Goal: Obtain resource: Obtain resource

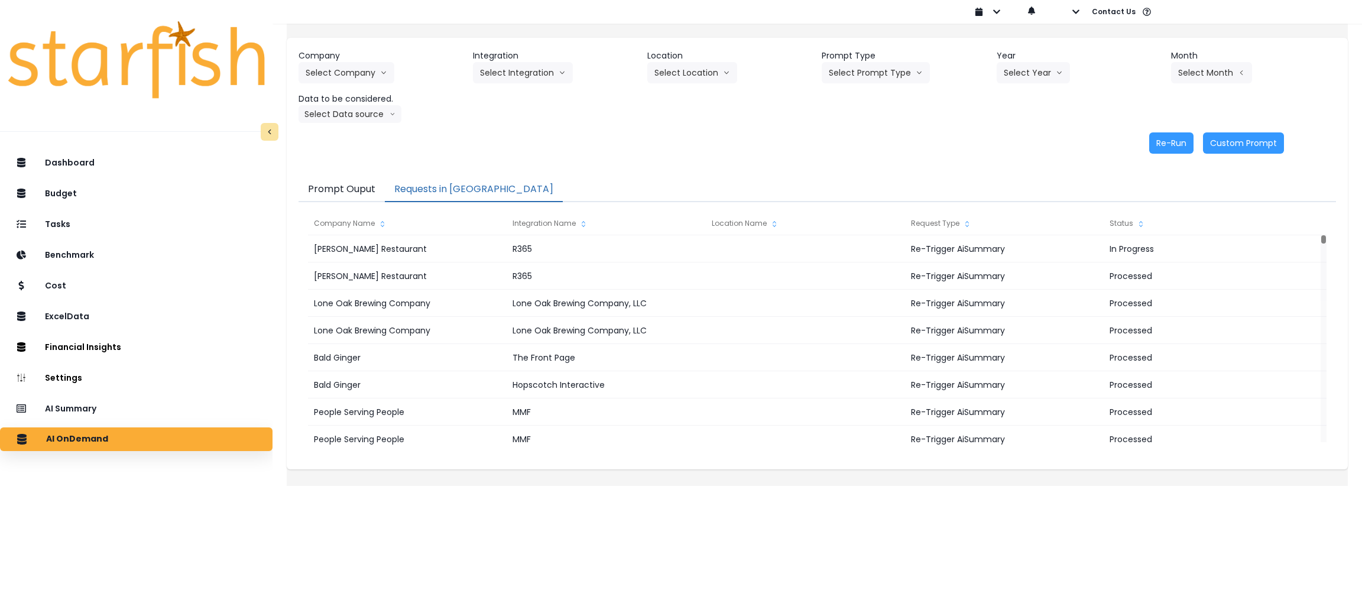
click at [115, 413] on div "AI Summary" at bounding box center [136, 409] width 254 height 24
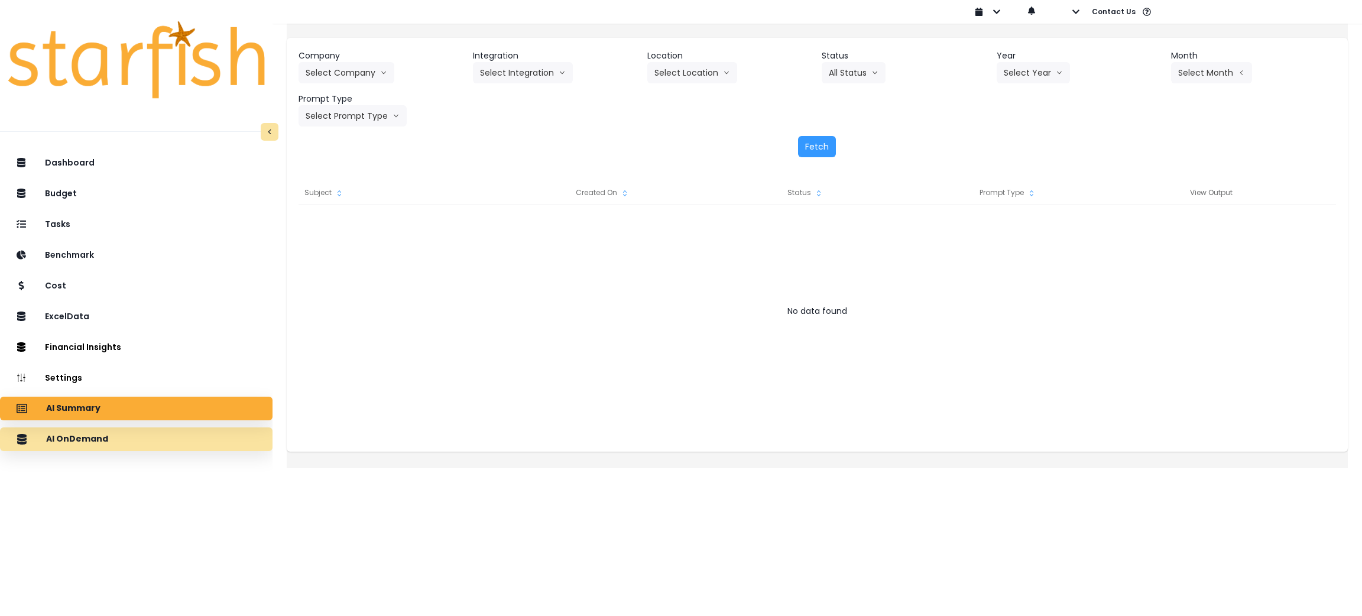
click at [119, 434] on div "AI OnDemand" at bounding box center [136, 439] width 254 height 25
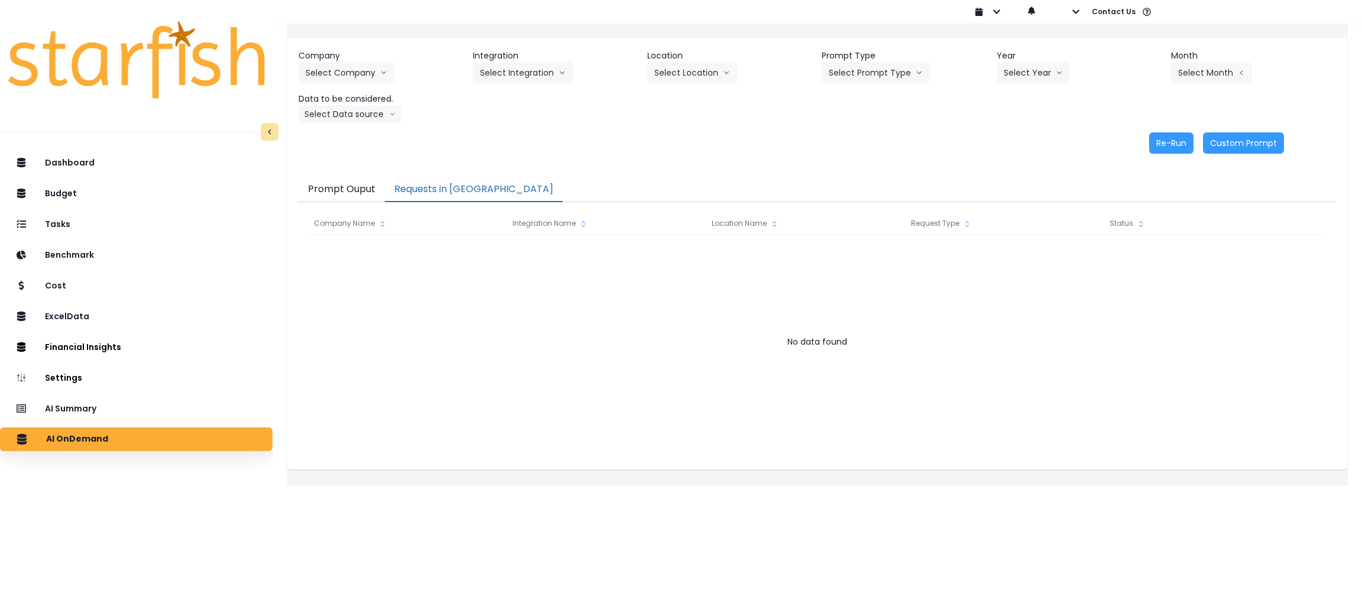
click at [466, 188] on button "Requests in [GEOGRAPHIC_DATA]" at bounding box center [474, 189] width 178 height 25
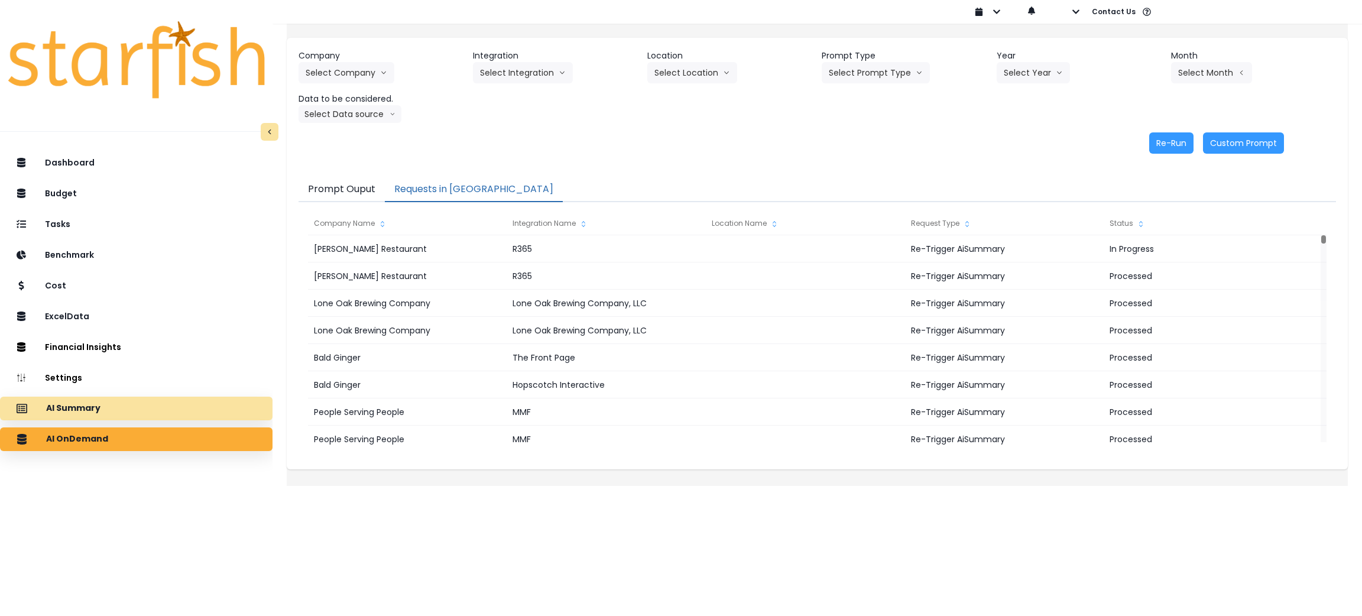
click at [76, 398] on div "AI Summary" at bounding box center [136, 408] width 254 height 25
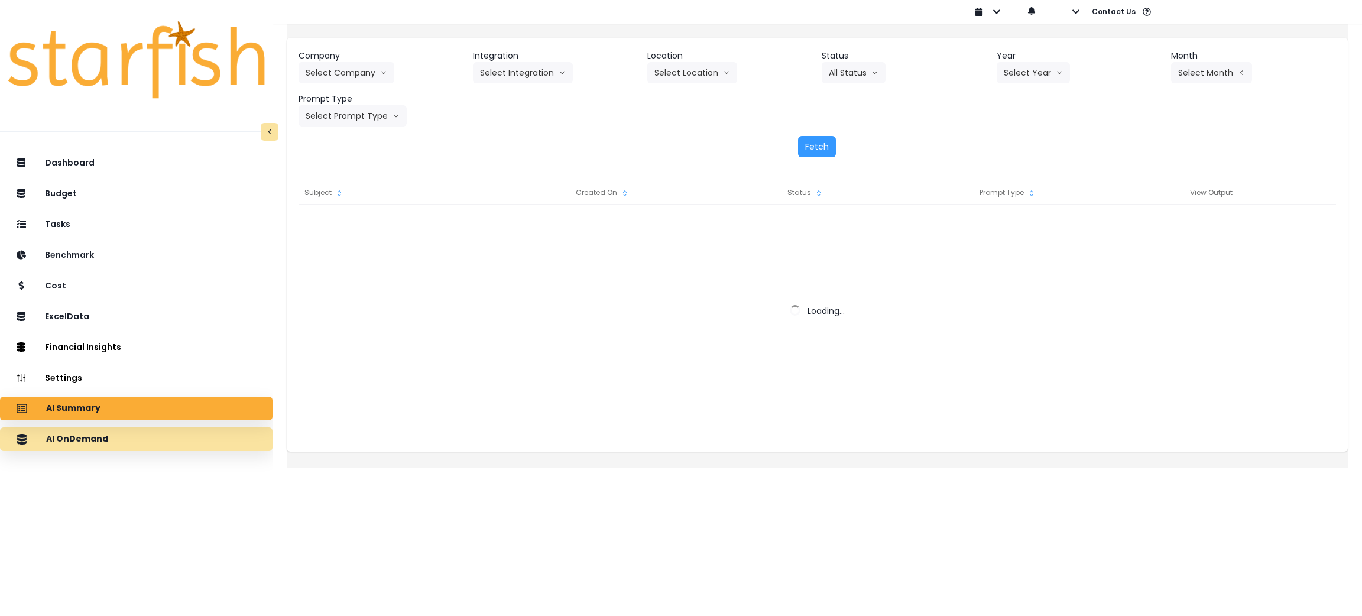
click at [126, 429] on div "AI OnDemand" at bounding box center [136, 439] width 254 height 25
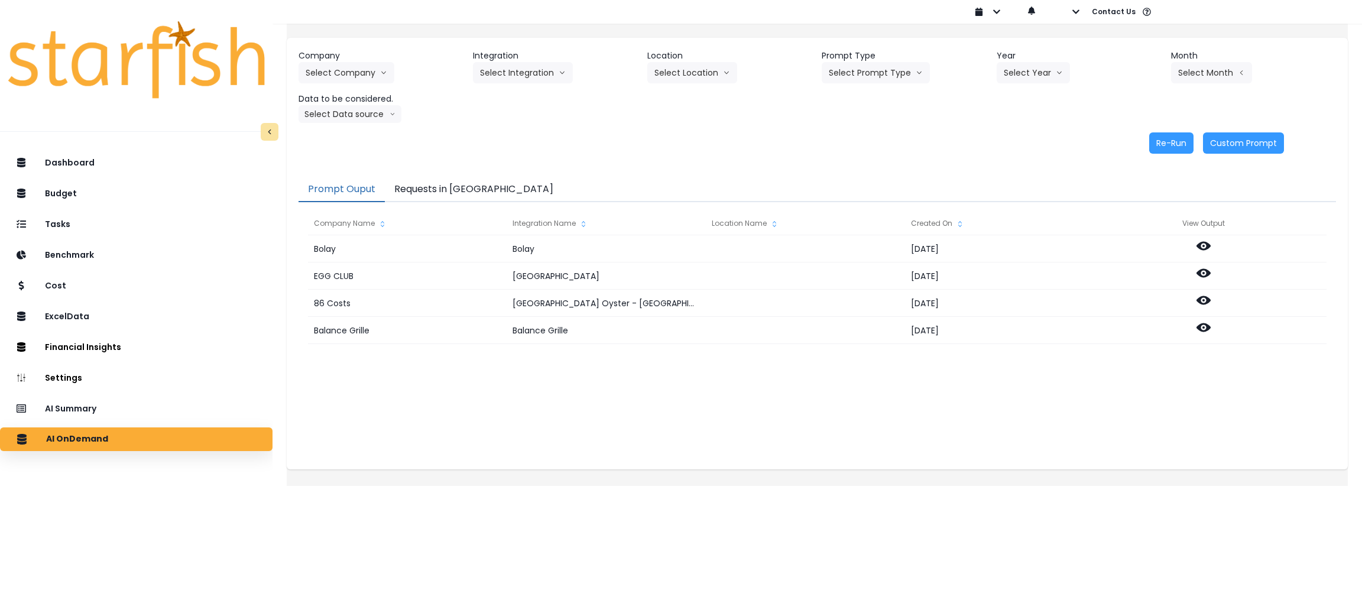
click at [430, 193] on button "Requests in [GEOGRAPHIC_DATA]" at bounding box center [474, 189] width 178 height 25
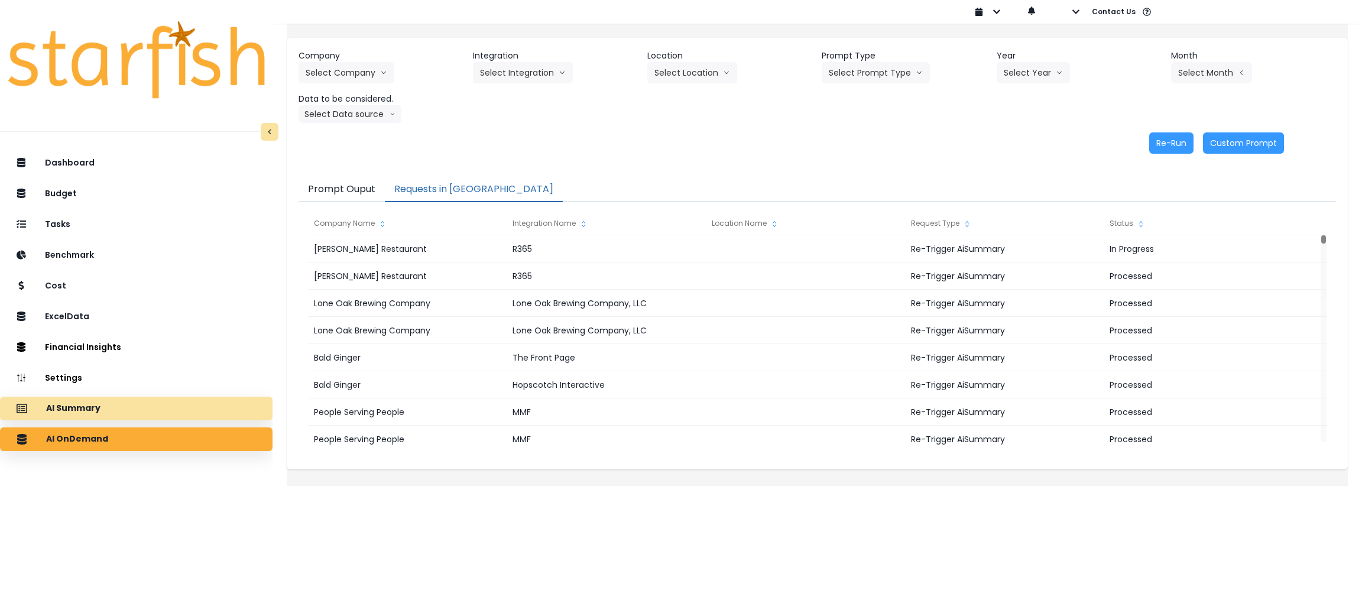
click at [158, 405] on div "AI Summary" at bounding box center [136, 408] width 254 height 25
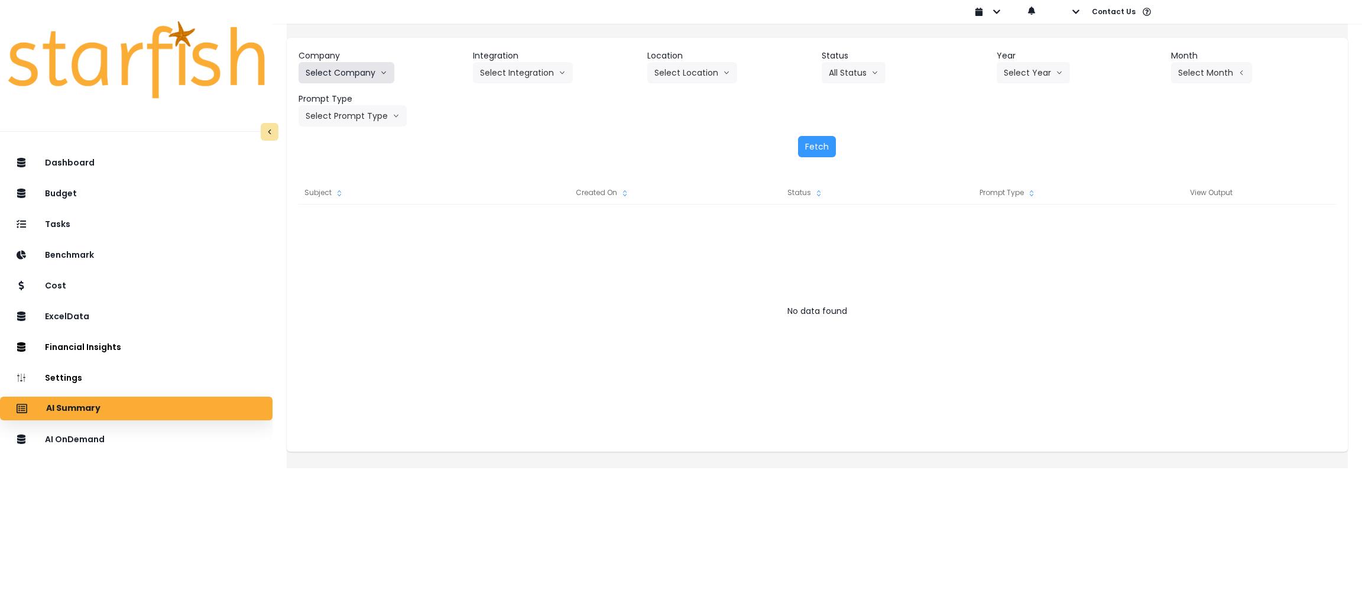
click at [377, 63] on button "Select Company" at bounding box center [346, 72] width 96 height 21
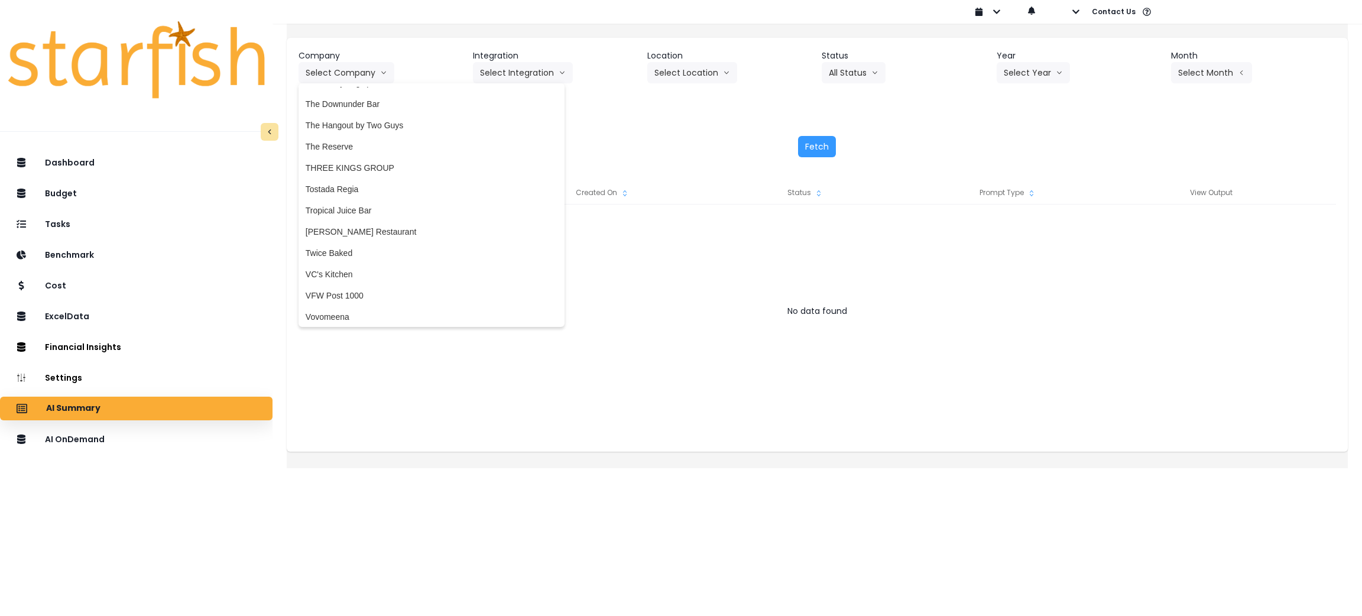
scroll to position [2837, 0]
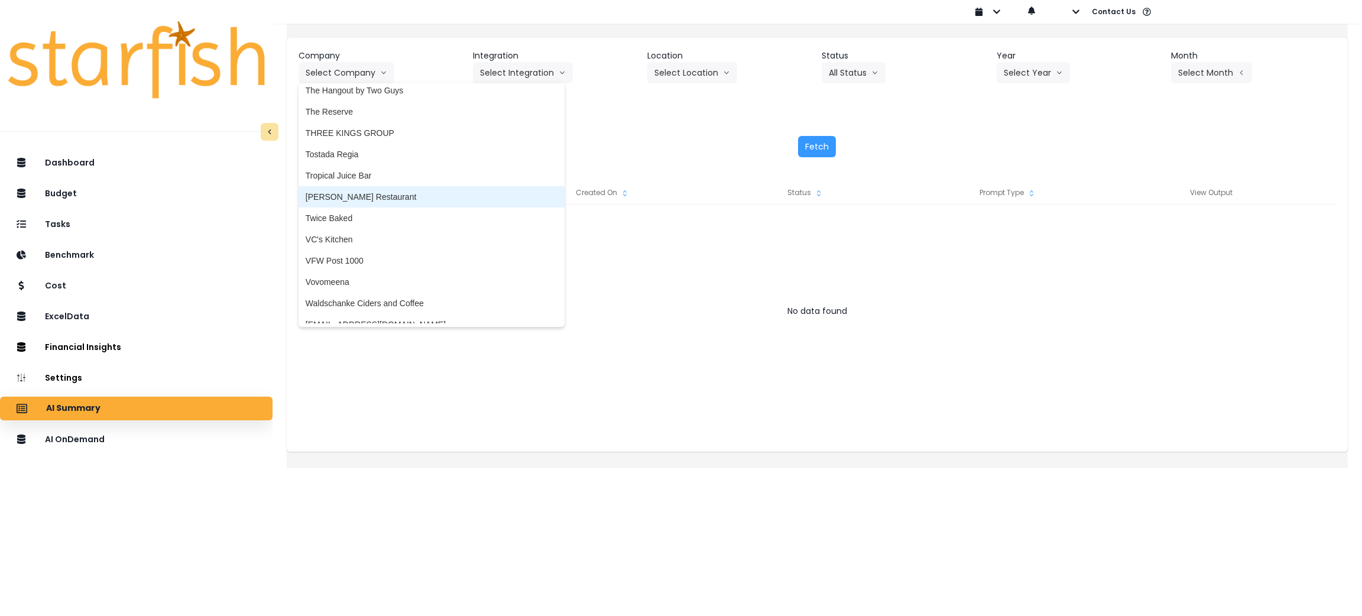
click at [408, 193] on span "[PERSON_NAME] Restaurant" at bounding box center [432, 197] width 252 height 12
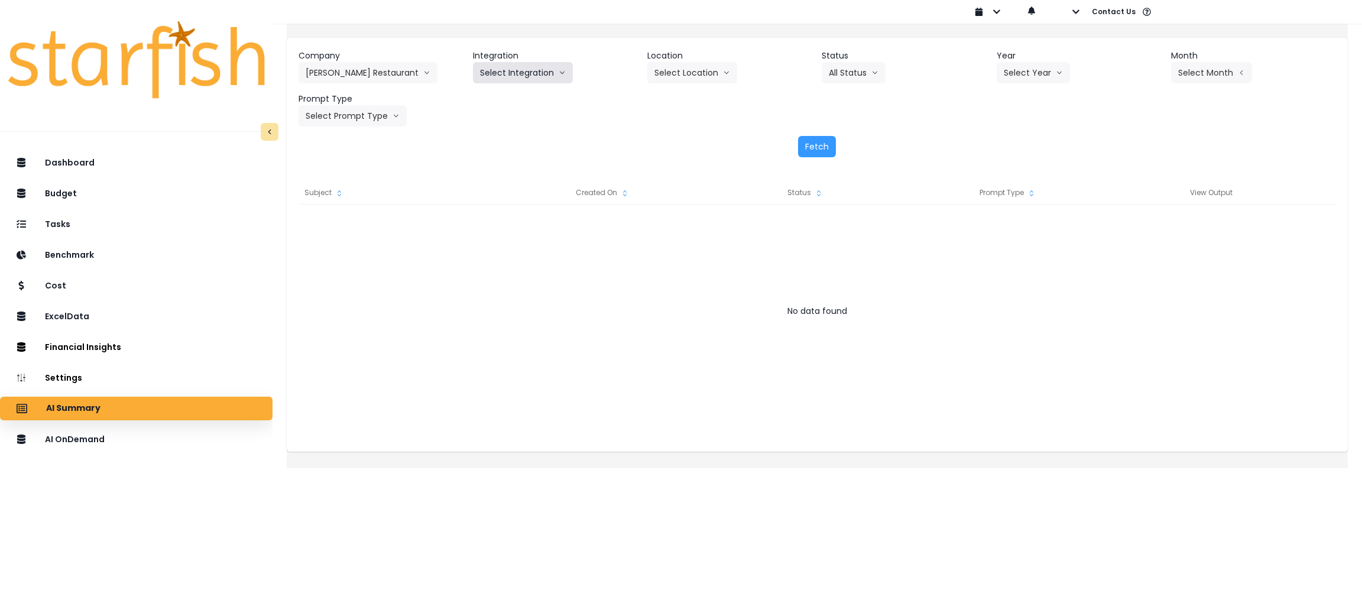
click at [553, 76] on button "Select Integration" at bounding box center [523, 72] width 100 height 21
click at [499, 98] on span "R365" at bounding box center [490, 98] width 20 height 12
click at [1029, 69] on button "Select Year" at bounding box center [1033, 72] width 73 height 21
click at [997, 144] on li "2025" at bounding box center [1013, 139] width 33 height 21
click at [1171, 67] on button "Select Period" at bounding box center [1211, 72] width 80 height 21
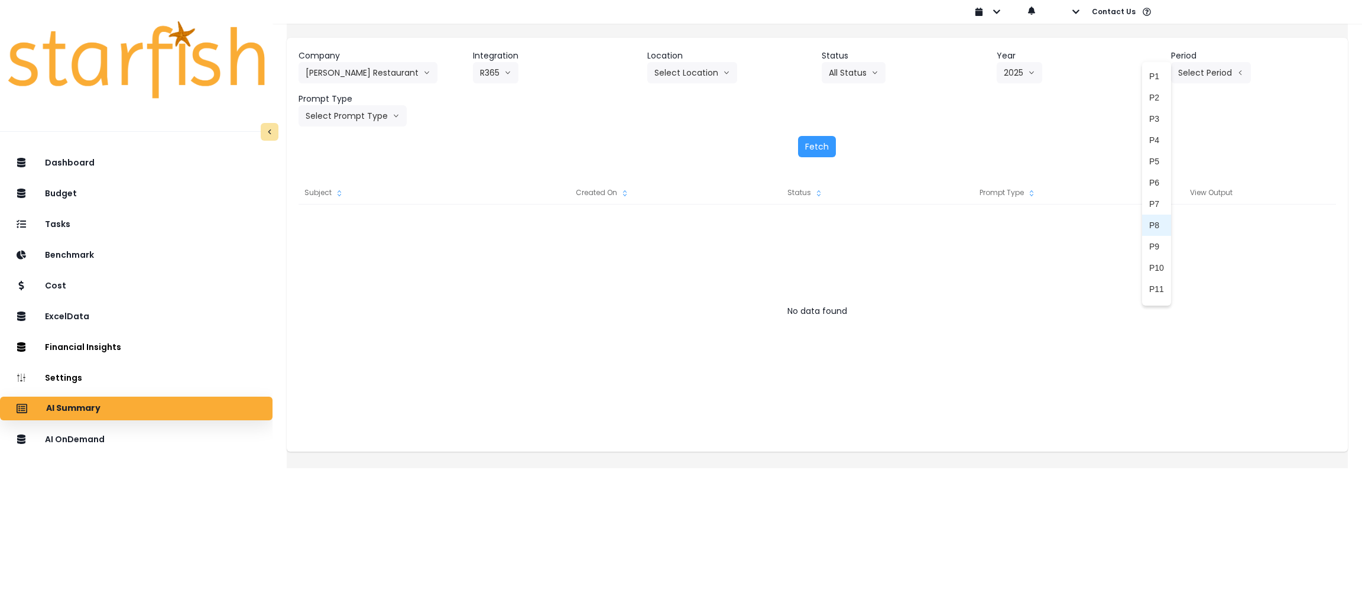
click at [1149, 228] on span "P8" at bounding box center [1156, 225] width 15 height 12
click at [400, 112] on icon "arrow down line" at bounding box center [395, 116] width 7 height 12
click at [347, 225] on span "Monthly Summary" at bounding box center [339, 226] width 67 height 12
click at [803, 142] on button "Fetch" at bounding box center [817, 146] width 38 height 21
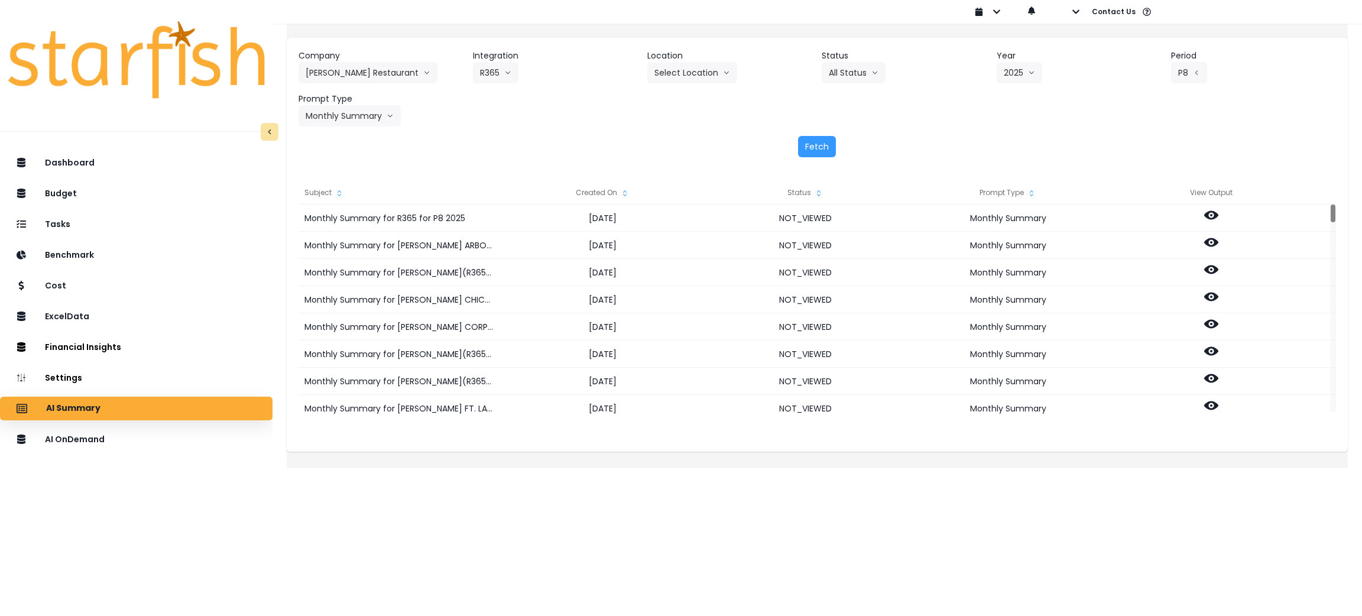
click at [629, 189] on icon "sort" at bounding box center [624, 193] width 9 height 9
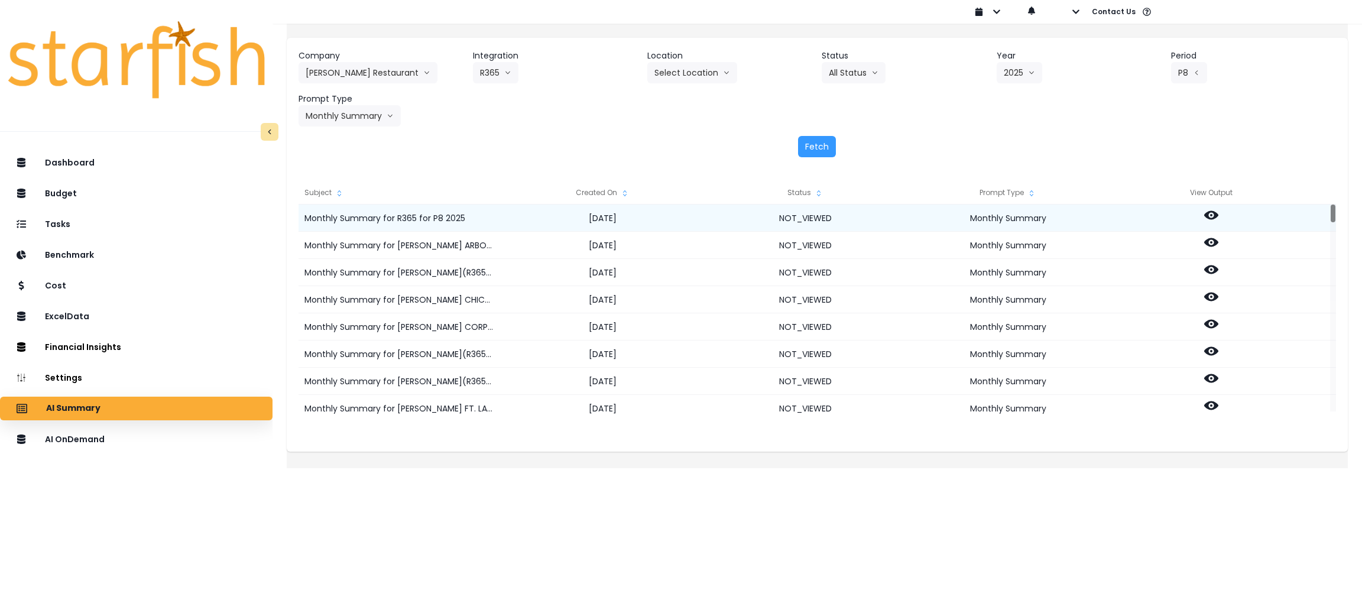
click at [1215, 213] on icon at bounding box center [1211, 215] width 14 height 14
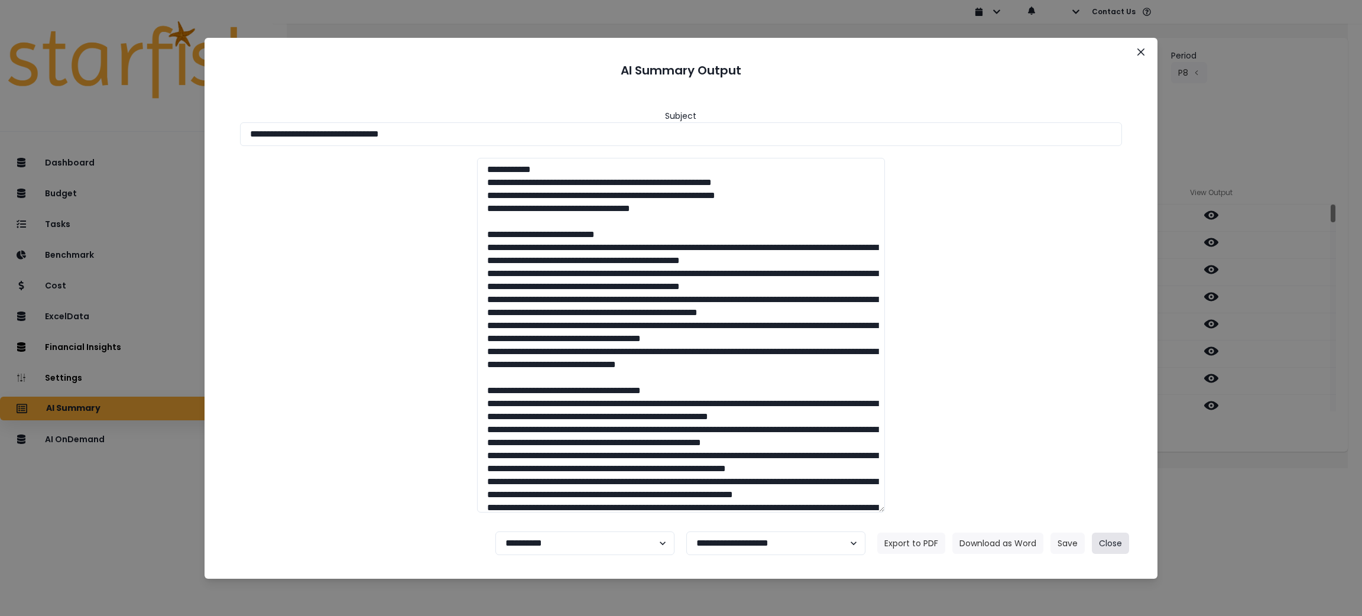
click at [1105, 541] on button "Close" at bounding box center [1110, 543] width 37 height 21
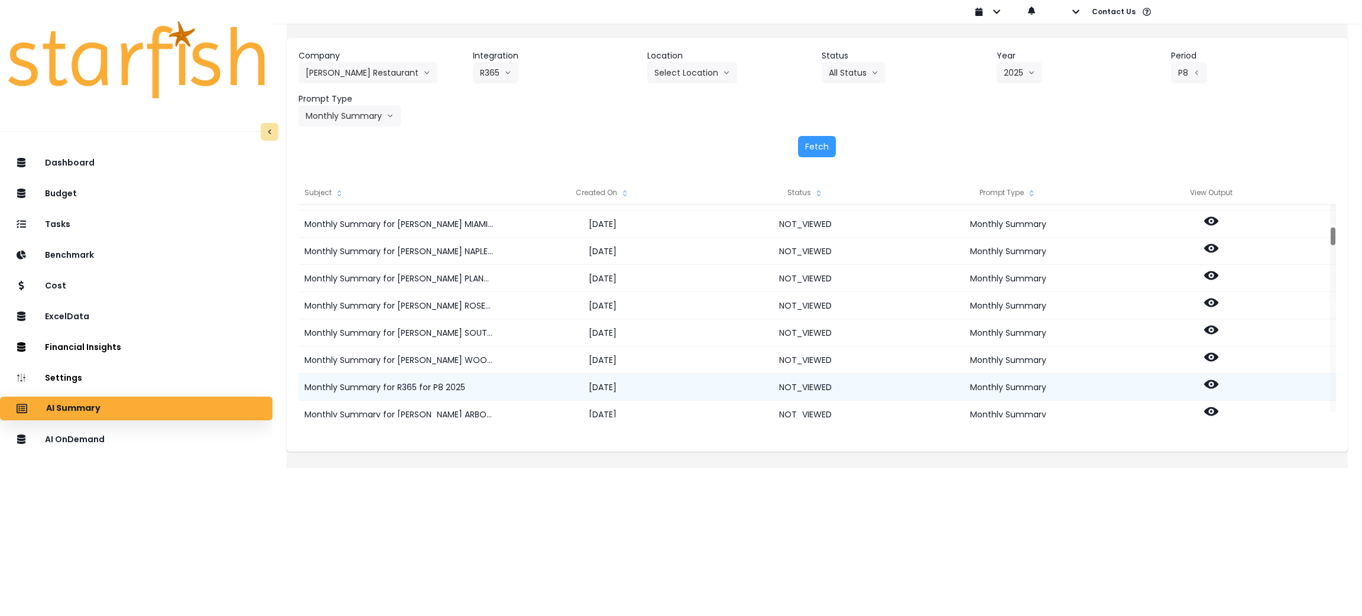
click at [1217, 378] on icon at bounding box center [1211, 384] width 14 height 14
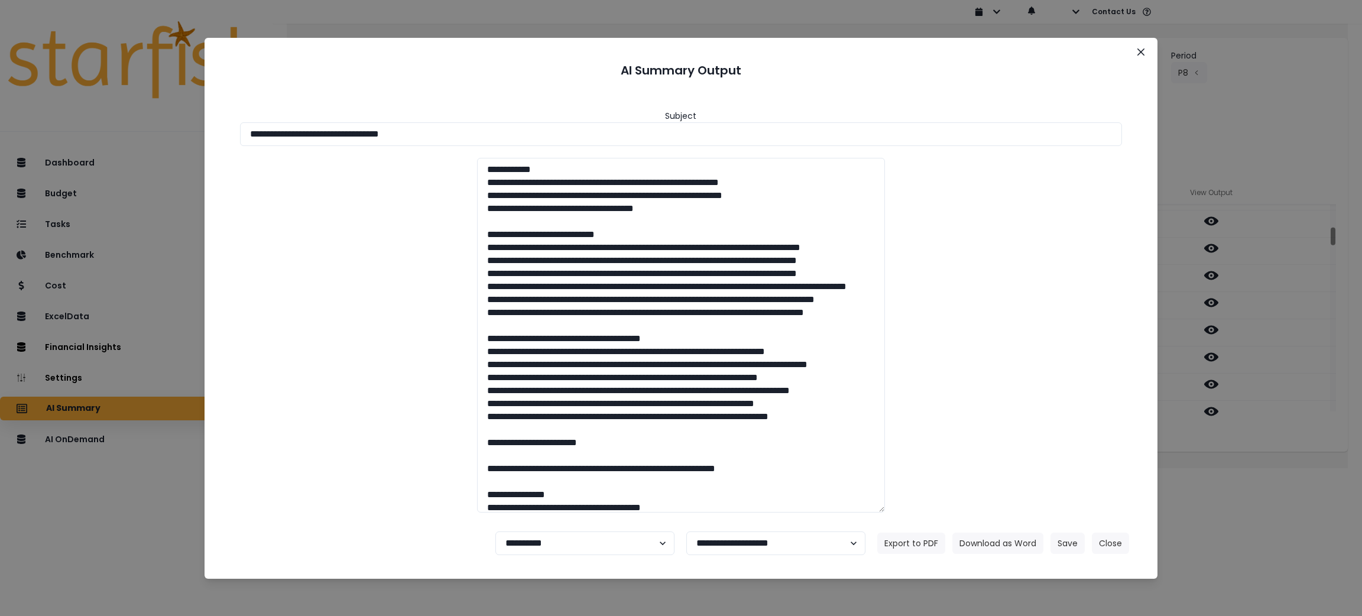
click at [1209, 521] on div "**********" at bounding box center [681, 308] width 1362 height 616
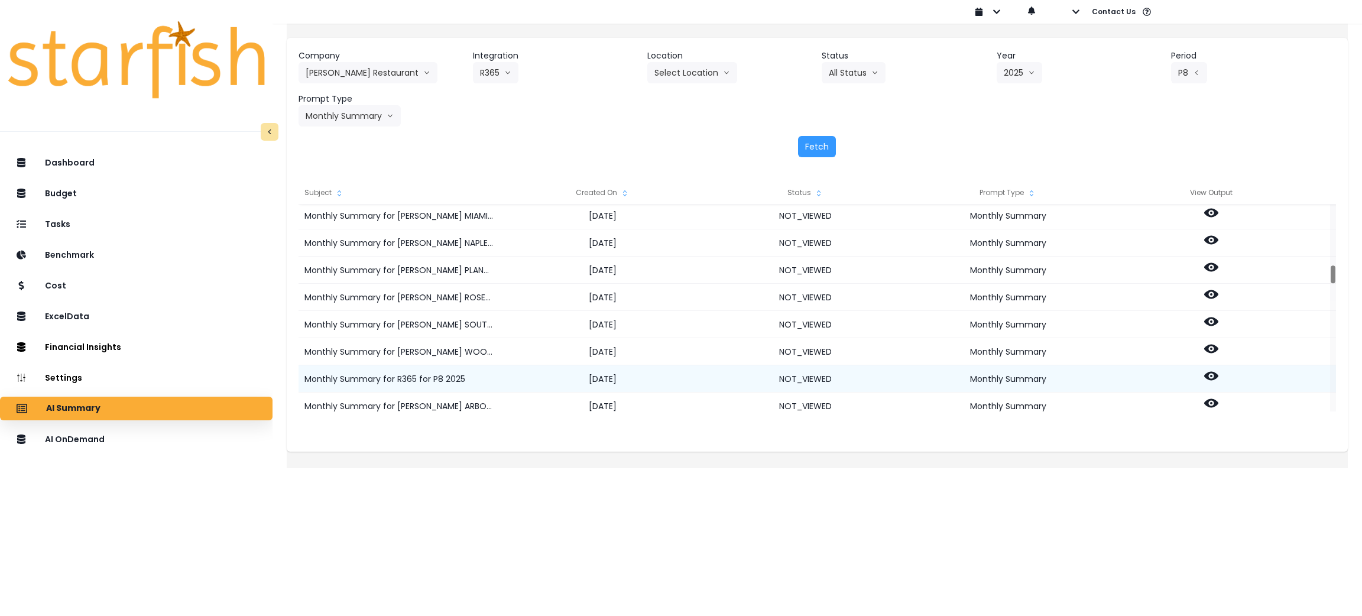
click at [1218, 374] on icon at bounding box center [1211, 376] width 14 height 9
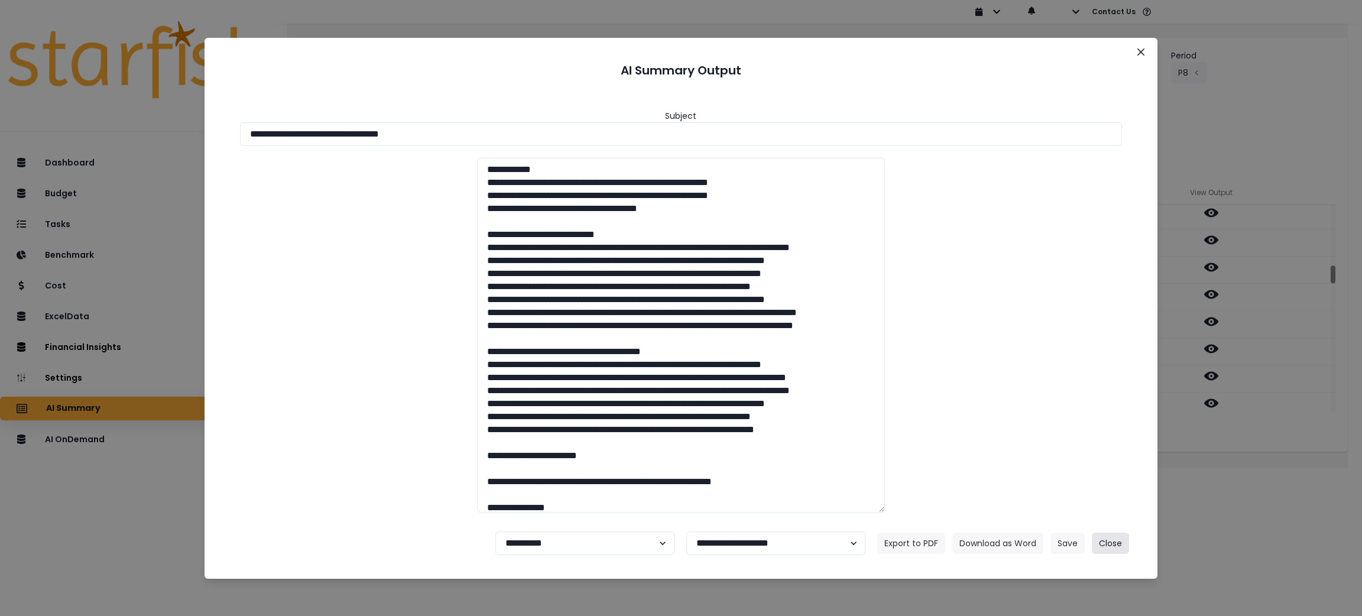
click at [1109, 545] on button "Close" at bounding box center [1110, 543] width 37 height 21
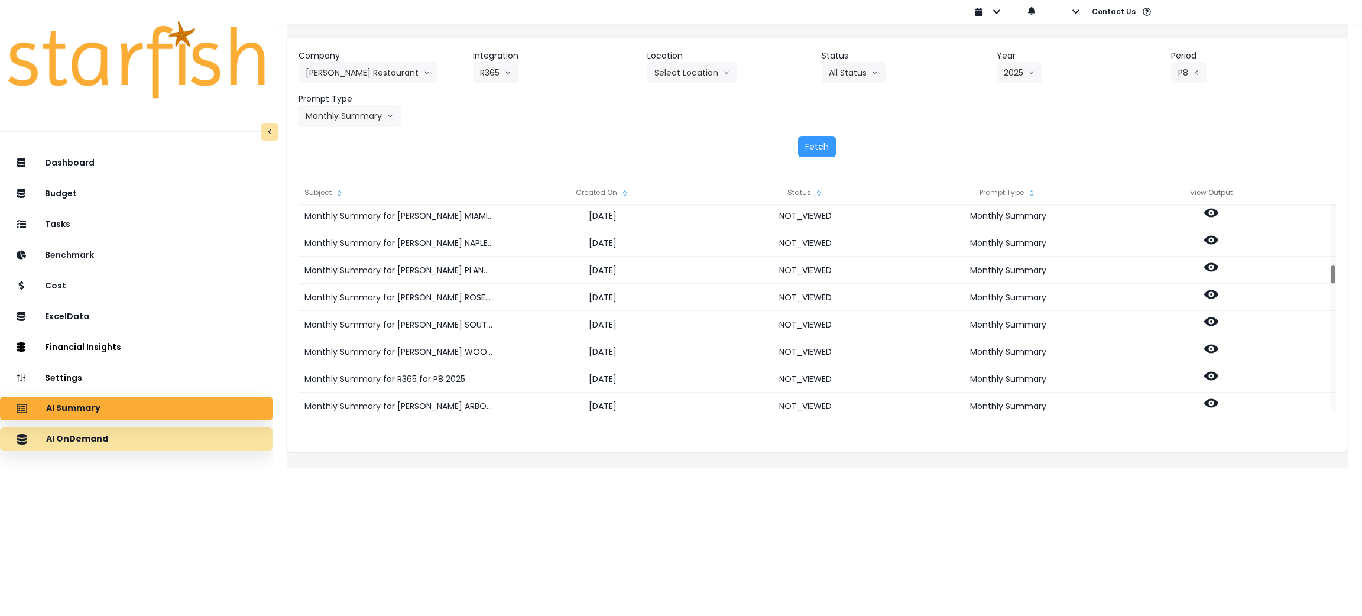
click at [132, 444] on div "AI OnDemand" at bounding box center [136, 439] width 254 height 25
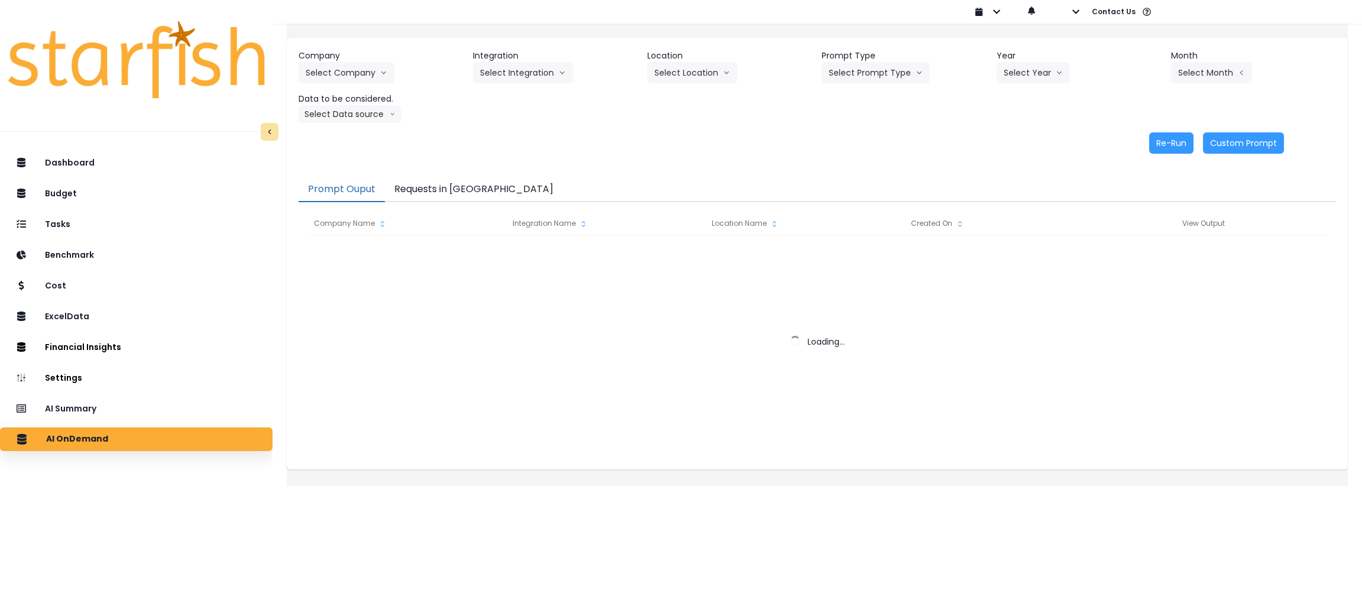
click at [458, 197] on button "Requests in [GEOGRAPHIC_DATA]" at bounding box center [474, 189] width 178 height 25
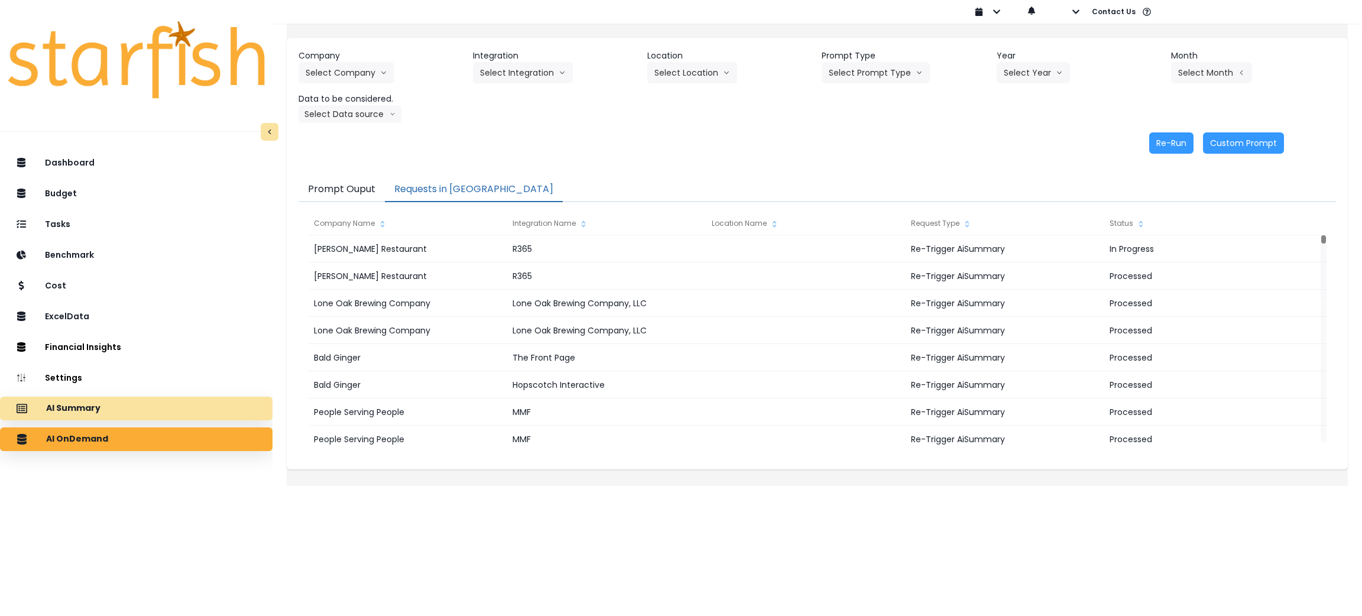
click at [61, 406] on p "AI Summary" at bounding box center [73, 408] width 54 height 11
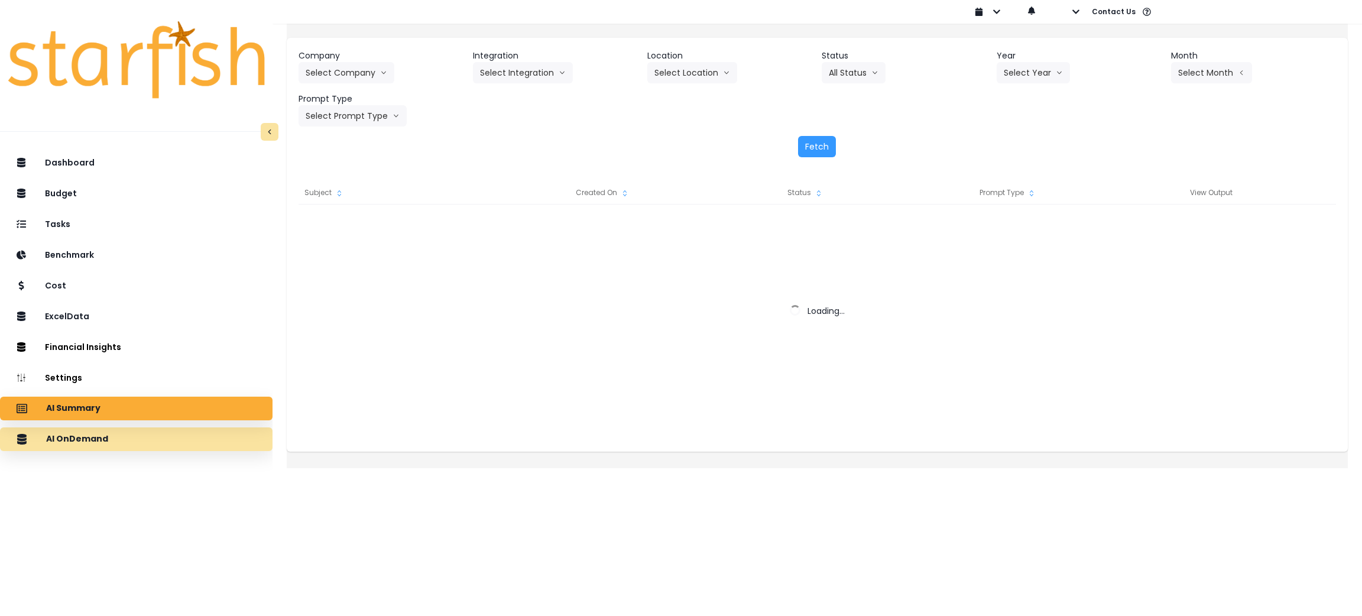
click at [179, 442] on div "AI OnDemand" at bounding box center [136, 439] width 254 height 25
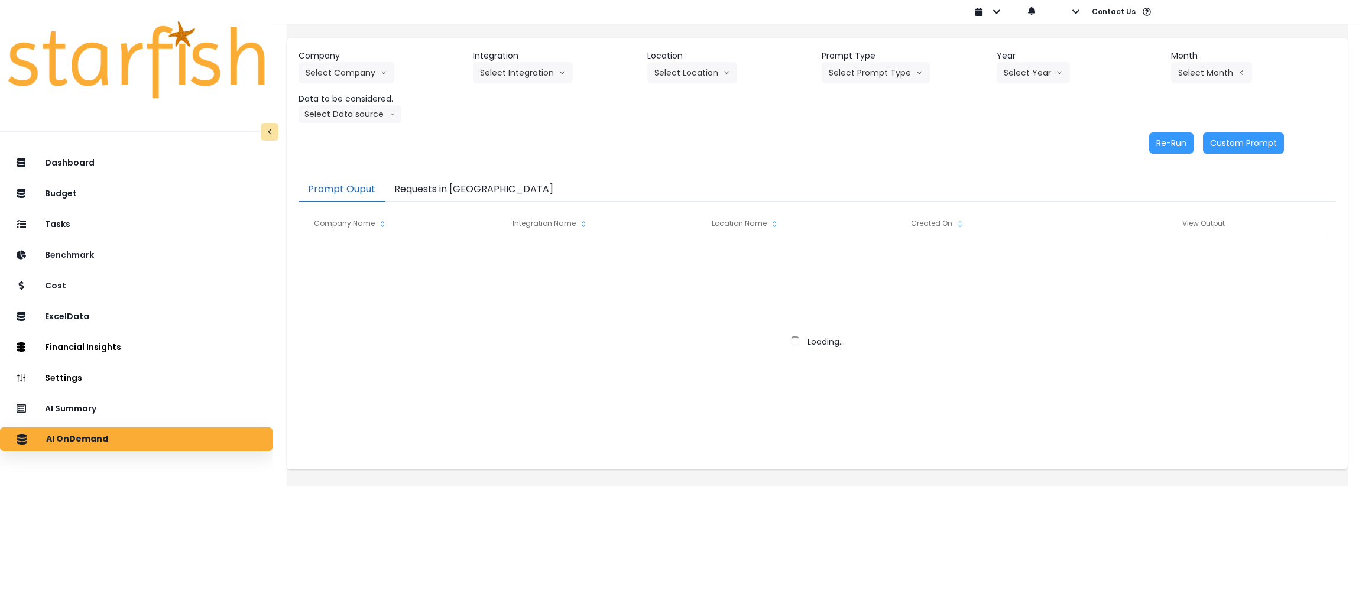
click at [460, 184] on button "Requests in [GEOGRAPHIC_DATA]" at bounding box center [474, 189] width 178 height 25
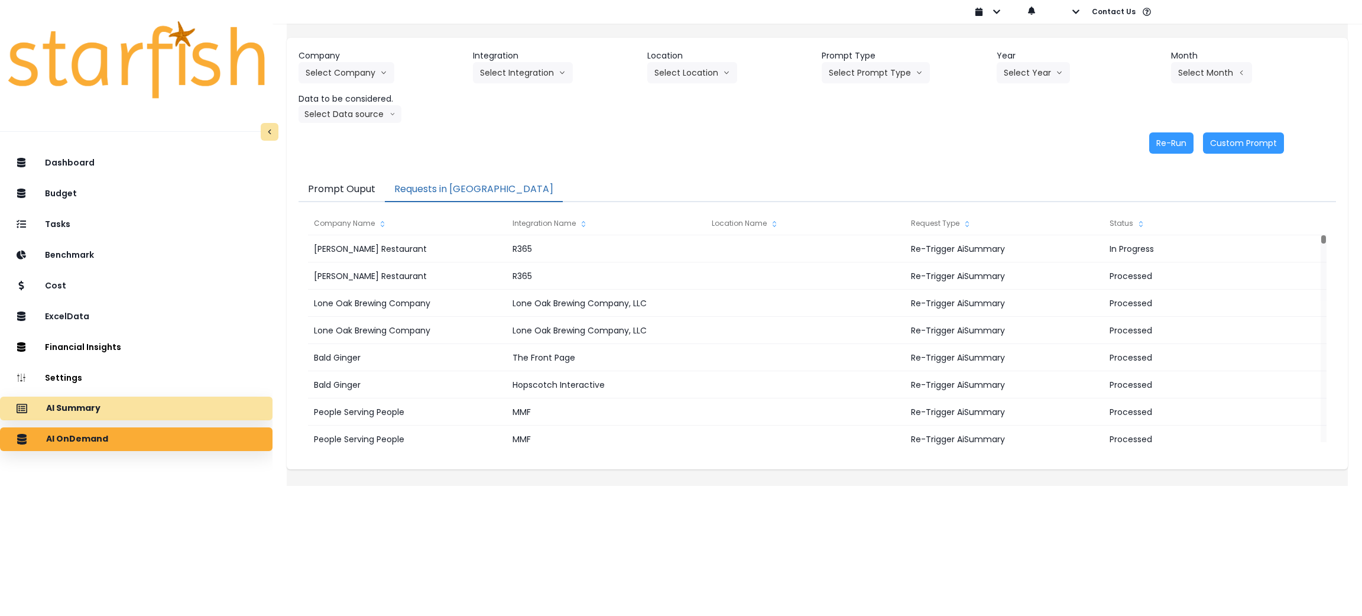
click at [129, 410] on div "AI Summary" at bounding box center [136, 408] width 254 height 25
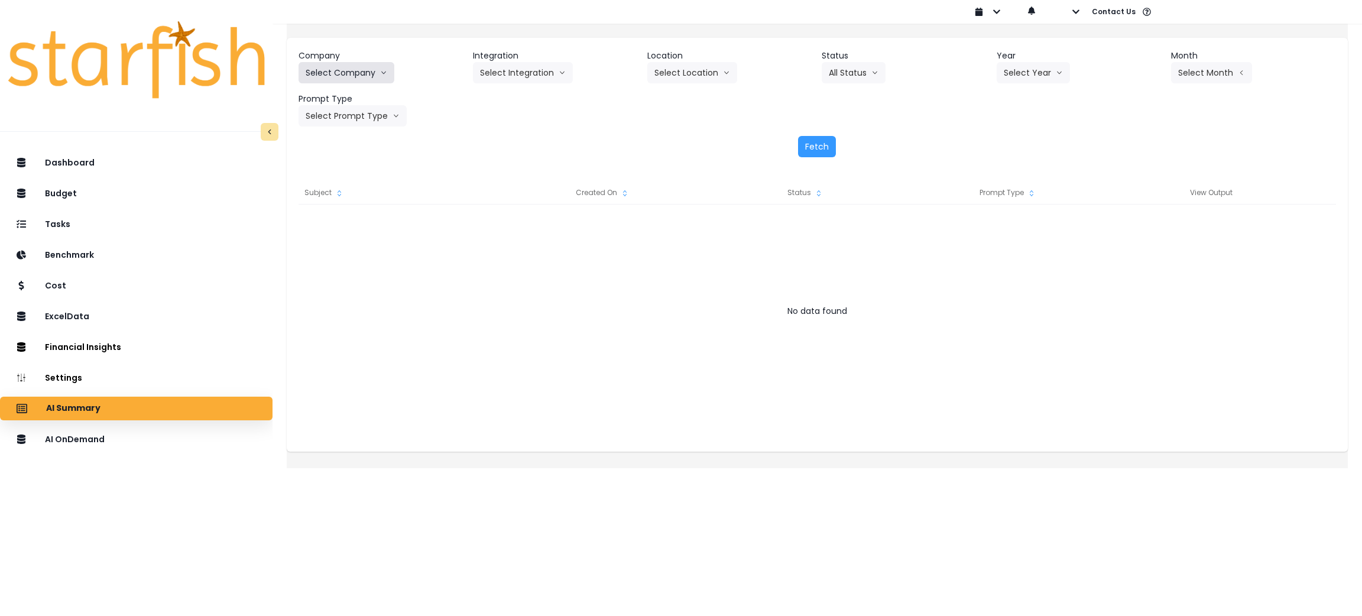
click at [356, 67] on button "Select Company" at bounding box center [346, 72] width 96 height 21
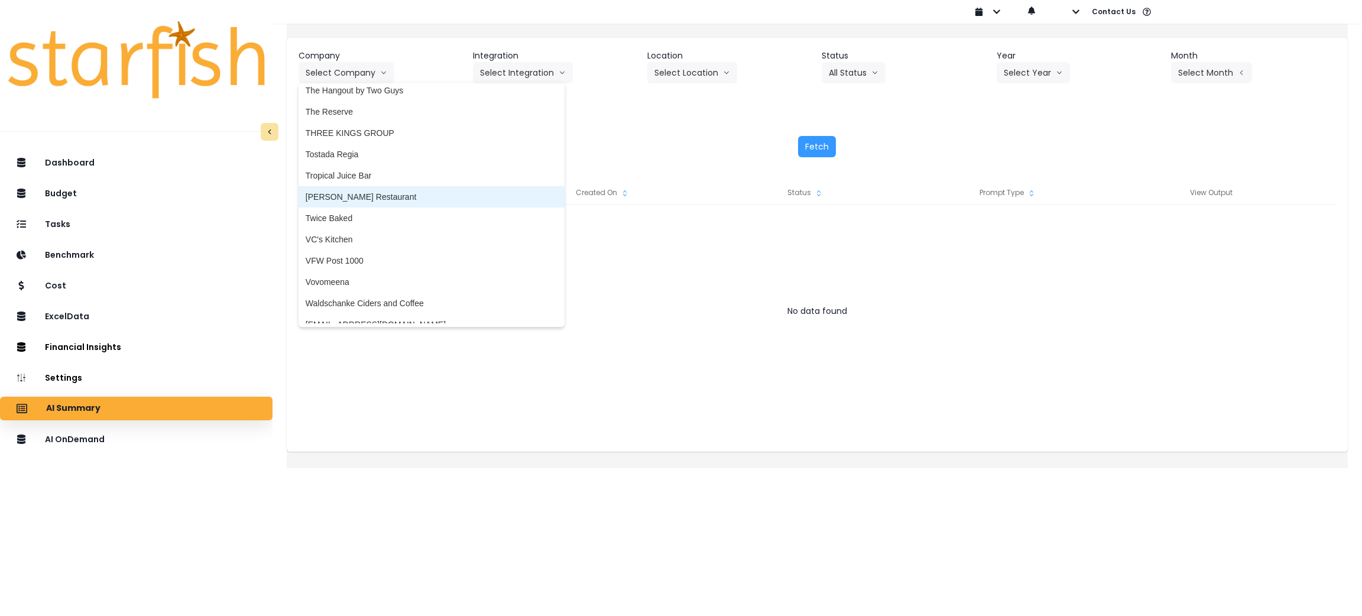
click at [373, 187] on li "[PERSON_NAME] Restaurant" at bounding box center [431, 196] width 266 height 21
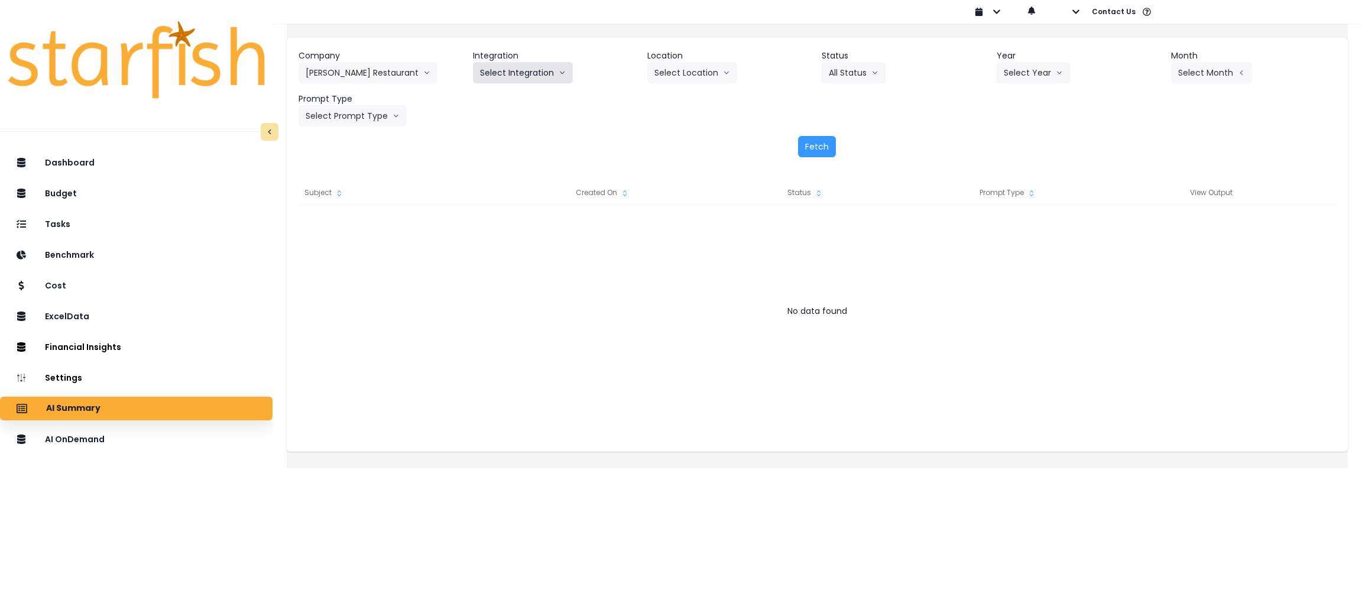
click at [505, 63] on button "Select Integration" at bounding box center [523, 72] width 100 height 21
click at [491, 93] on span "R365" at bounding box center [490, 98] width 20 height 12
click at [677, 62] on button "Select Location" at bounding box center [692, 72] width 90 height 21
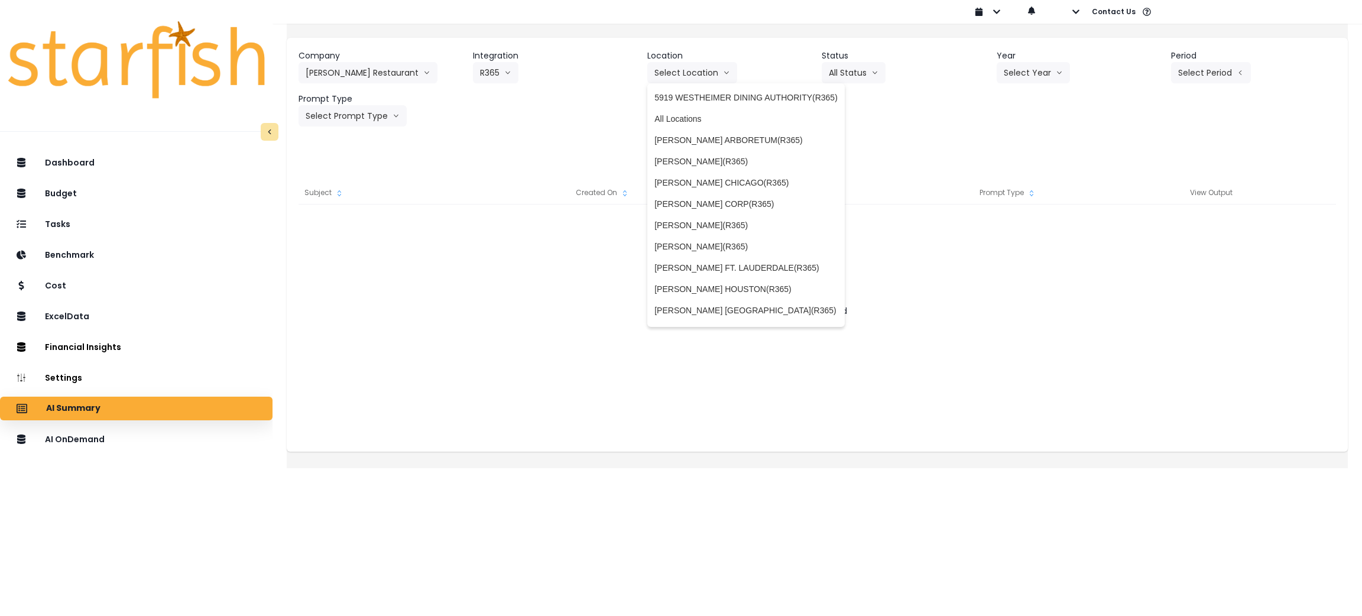
click at [1065, 181] on div "Prompt Type" at bounding box center [1008, 193] width 203 height 24
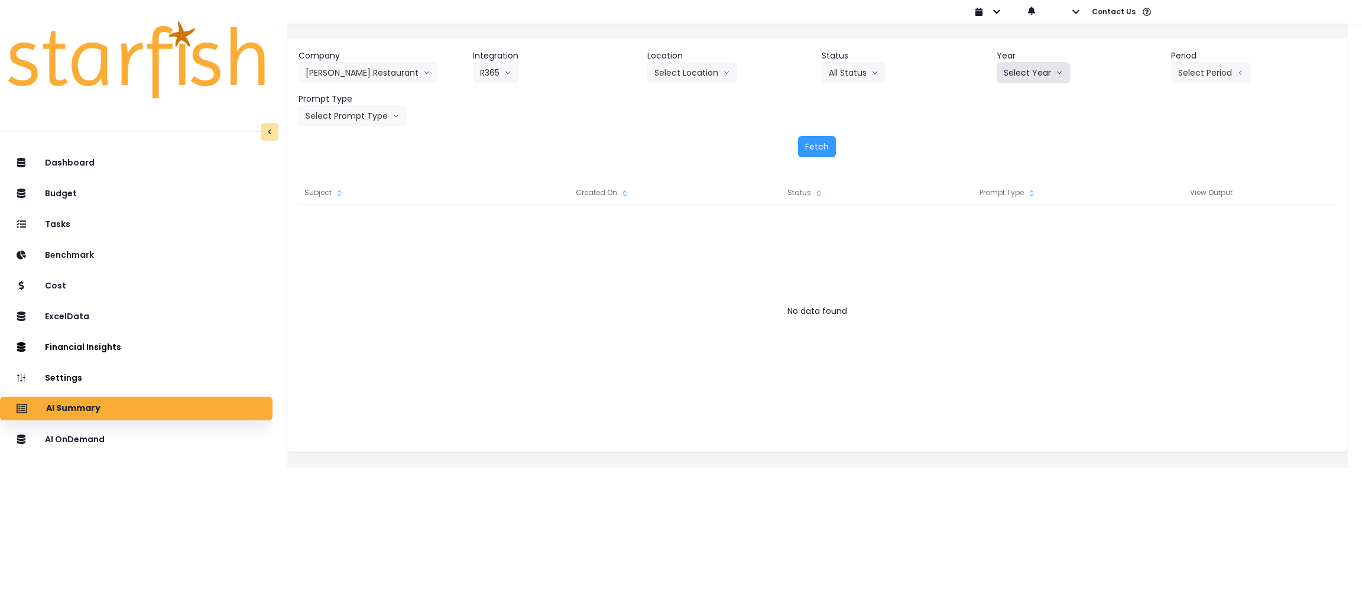
click at [1030, 62] on button "Select Year" at bounding box center [1033, 72] width 73 height 21
click at [997, 132] on li "2025" at bounding box center [1013, 139] width 33 height 21
click at [1211, 77] on button "Select Period" at bounding box center [1211, 72] width 80 height 21
click at [1147, 227] on li "P8" at bounding box center [1156, 225] width 29 height 21
click at [358, 119] on button "Select Prompt Type" at bounding box center [352, 115] width 108 height 21
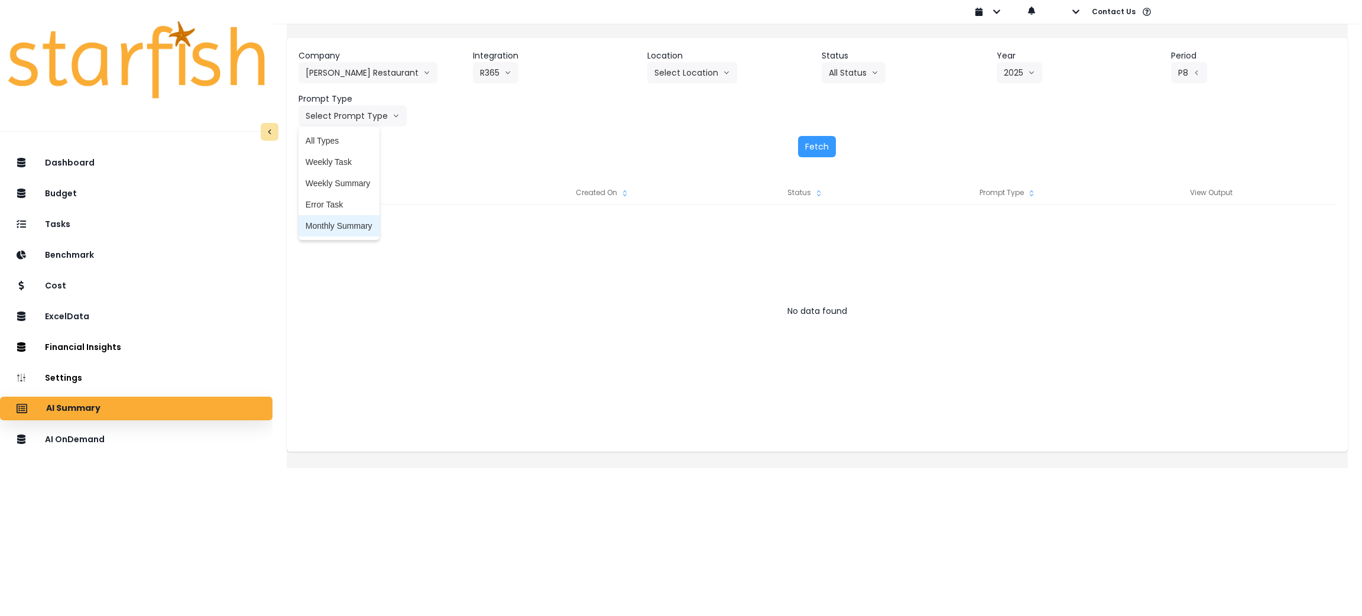
click at [355, 219] on li "Monthly Summary" at bounding box center [338, 225] width 81 height 21
click at [818, 148] on button "Fetch" at bounding box center [817, 146] width 38 height 21
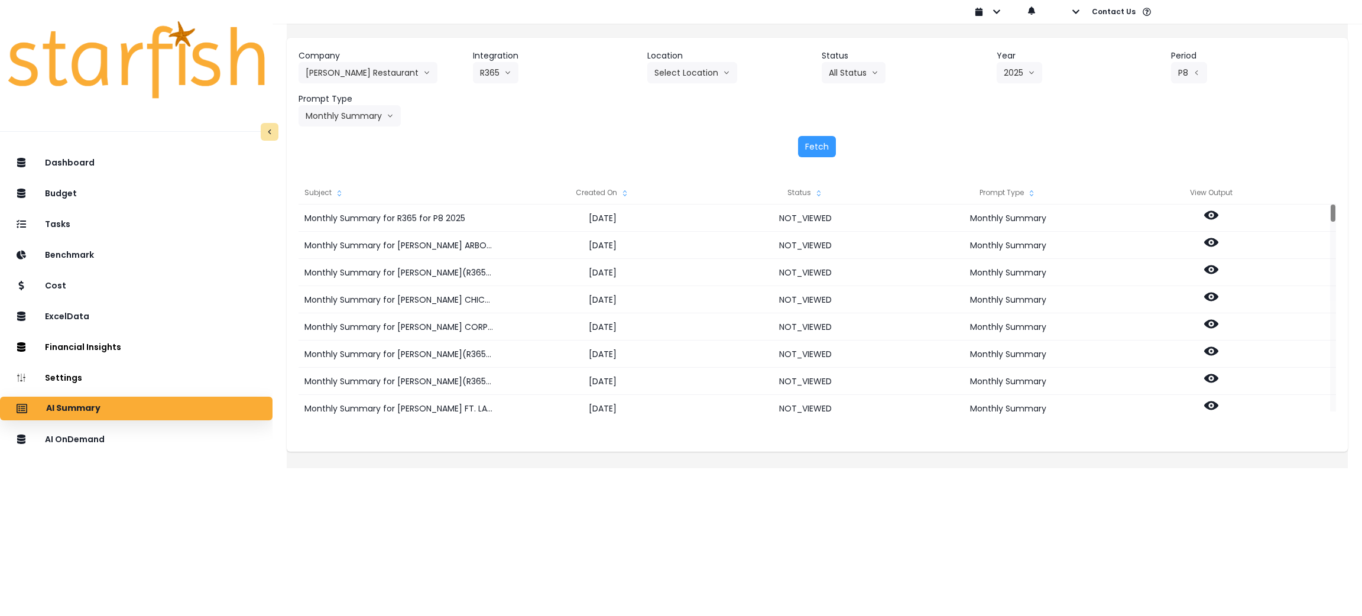
click at [629, 197] on icon "sort" at bounding box center [624, 193] width 9 height 9
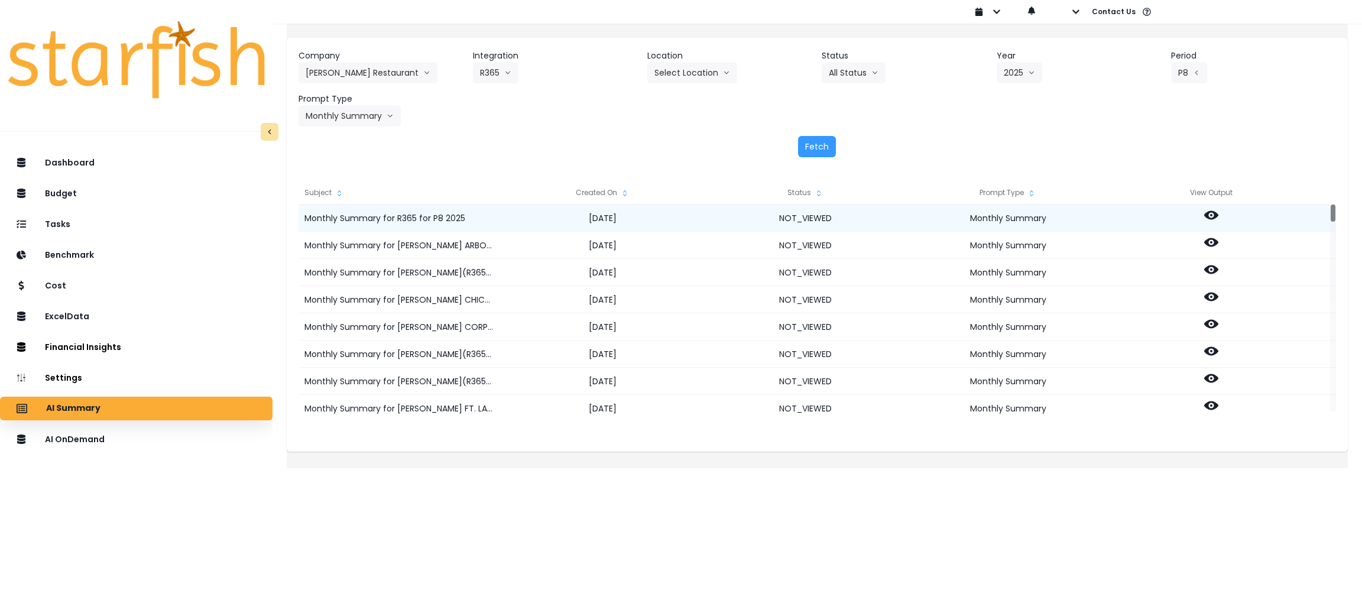
click at [1218, 219] on icon at bounding box center [1211, 215] width 14 height 14
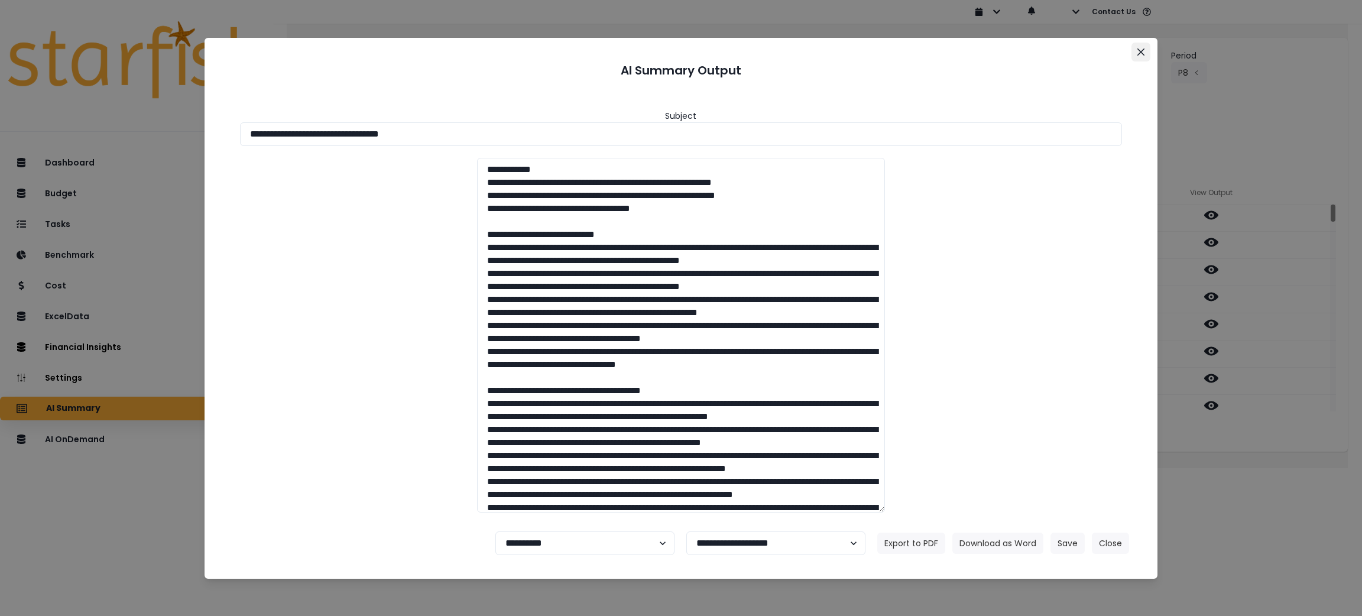
click at [1139, 53] on icon "Close" at bounding box center [1140, 51] width 7 height 7
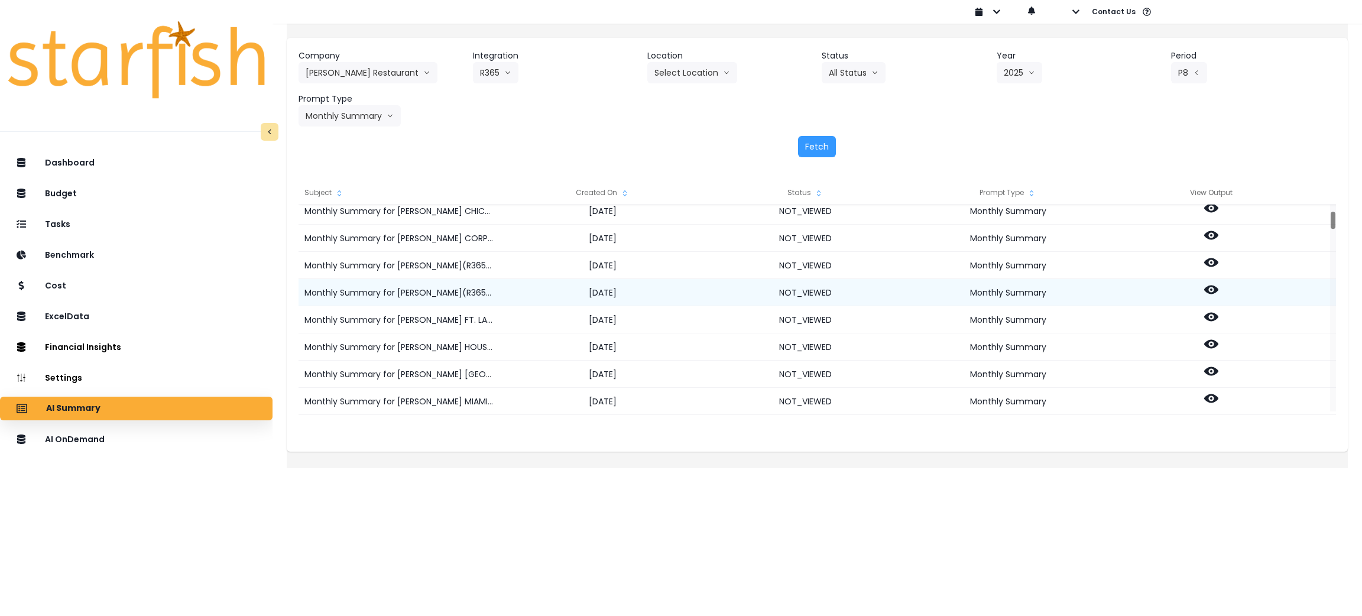
click at [1215, 290] on icon at bounding box center [1211, 289] width 14 height 9
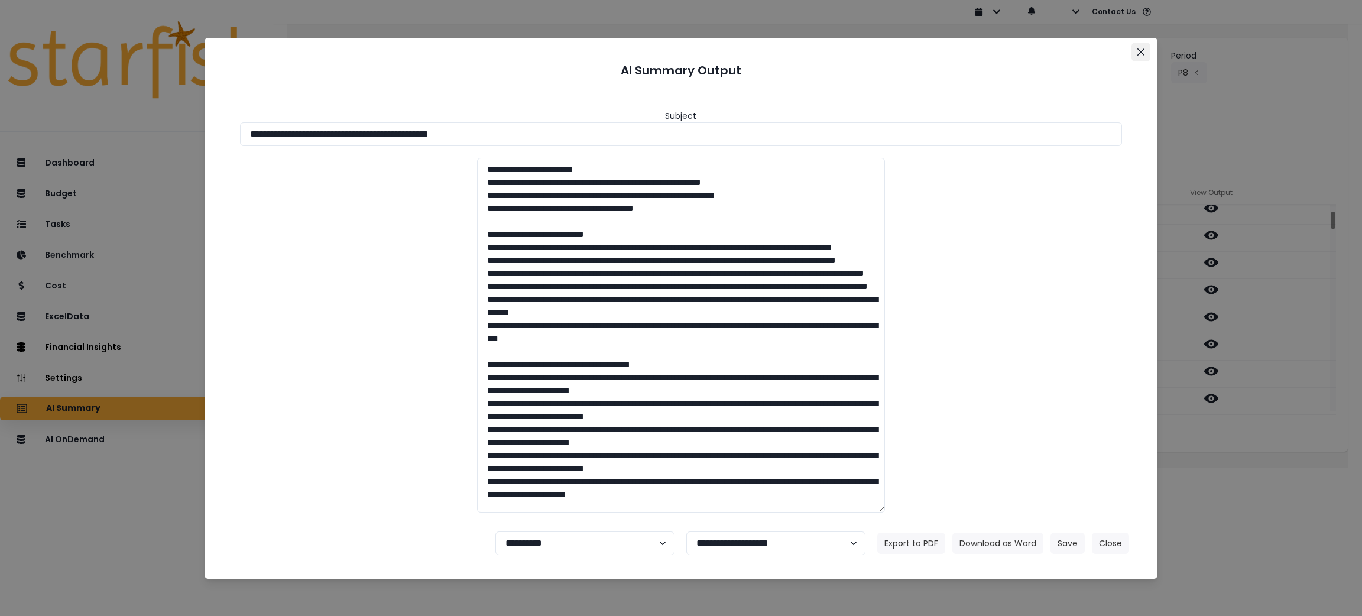
click at [1137, 49] on icon "Close" at bounding box center [1140, 51] width 7 height 7
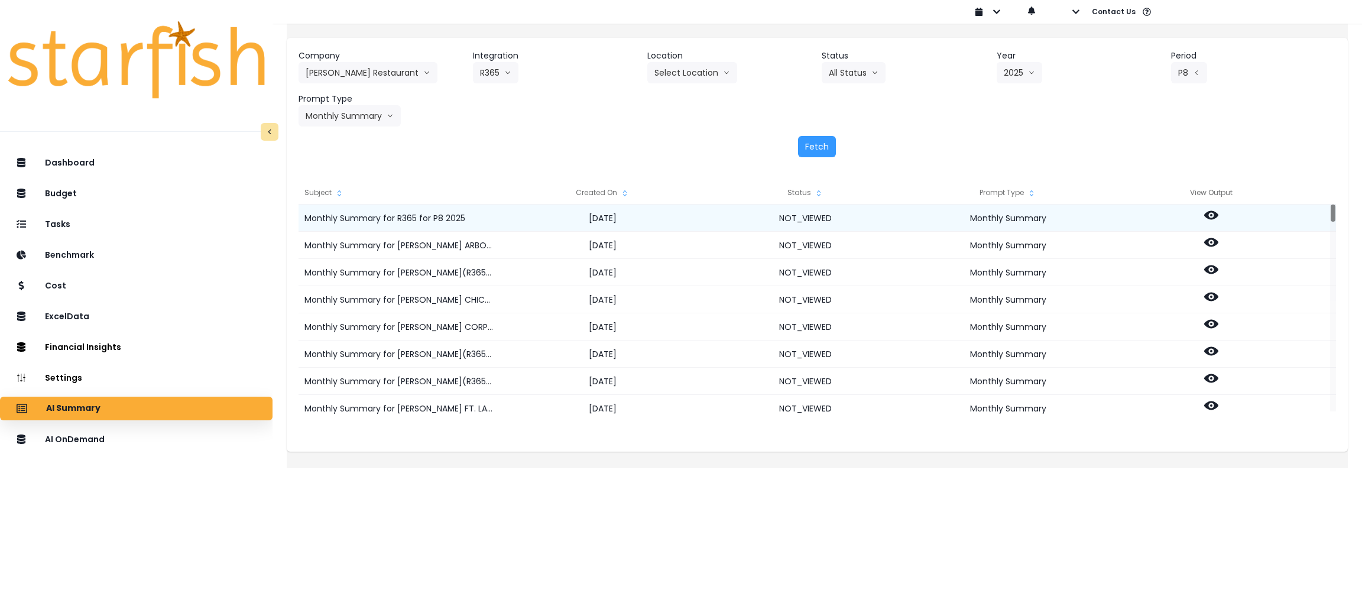
click at [1218, 216] on icon at bounding box center [1211, 215] width 14 height 9
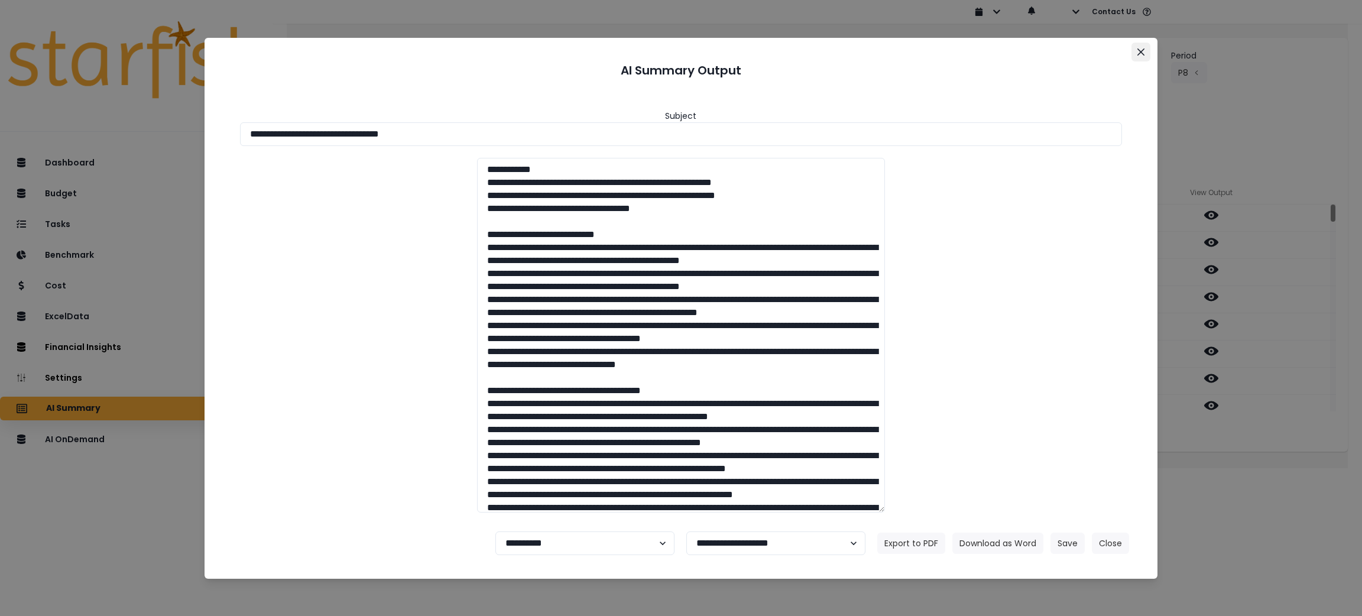
click at [1144, 53] on button "Close" at bounding box center [1140, 52] width 19 height 19
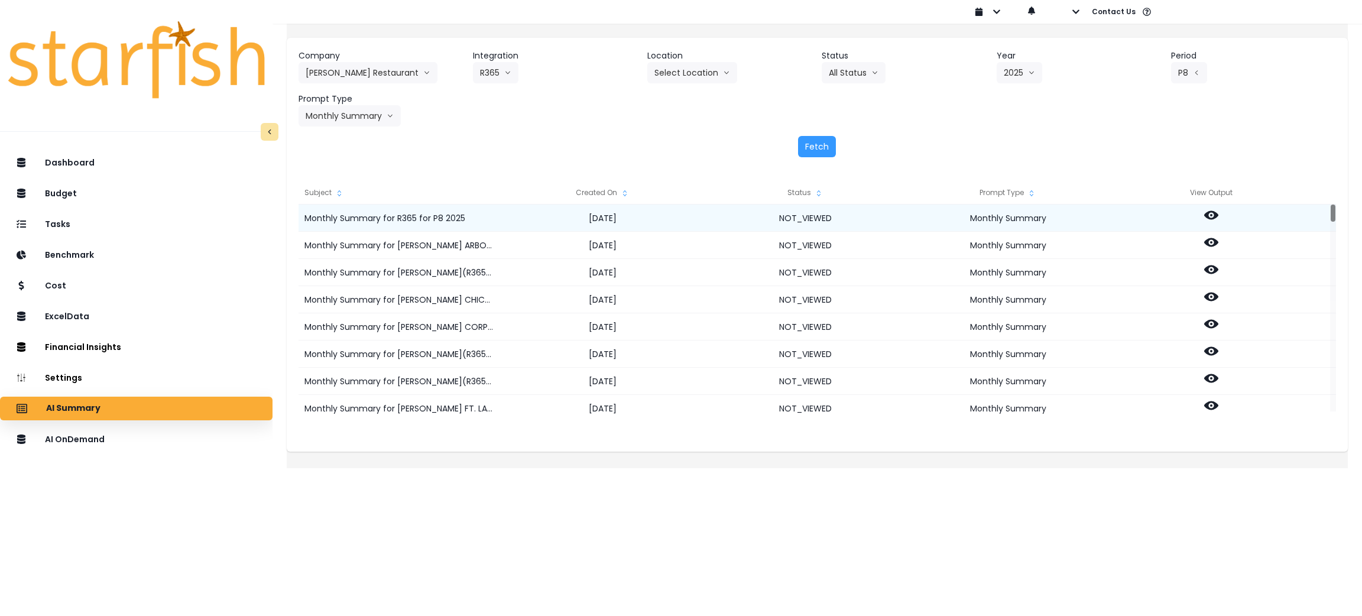
click at [1218, 208] on icon at bounding box center [1211, 215] width 14 height 14
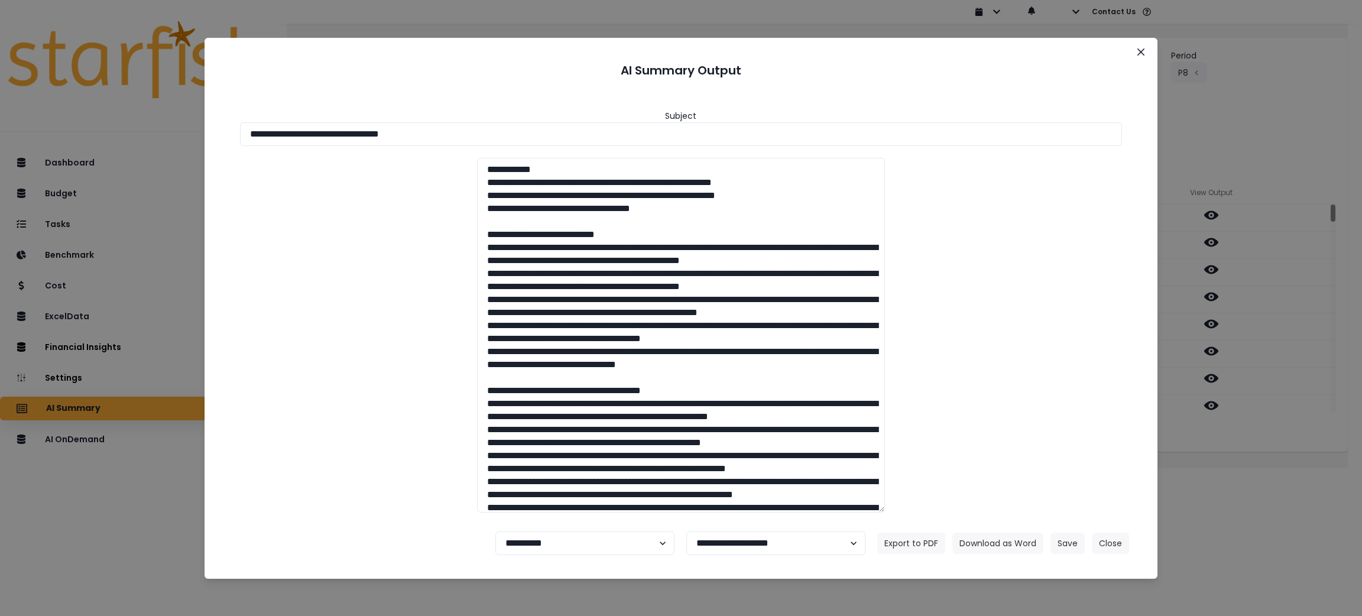
click at [1221, 99] on div "**********" at bounding box center [681, 308] width 1362 height 616
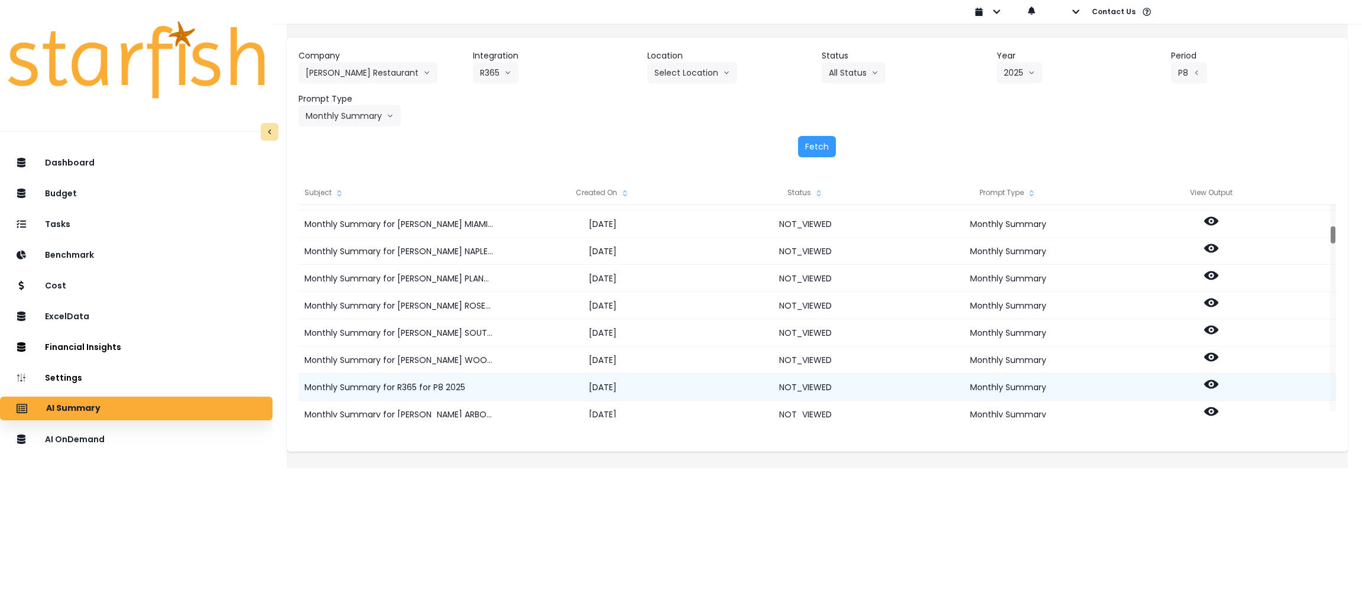
click at [1218, 387] on icon at bounding box center [1211, 384] width 14 height 9
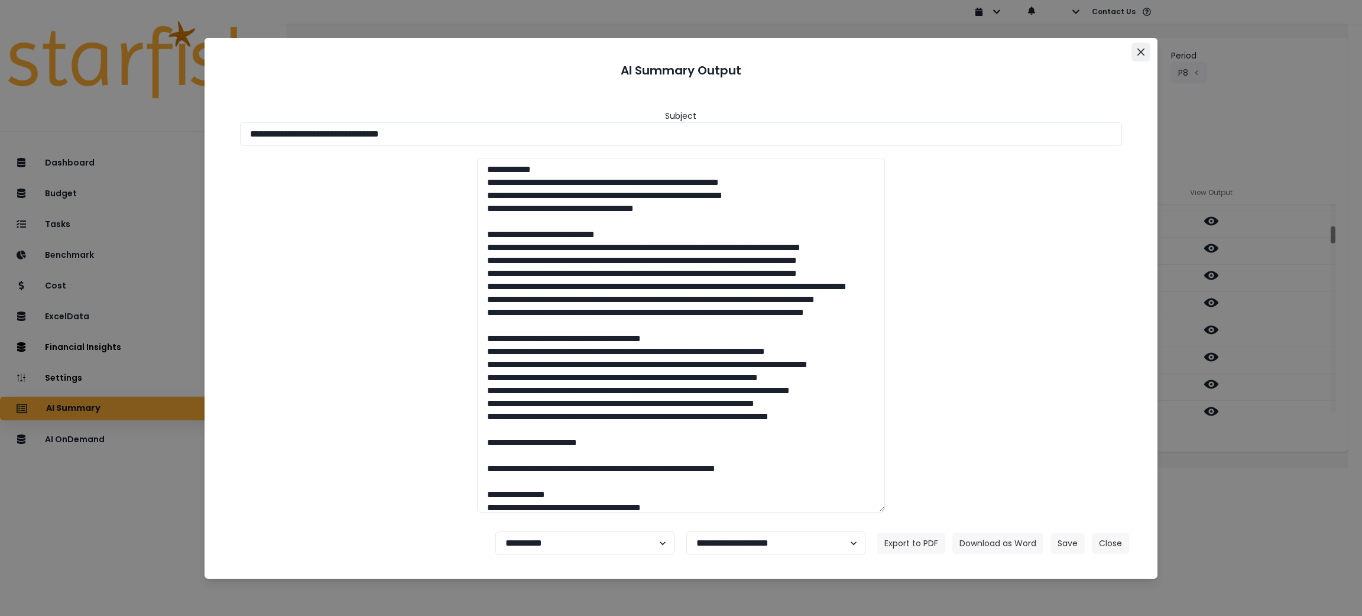
click at [1147, 48] on button "Close" at bounding box center [1140, 52] width 19 height 19
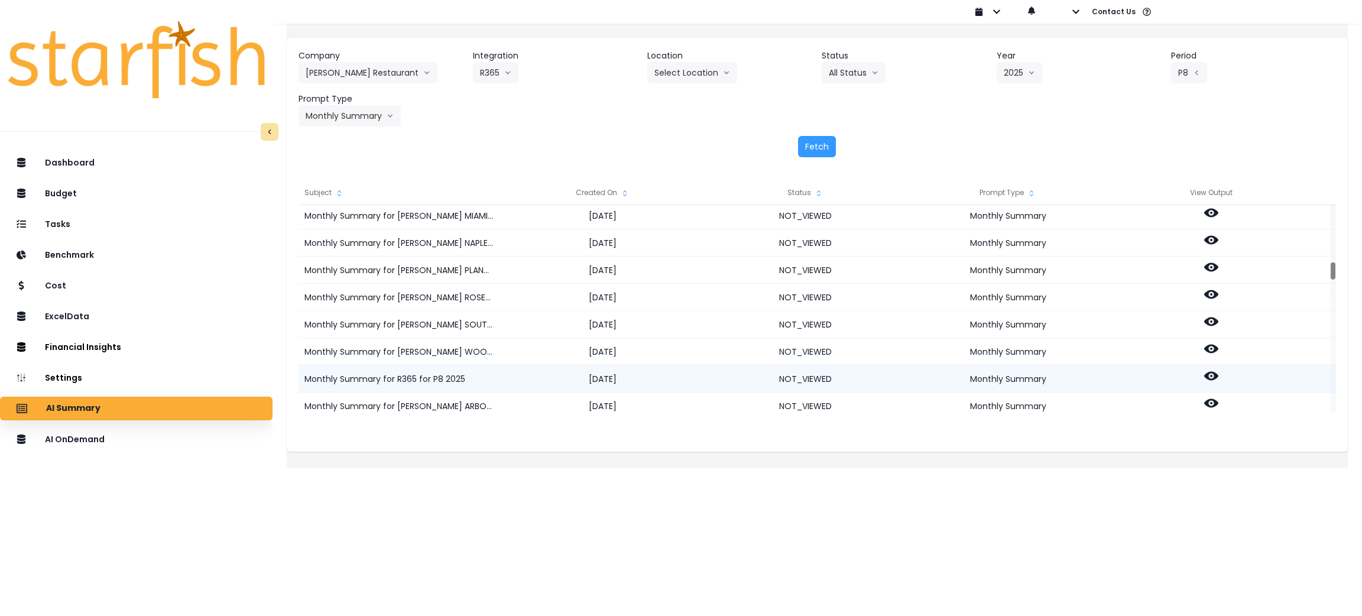
click at [1218, 381] on icon at bounding box center [1211, 376] width 14 height 14
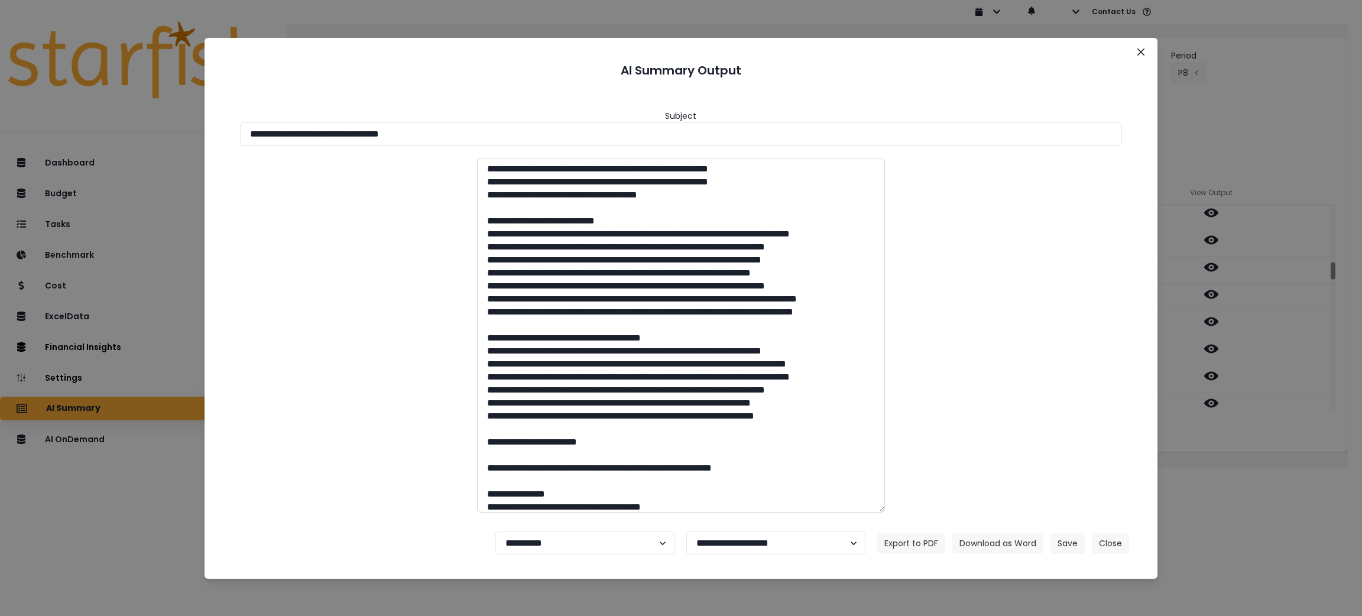
scroll to position [0, 0]
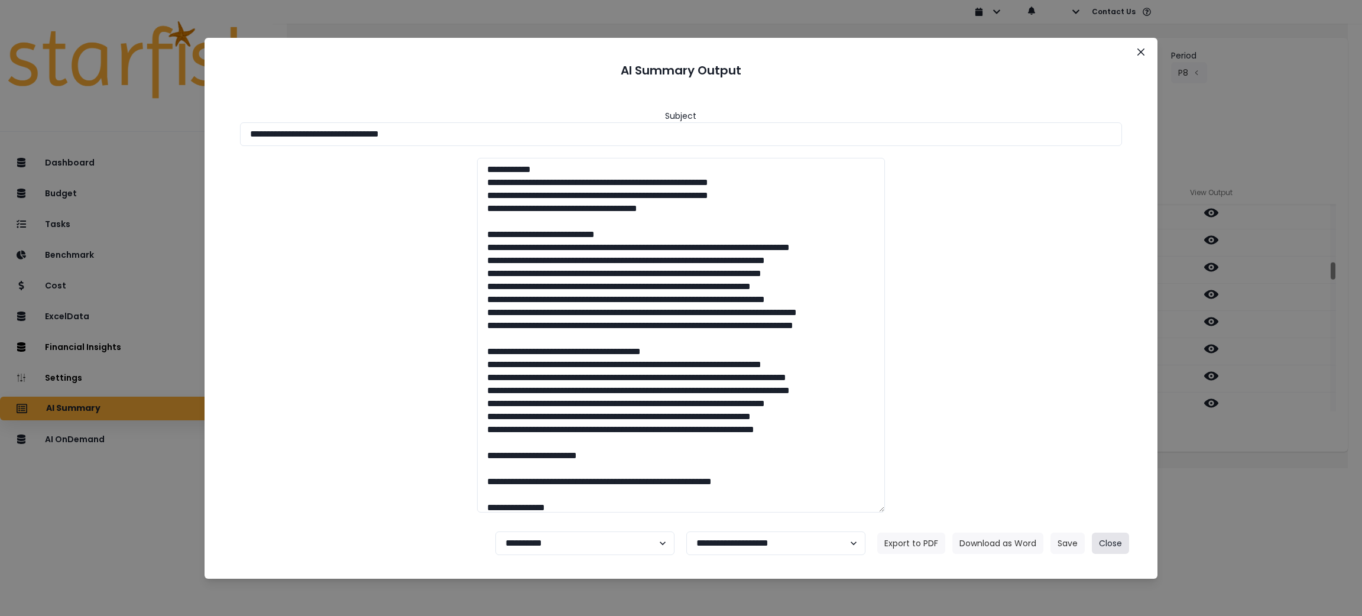
click at [1119, 544] on button "Close" at bounding box center [1110, 543] width 37 height 21
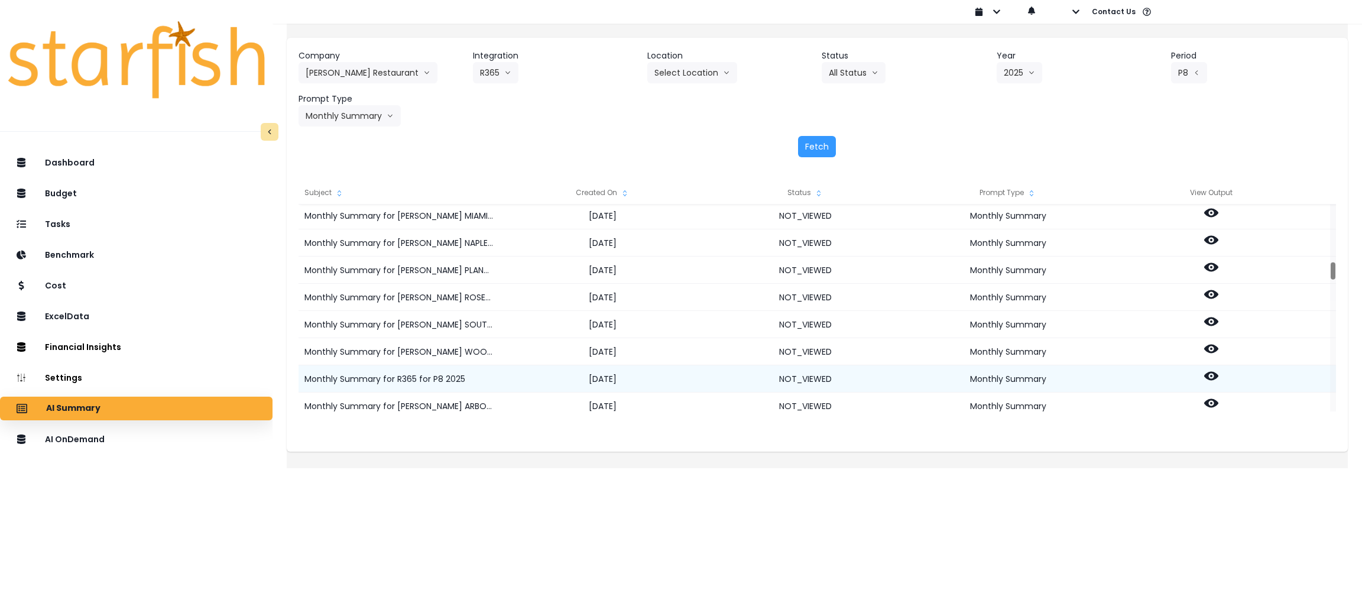
click at [1215, 374] on icon at bounding box center [1211, 376] width 14 height 14
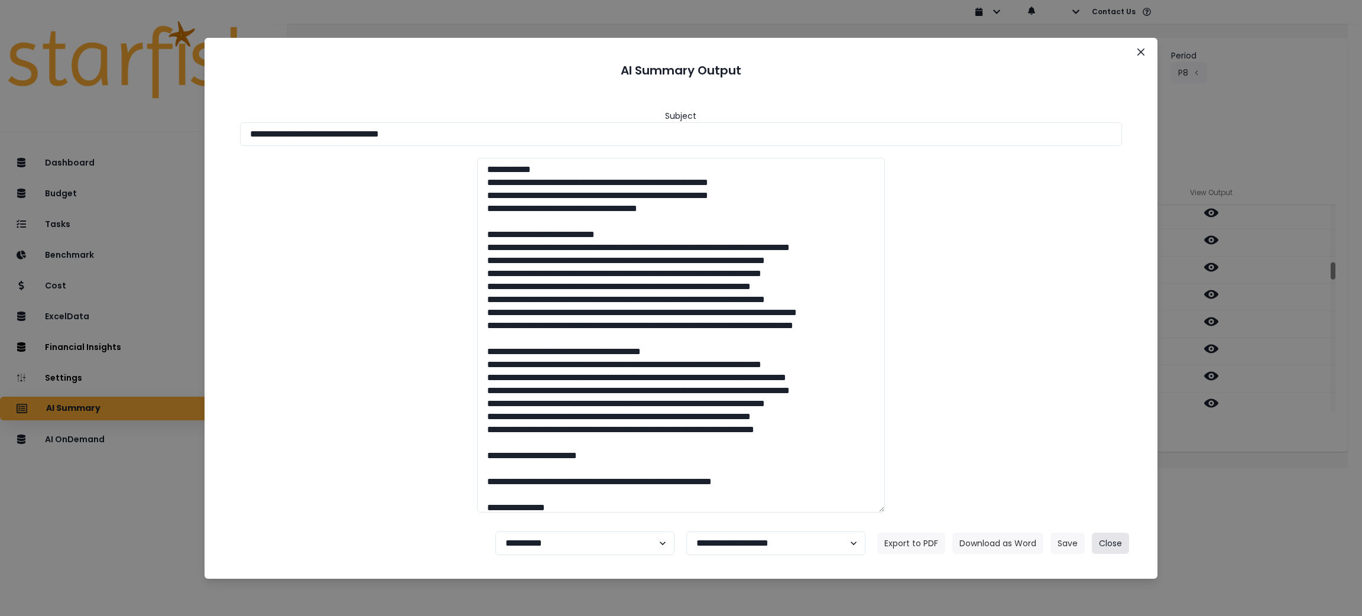
click at [1116, 546] on button "Close" at bounding box center [1110, 543] width 37 height 21
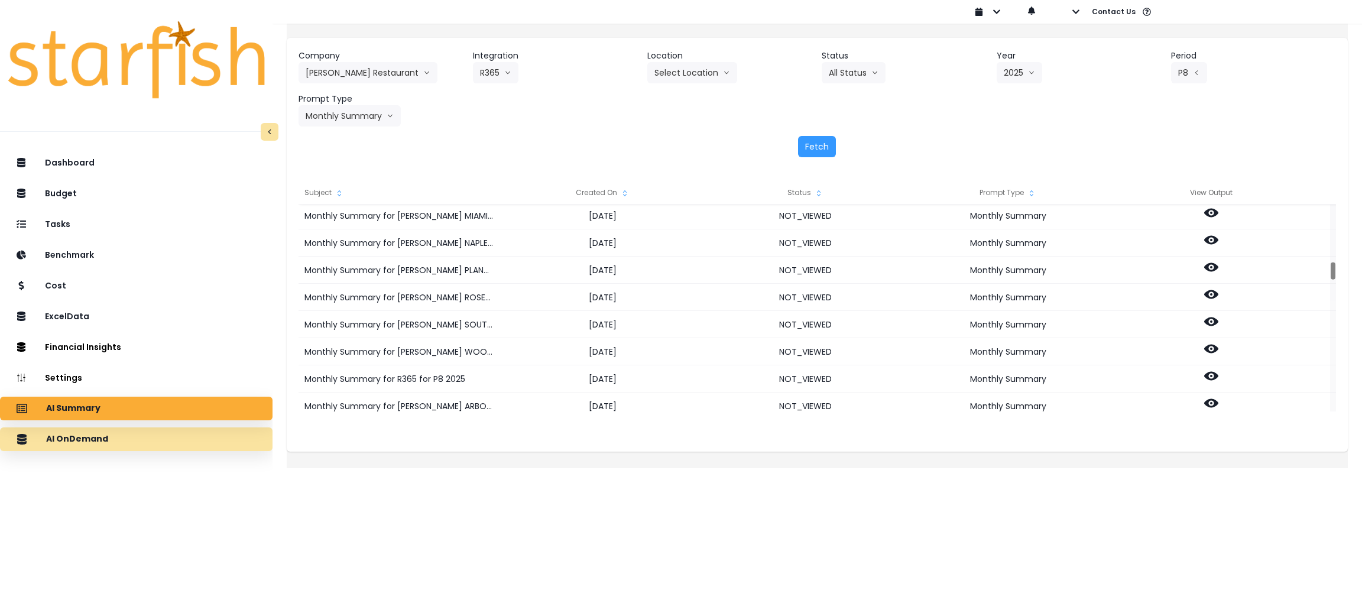
click at [168, 439] on div "AI OnDemand" at bounding box center [136, 439] width 254 height 25
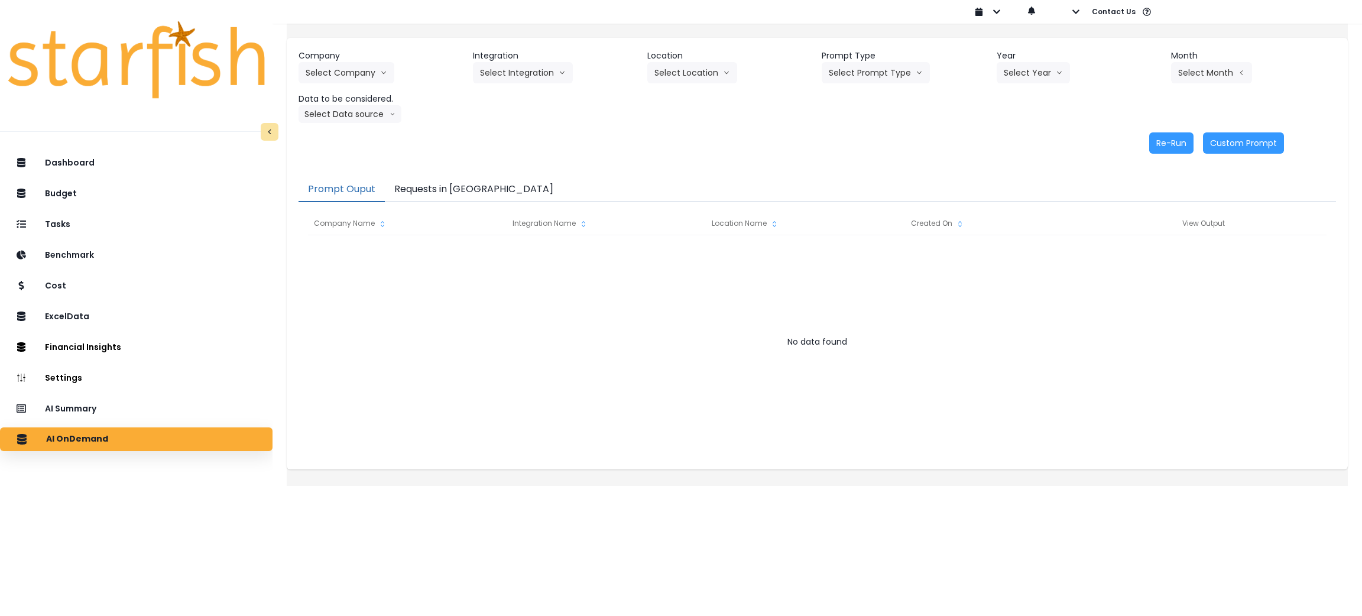
click at [481, 183] on button "Requests in [GEOGRAPHIC_DATA]" at bounding box center [474, 189] width 178 height 25
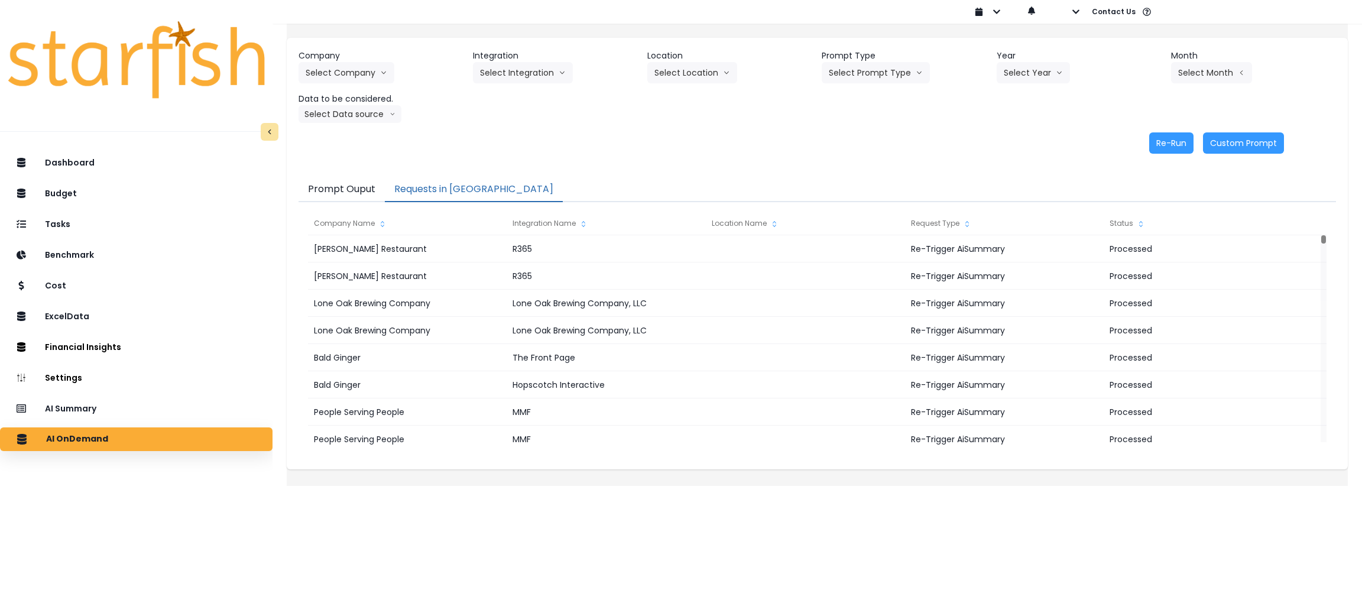
click at [916, 469] on html "Dashboard Budget Tasks Benchmark Cost ExcelData Financial Insights Location Ana…" at bounding box center [681, 234] width 1362 height 469
click at [190, 407] on div "AI Summary" at bounding box center [136, 408] width 254 height 25
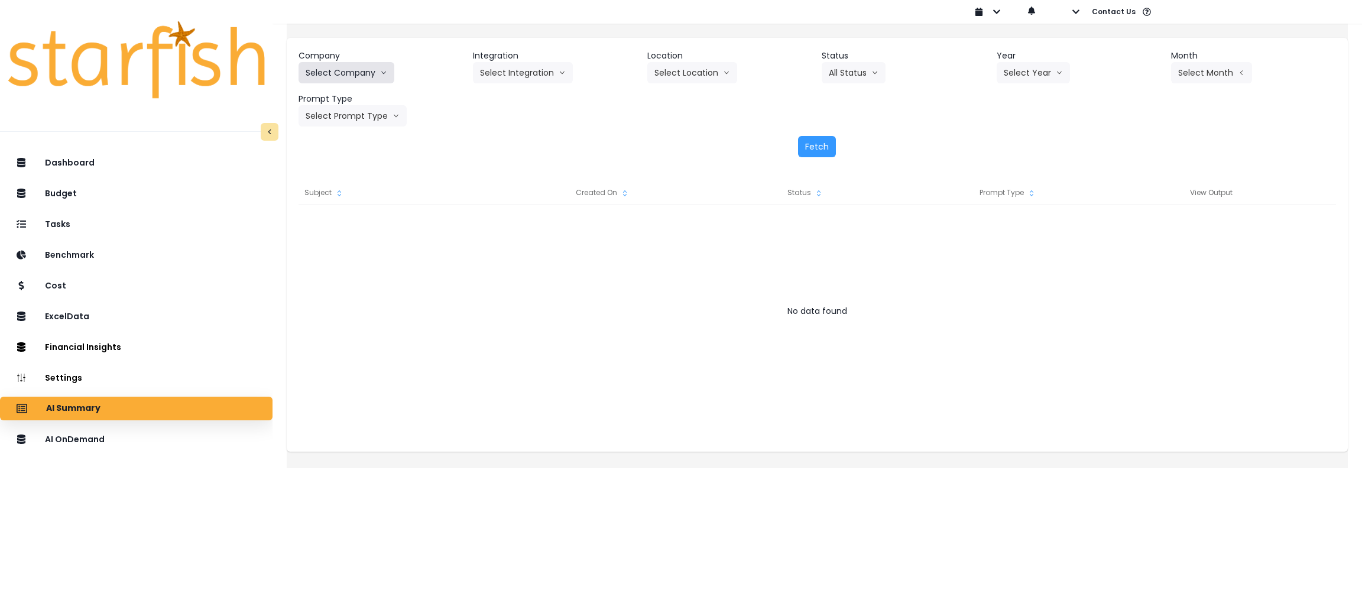
click at [371, 73] on button "Select Company" at bounding box center [346, 72] width 96 height 21
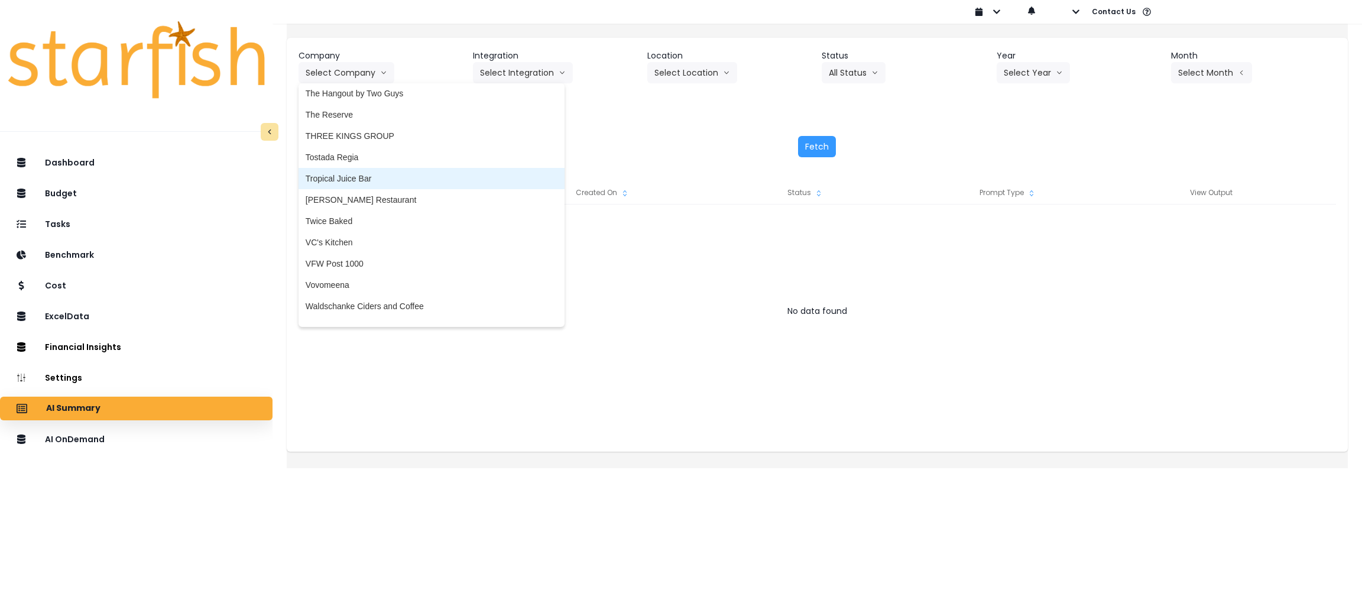
scroll to position [2837, 0]
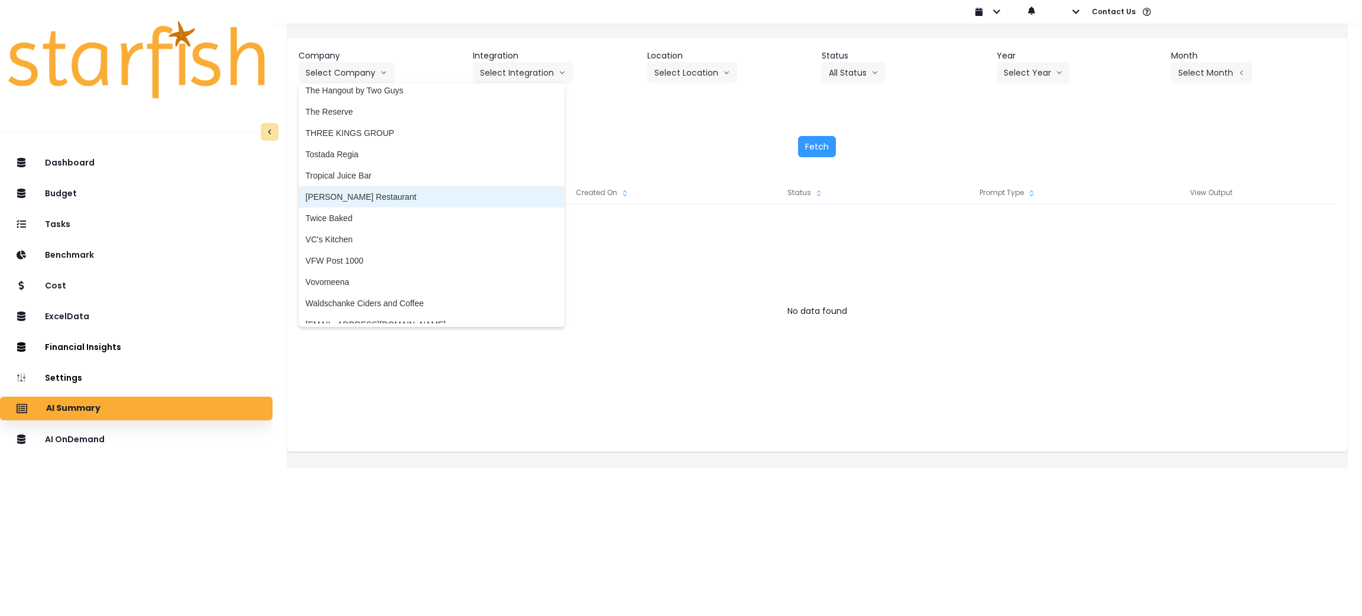
click at [366, 200] on span "[PERSON_NAME] Restaurant" at bounding box center [432, 197] width 252 height 12
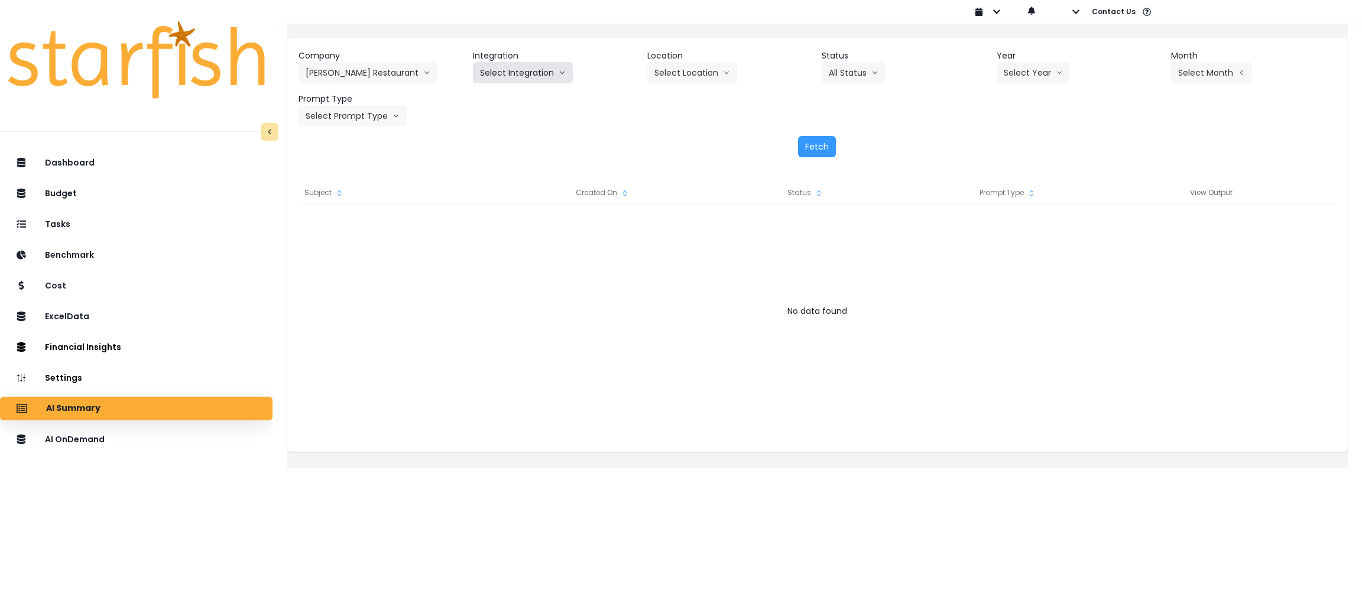
click at [535, 72] on button "Select Integration" at bounding box center [523, 72] width 100 height 21
click at [495, 98] on span "R365" at bounding box center [490, 98] width 20 height 12
click at [853, 70] on button "All Status" at bounding box center [854, 72] width 64 height 21
click at [1012, 66] on button "Select Year" at bounding box center [1033, 72] width 73 height 21
click at [1009, 135] on span "2025" at bounding box center [1013, 140] width 18 height 12
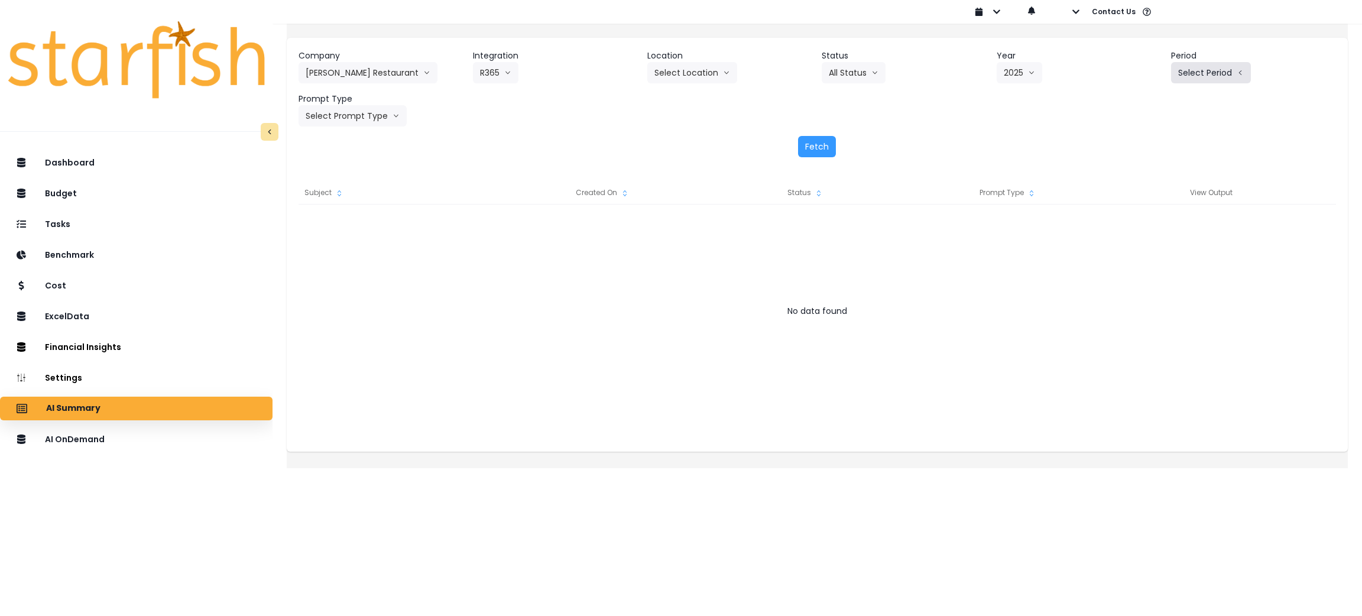
click at [1173, 76] on button "Select Period" at bounding box center [1211, 72] width 80 height 21
click at [1149, 225] on span "P8" at bounding box center [1156, 225] width 15 height 12
click at [359, 111] on button "Select Prompt Type" at bounding box center [352, 115] width 108 height 21
click at [347, 222] on span "Monthly Summary" at bounding box center [339, 226] width 67 height 12
click at [817, 151] on button "Fetch" at bounding box center [817, 146] width 38 height 21
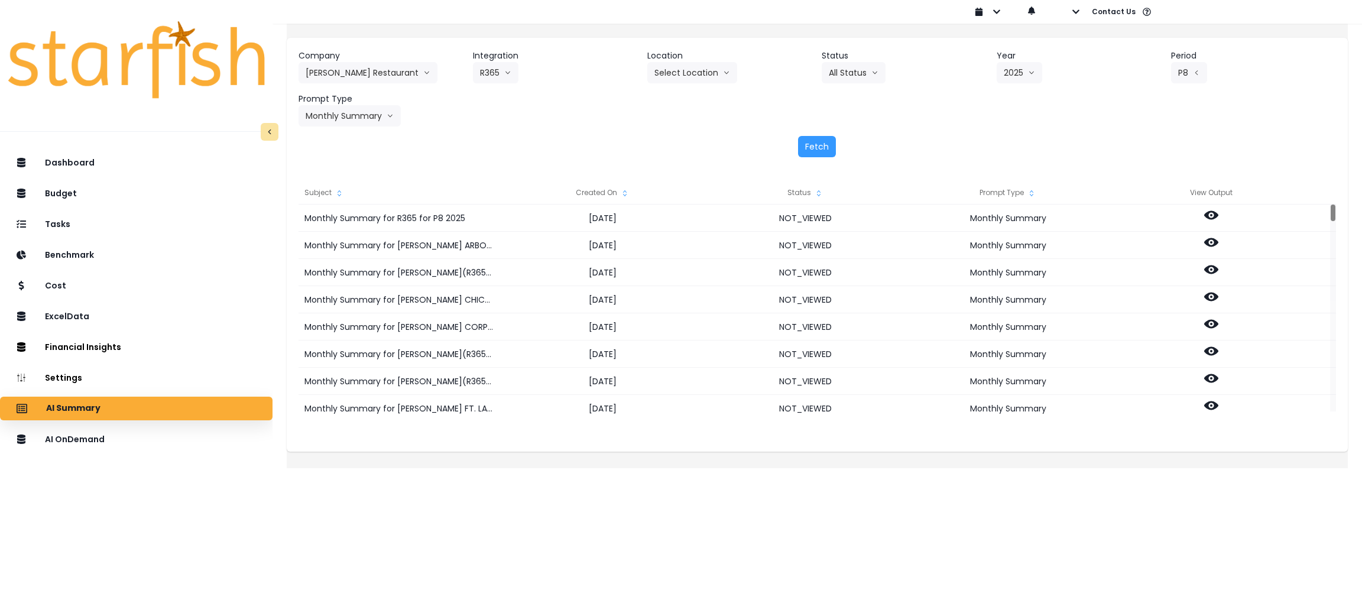
click at [628, 187] on div "Created On" at bounding box center [602, 193] width 203 height 24
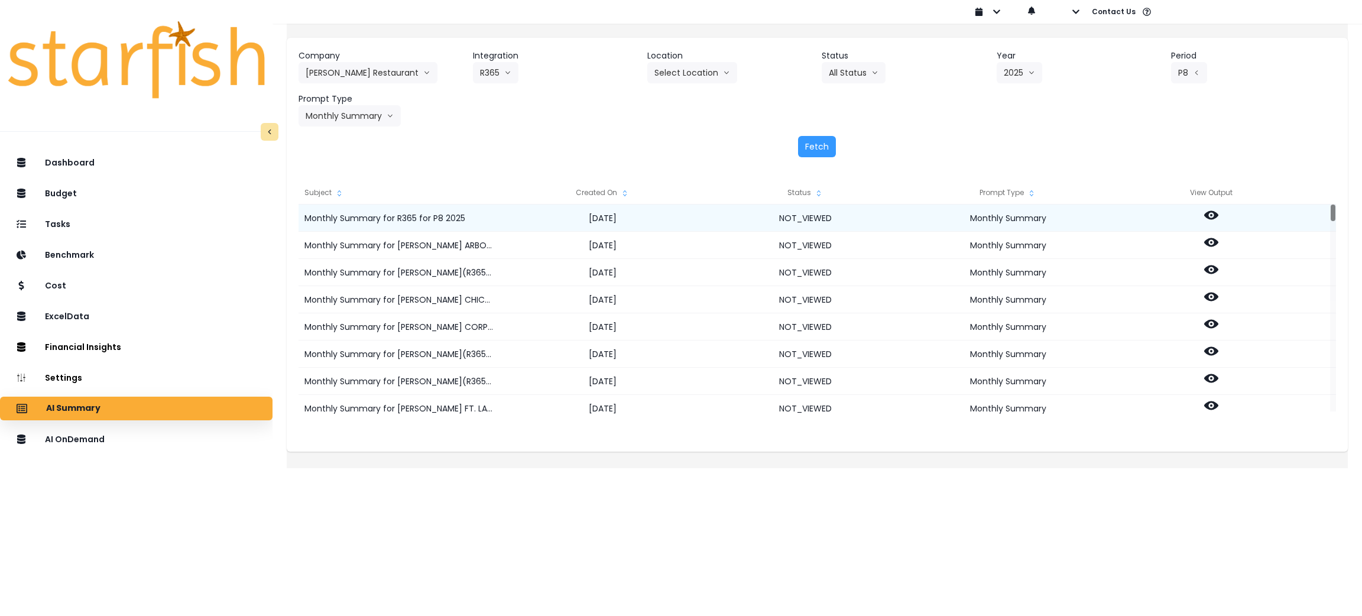
click at [1218, 214] on icon at bounding box center [1211, 215] width 14 height 14
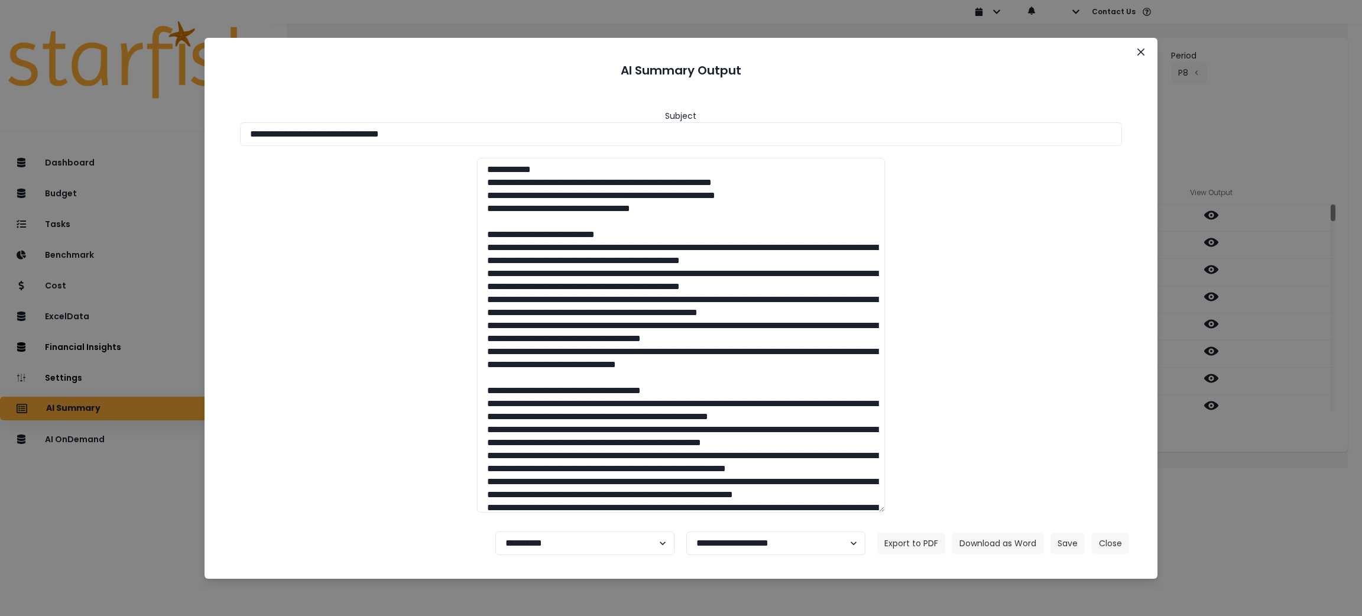
click at [1221, 108] on div "**********" at bounding box center [681, 308] width 1362 height 616
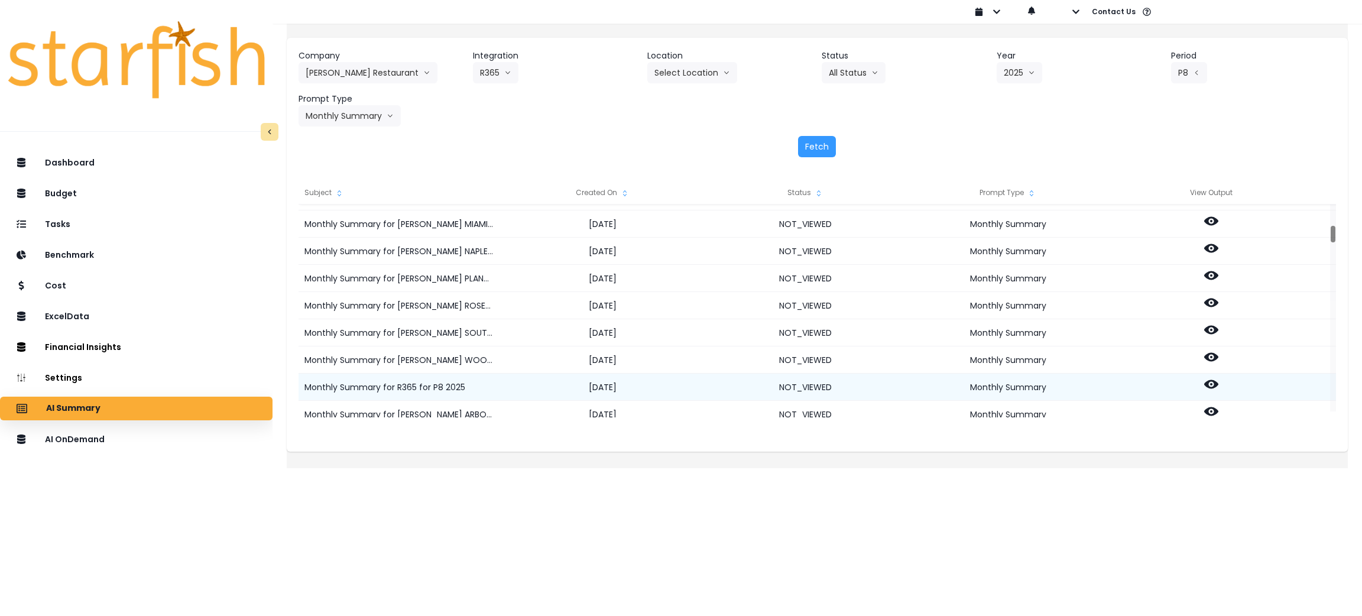
click at [1218, 381] on icon at bounding box center [1211, 384] width 14 height 14
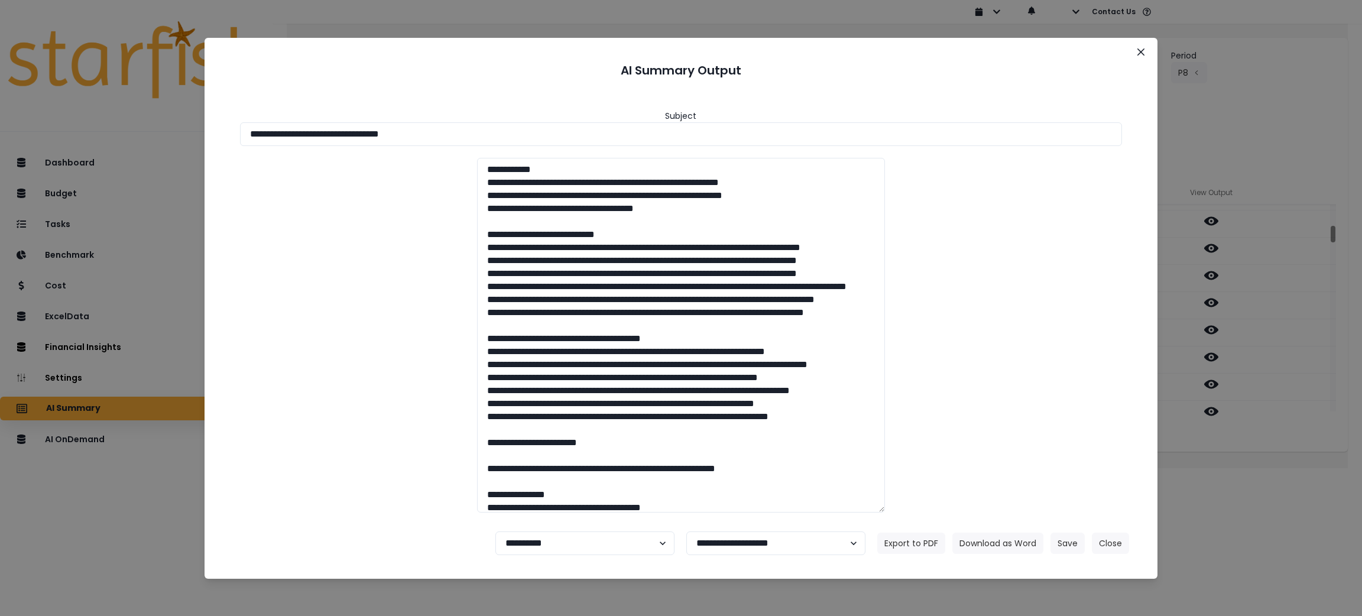
click at [1214, 115] on div "**********" at bounding box center [681, 308] width 1362 height 616
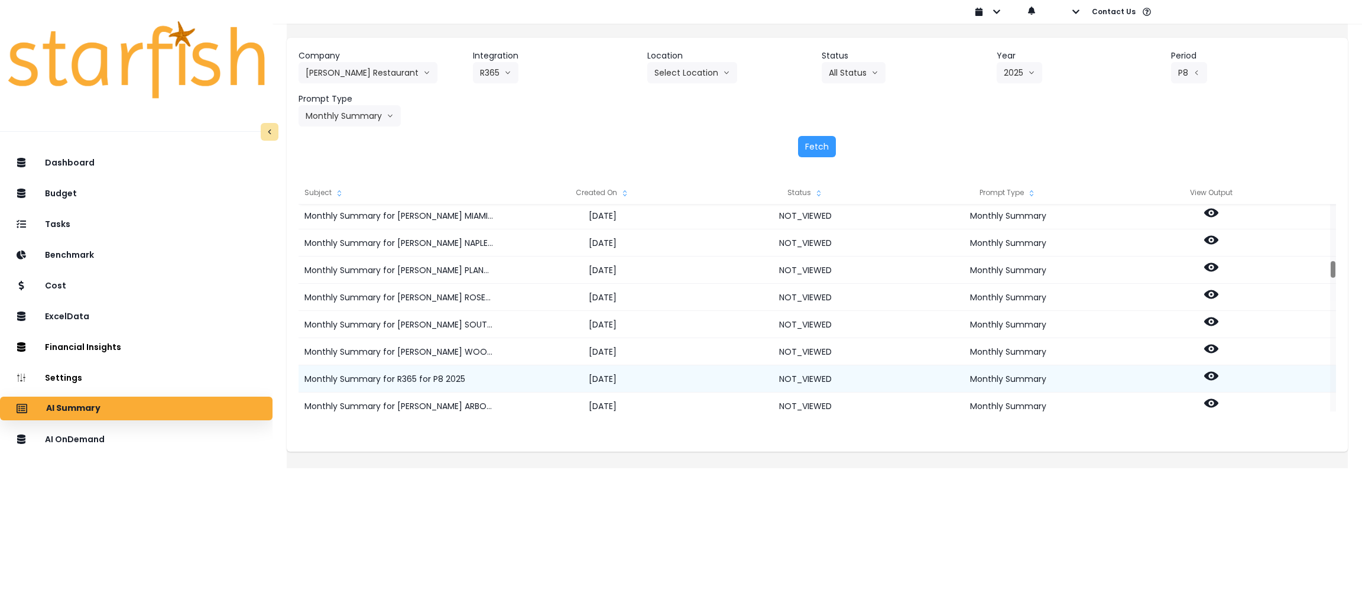
click at [1218, 374] on icon at bounding box center [1211, 376] width 14 height 9
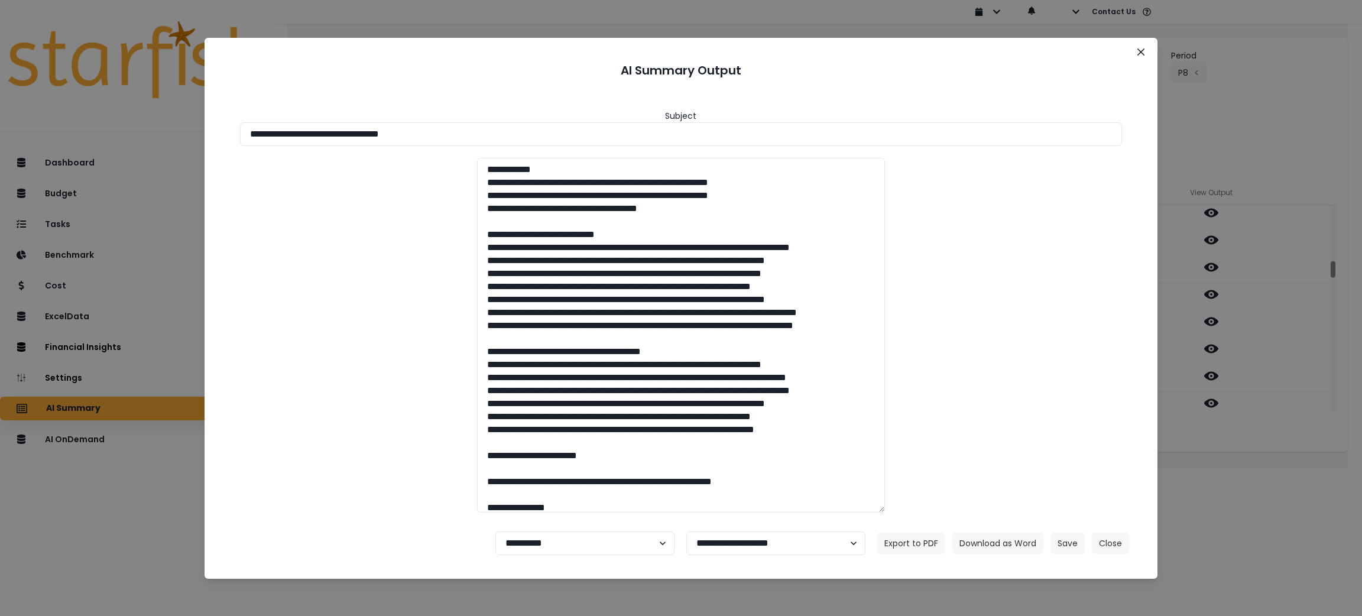
drag, startPoint x: 470, startPoint y: 132, endPoint x: 69, endPoint y: 109, distance: 401.4
click at [30, 99] on div "**********" at bounding box center [681, 308] width 1362 height 616
click at [1013, 544] on button "Download as Word" at bounding box center [997, 543] width 91 height 21
click at [1282, 87] on div "**********" at bounding box center [681, 308] width 1362 height 616
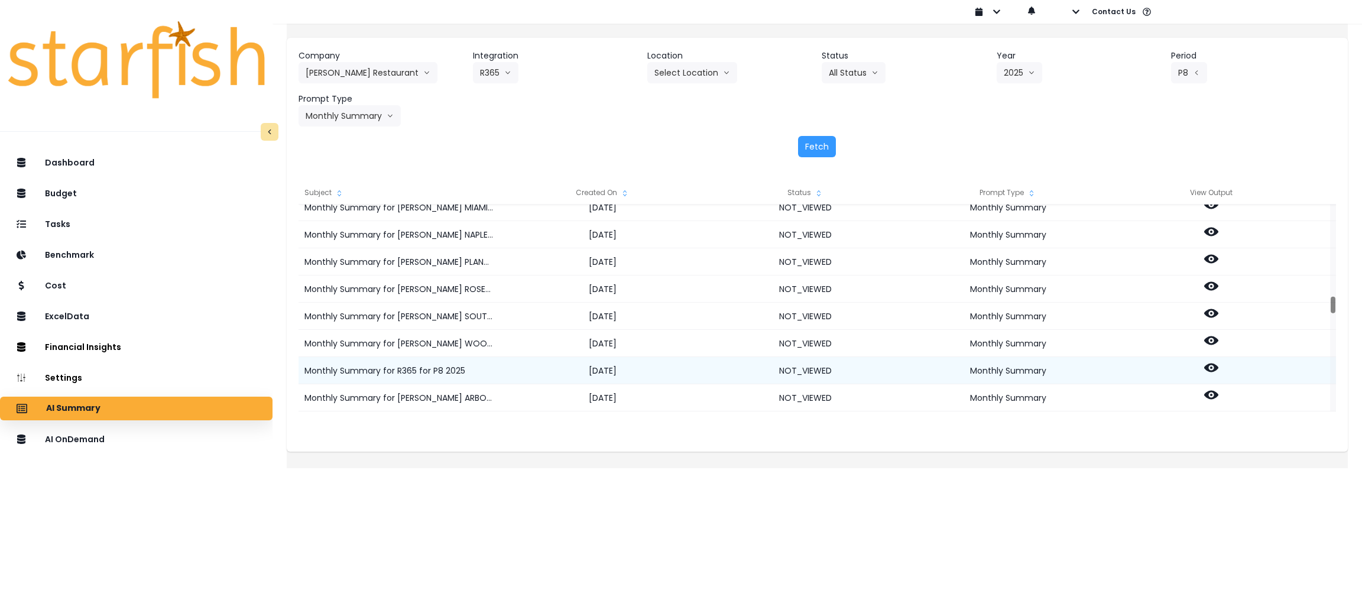
click at [1218, 363] on icon at bounding box center [1211, 368] width 14 height 14
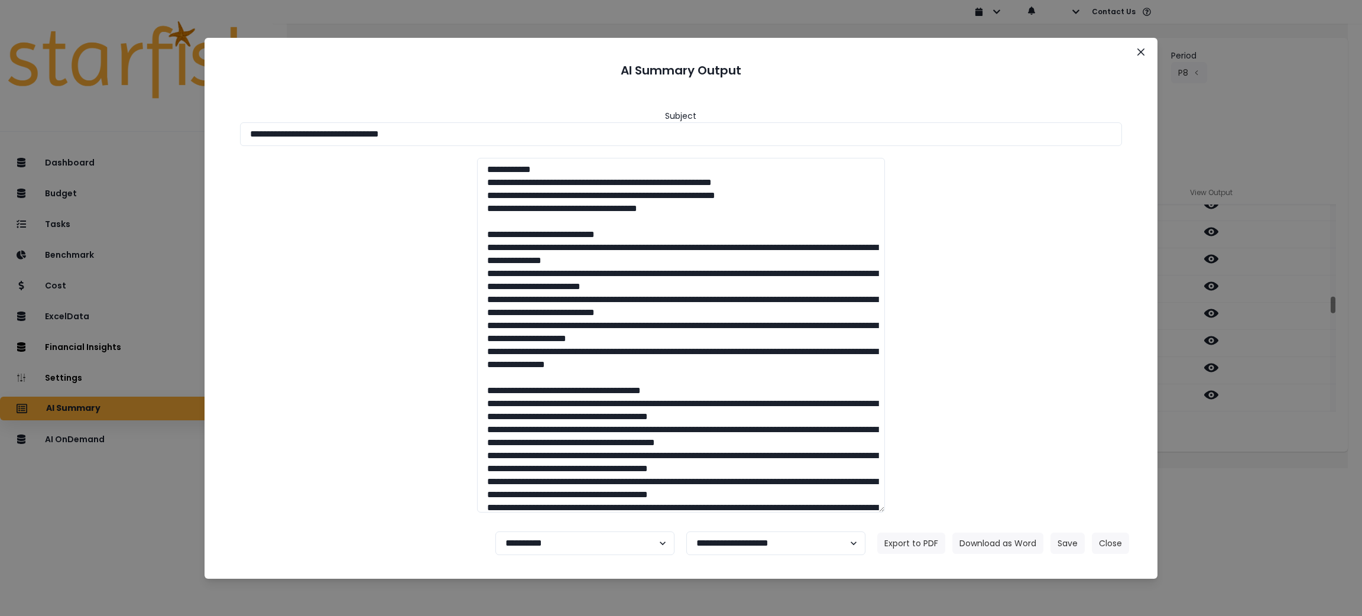
drag, startPoint x: 568, startPoint y: 137, endPoint x: 0, endPoint y: 90, distance: 569.9
click at [0, 90] on div "**********" at bounding box center [681, 308] width 1362 height 616
click at [997, 545] on button "Download as Word" at bounding box center [997, 543] width 91 height 21
click at [1122, 542] on button "Close" at bounding box center [1110, 543] width 37 height 21
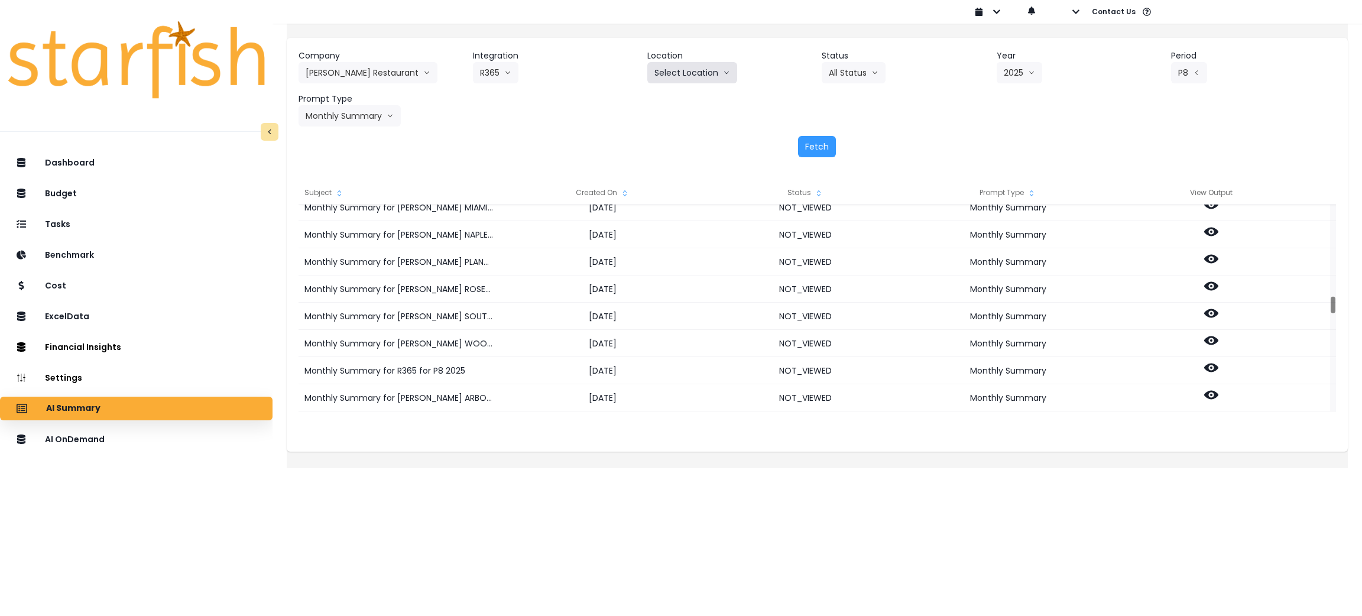
click at [724, 69] on button "Select Location" at bounding box center [692, 72] width 90 height 21
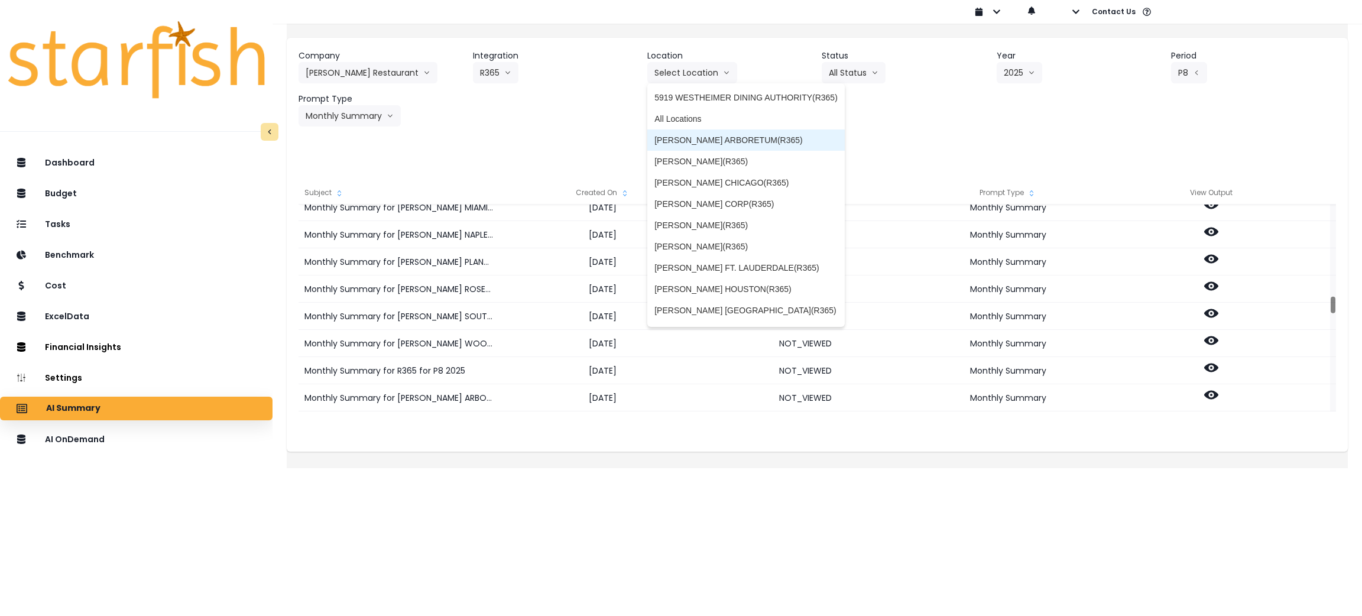
click at [721, 139] on span "[PERSON_NAME] ARBORETUM(R365)" at bounding box center [745, 140] width 183 height 12
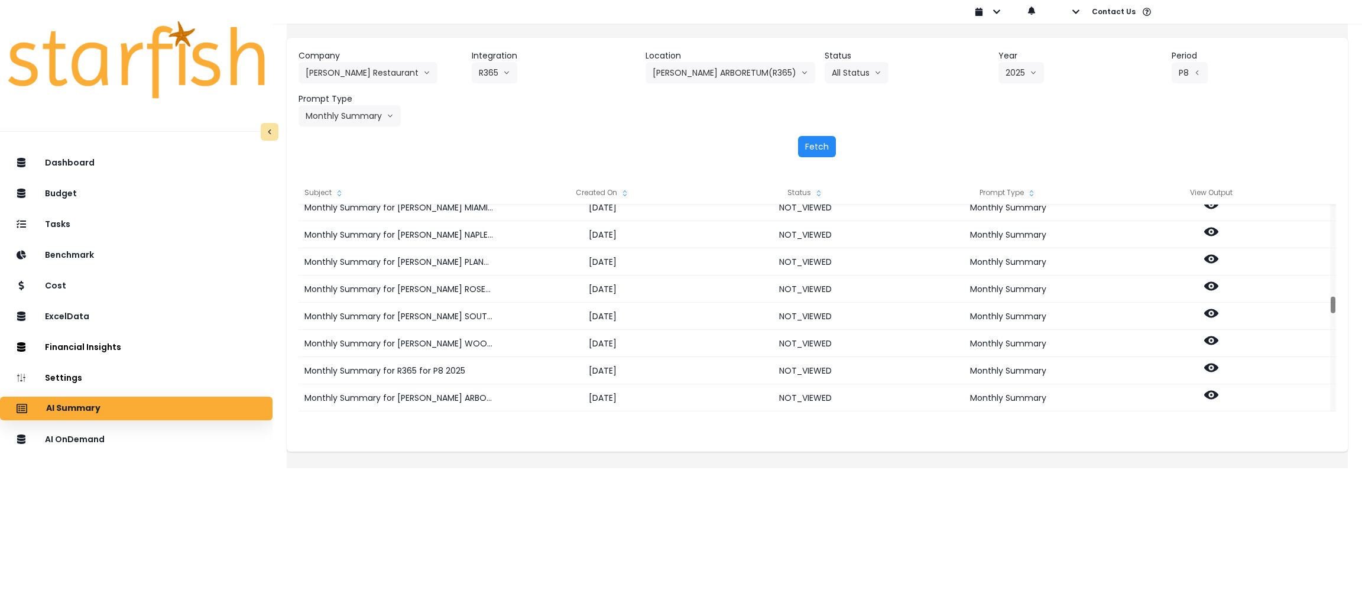
click at [807, 138] on button "Fetch" at bounding box center [817, 146] width 38 height 21
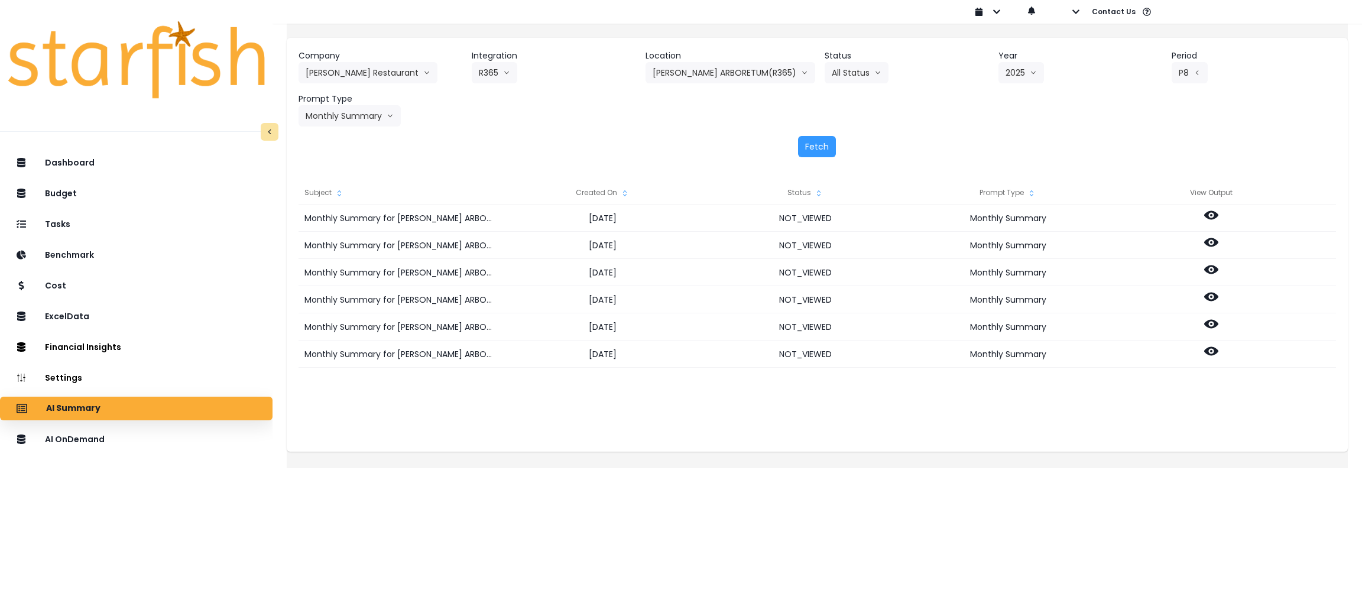
click at [629, 189] on icon "sort" at bounding box center [624, 193] width 9 height 9
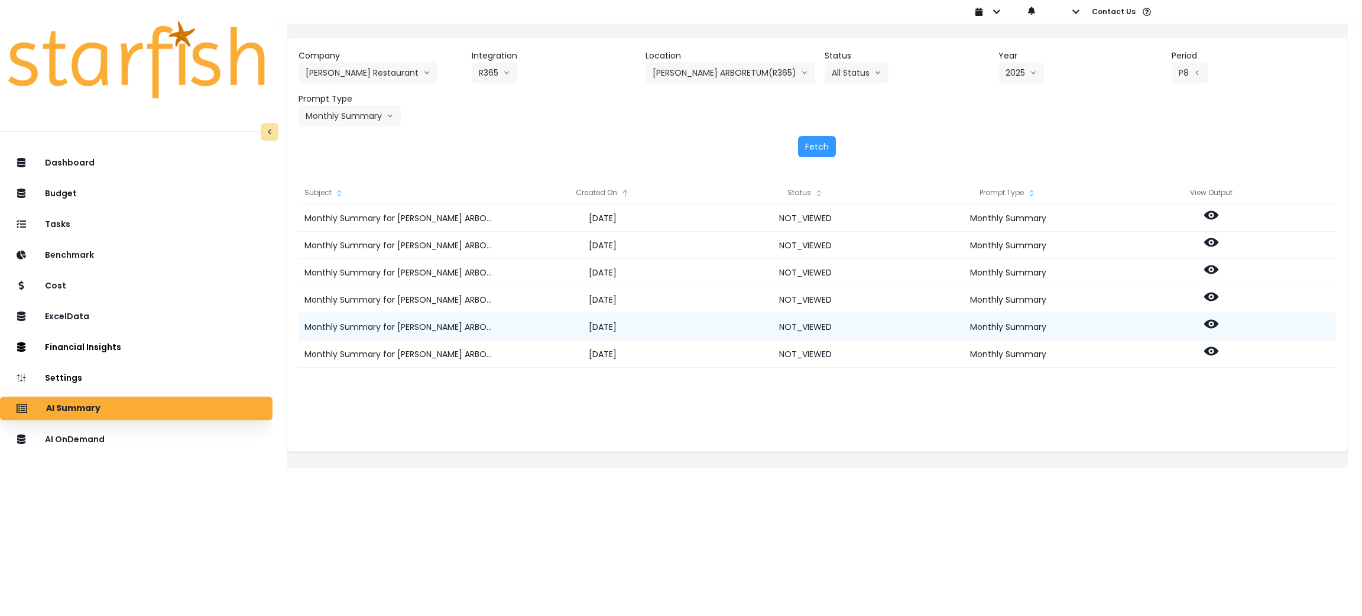
click at [1218, 320] on icon at bounding box center [1211, 324] width 14 height 14
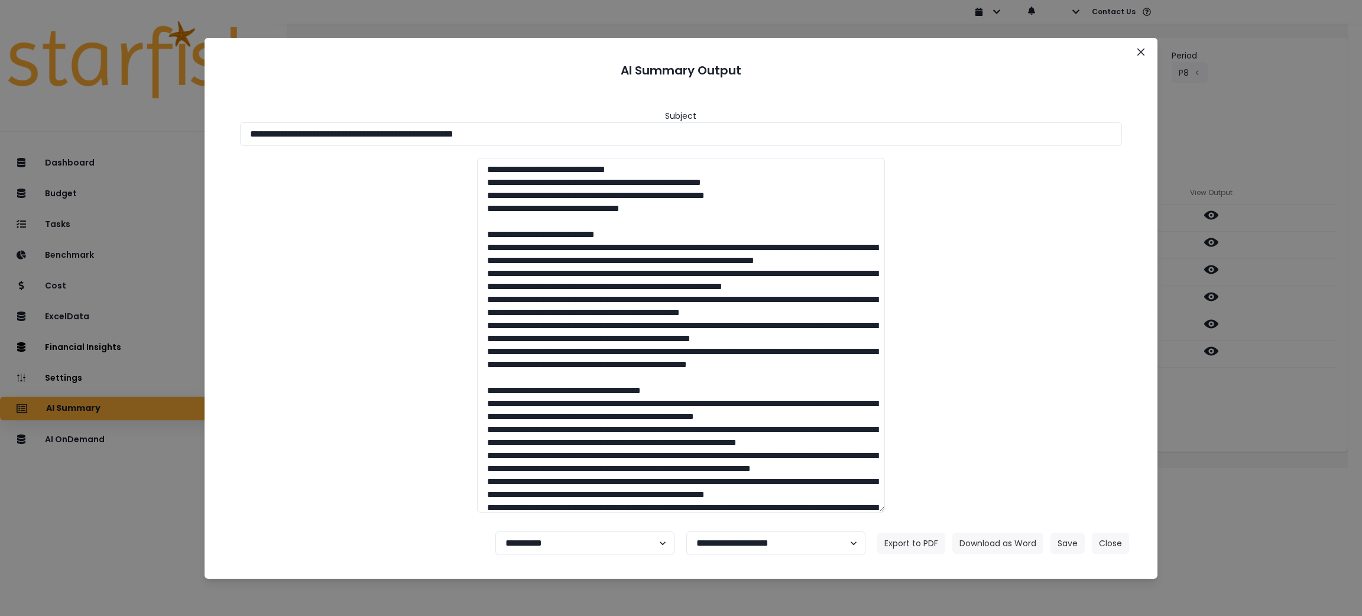
drag, startPoint x: 573, startPoint y: 137, endPoint x: 80, endPoint y: 90, distance: 495.8
click at [80, 90] on div "**********" at bounding box center [681, 308] width 1362 height 616
click at [990, 540] on button "Download as Word" at bounding box center [997, 543] width 91 height 21
click at [1191, 382] on div "**********" at bounding box center [681, 308] width 1362 height 616
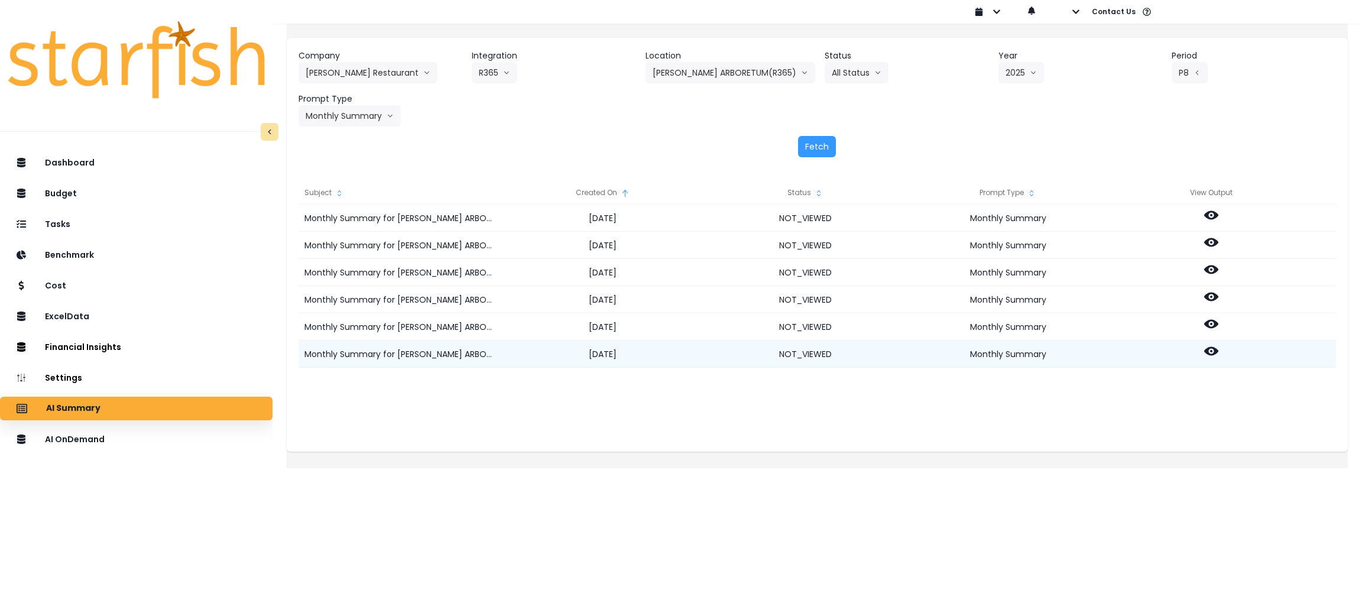
click at [1216, 346] on icon at bounding box center [1211, 351] width 14 height 14
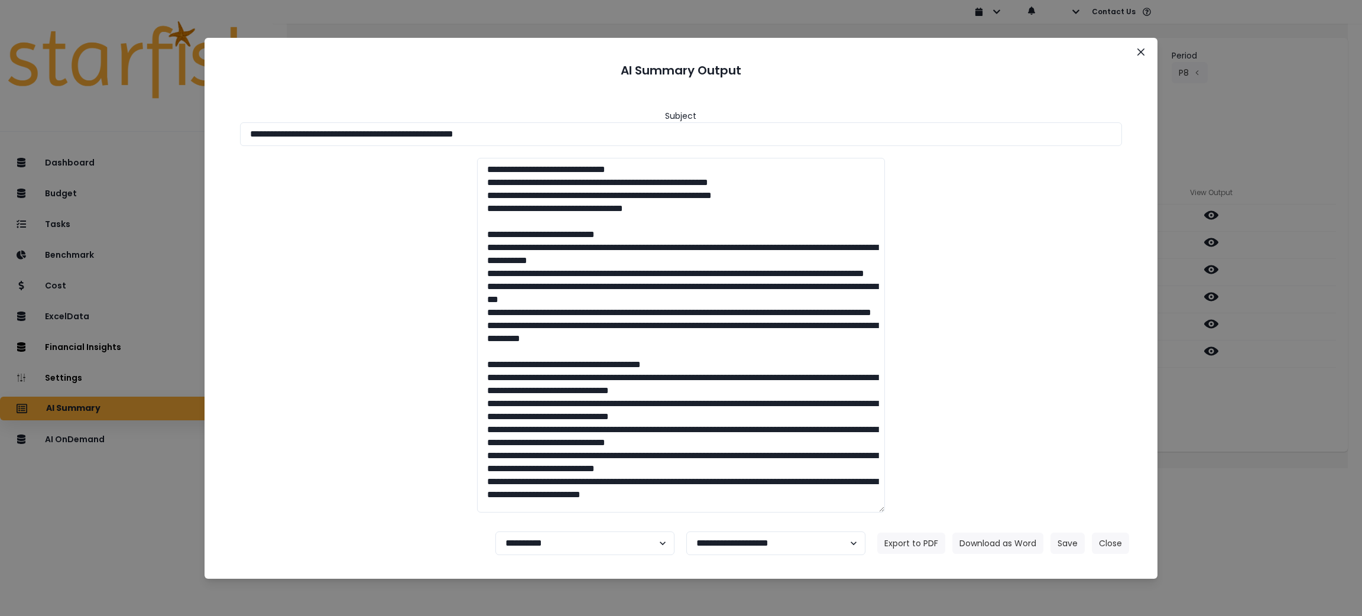
drag, startPoint x: 630, startPoint y: 141, endPoint x: 102, endPoint y: 122, distance: 528.8
click at [31, 99] on div "**********" at bounding box center [681, 308] width 1362 height 616
click at [992, 551] on button "Download as Word" at bounding box center [997, 543] width 91 height 21
click at [1119, 534] on button "Close" at bounding box center [1110, 543] width 37 height 21
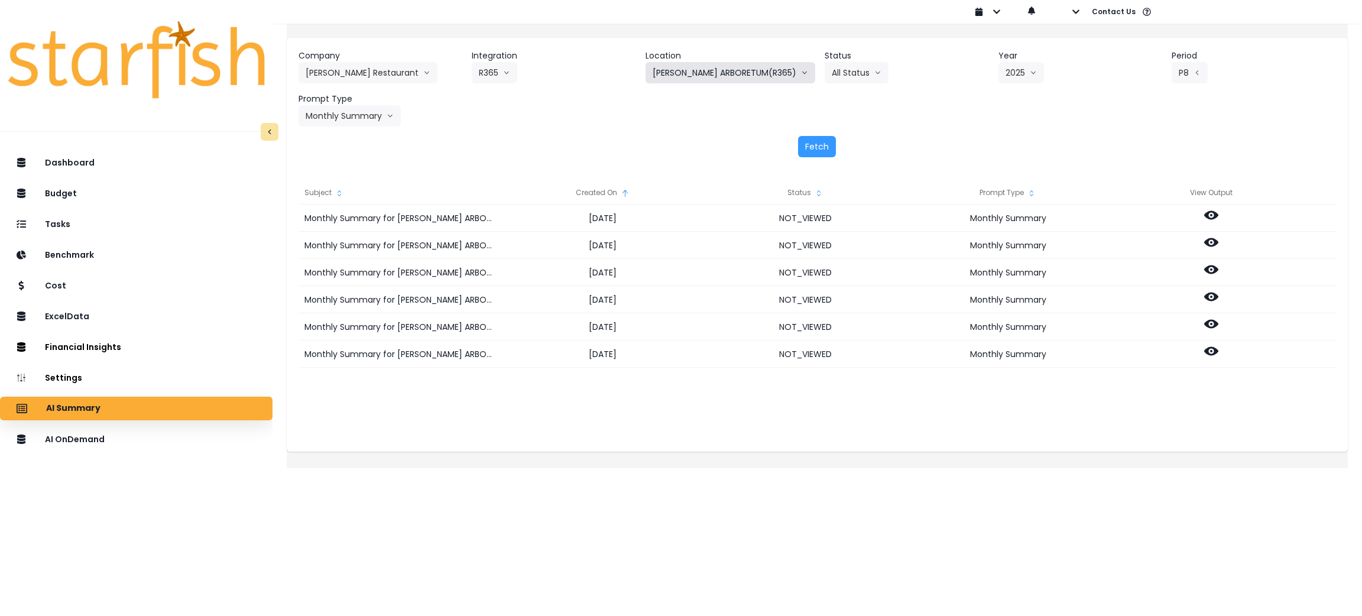
click at [722, 73] on button "[PERSON_NAME] ARBORETUM(R365)" at bounding box center [730, 72] width 170 height 21
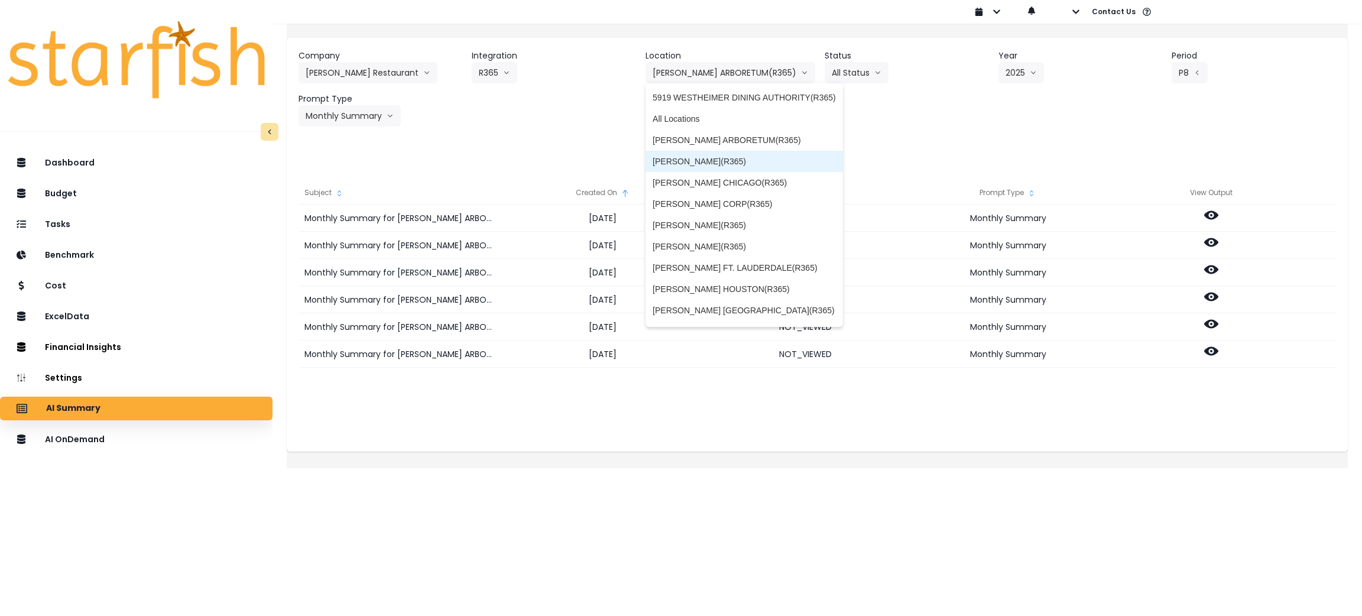
click at [715, 163] on span "[PERSON_NAME](R365)" at bounding box center [744, 161] width 183 height 12
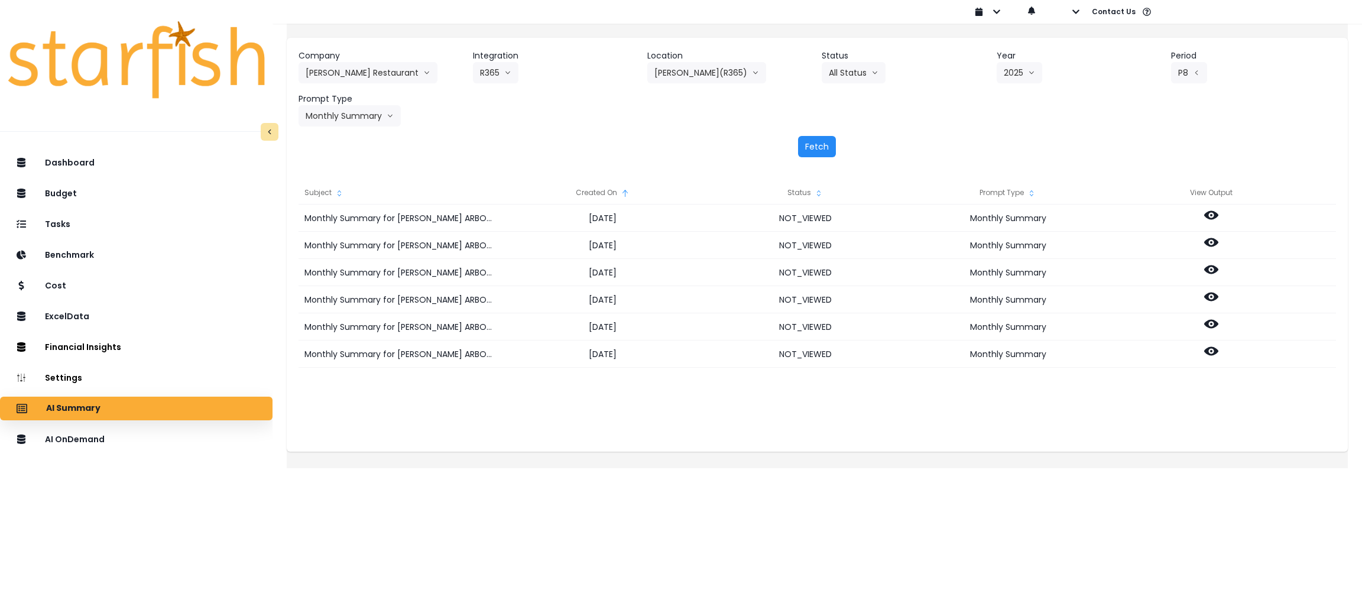
click at [815, 147] on button "Fetch" at bounding box center [817, 146] width 38 height 21
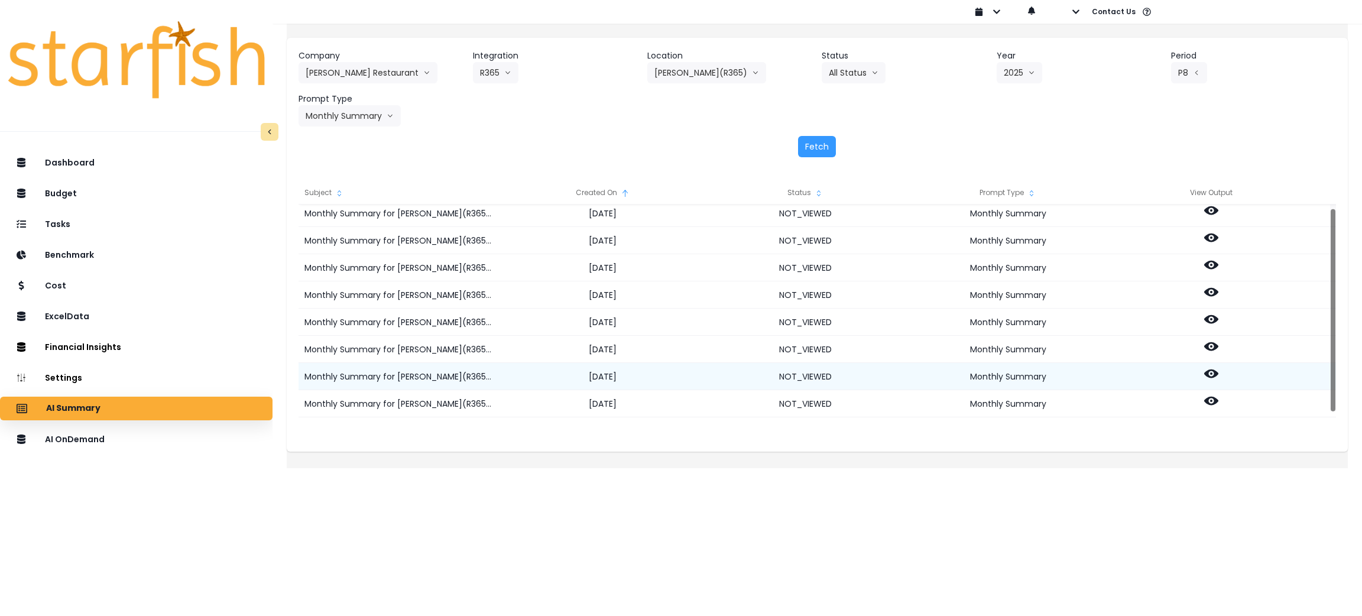
click at [1218, 370] on icon at bounding box center [1211, 373] width 14 height 9
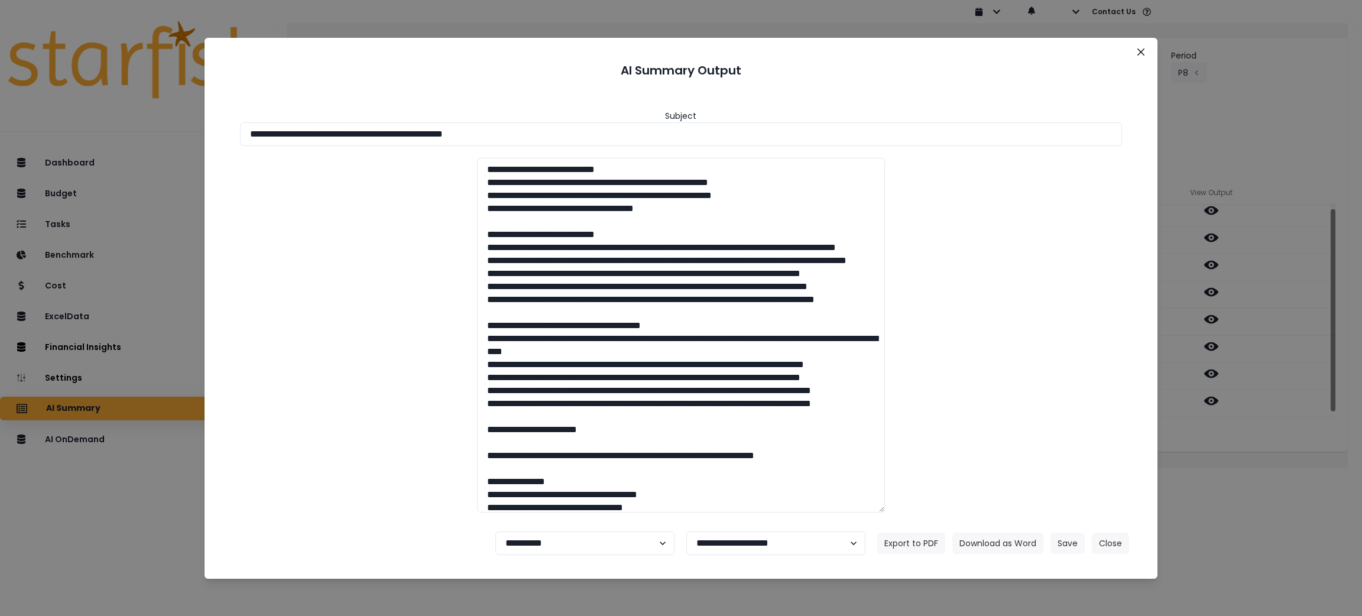
drag, startPoint x: 623, startPoint y: 145, endPoint x: 147, endPoint y: 104, distance: 478.1
click at [143, 99] on div "**********" at bounding box center [681, 308] width 1362 height 616
click at [1017, 531] on footer "**********" at bounding box center [681, 543] width 925 height 43
click at [1015, 538] on button "Download as Word" at bounding box center [997, 543] width 91 height 21
click at [1274, 456] on div "**********" at bounding box center [681, 308] width 1362 height 616
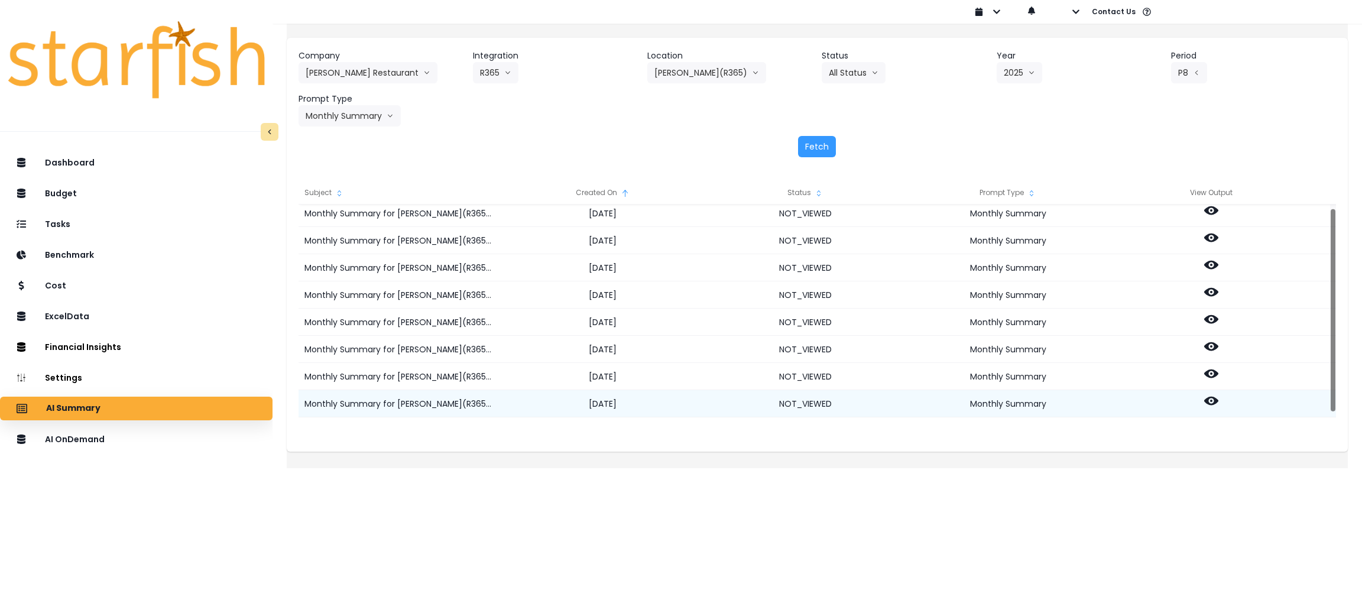
click at [1218, 399] on icon at bounding box center [1211, 401] width 14 height 9
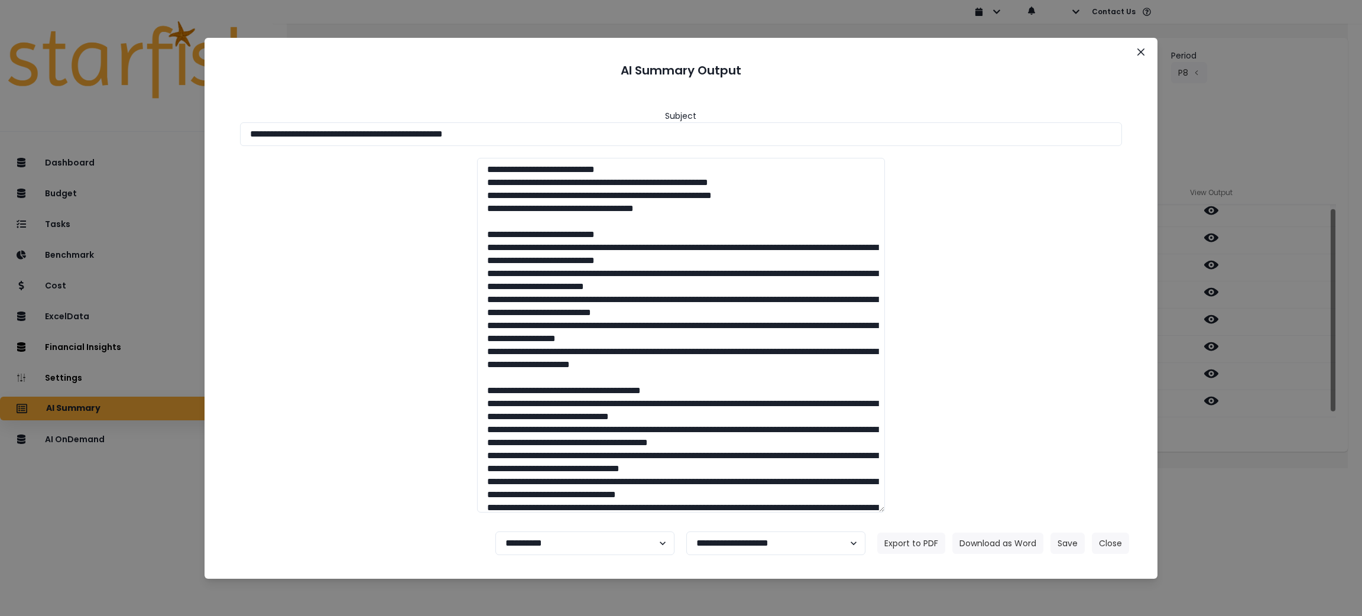
drag, startPoint x: 686, startPoint y: 140, endPoint x: 153, endPoint y: 98, distance: 534.8
click at [153, 98] on div "**********" at bounding box center [681, 308] width 1362 height 616
click at [978, 537] on button "Download as Word" at bounding box center [997, 543] width 91 height 21
drag, startPoint x: 1119, startPoint y: 297, endPoint x: 1122, endPoint y: 259, distance: 37.9
click at [1119, 297] on div at bounding box center [681, 335] width 906 height 355
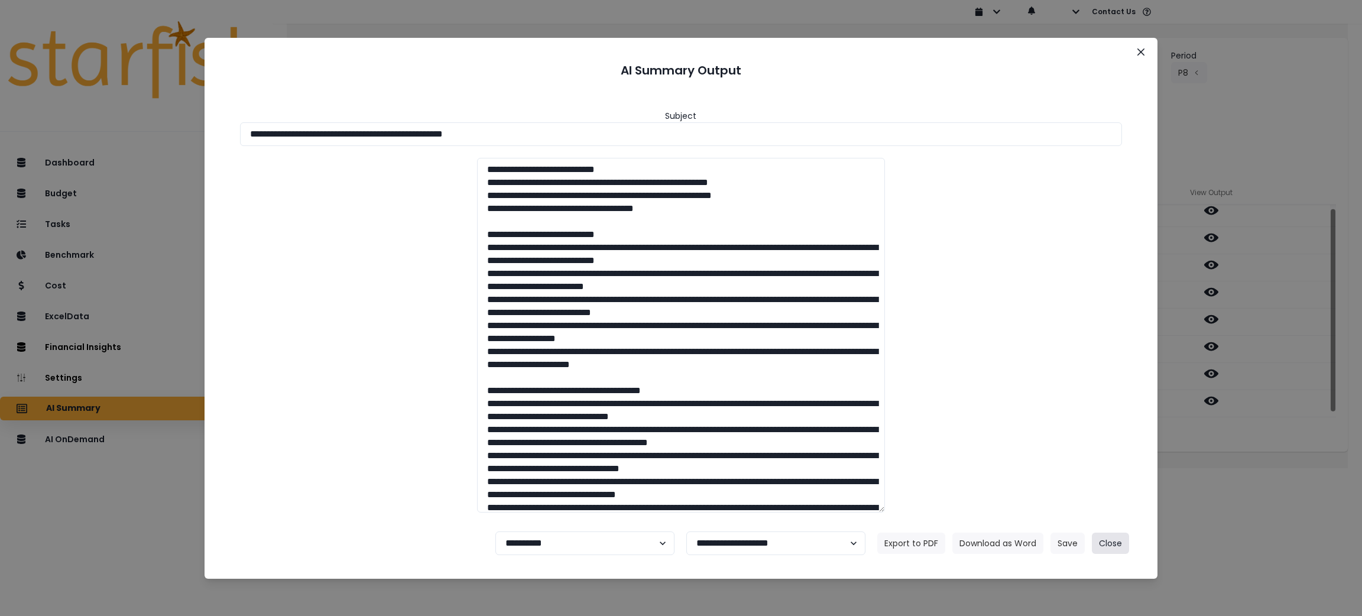
click at [1108, 545] on button "Close" at bounding box center [1110, 543] width 37 height 21
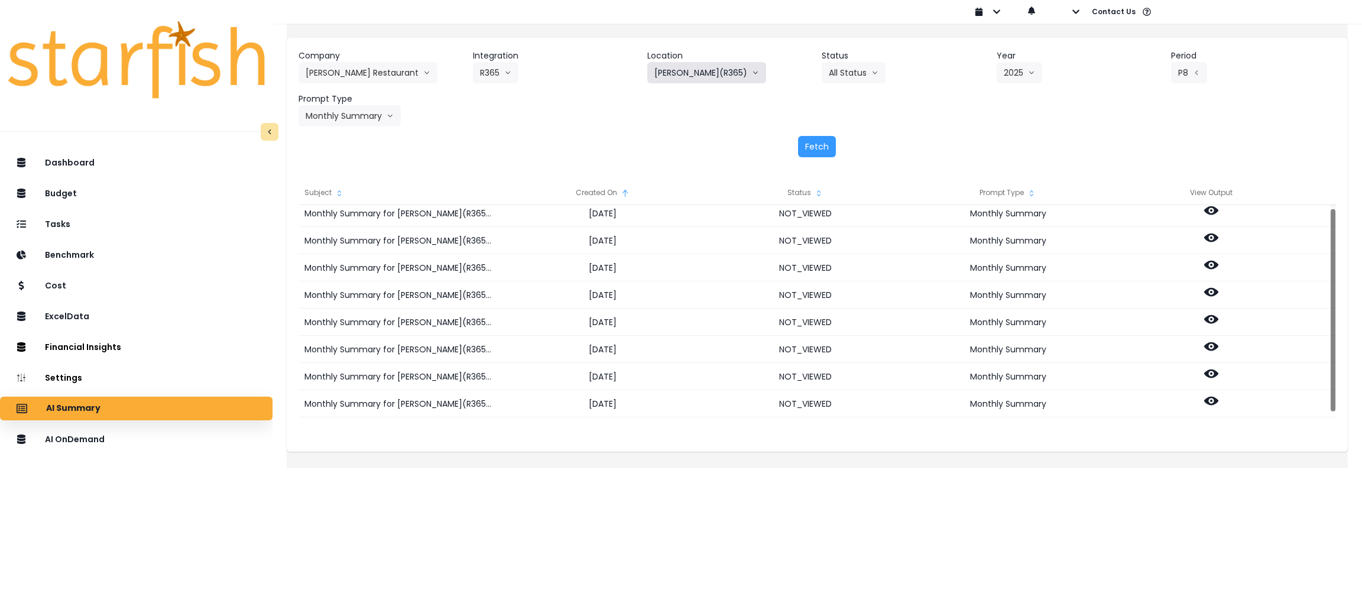
click at [696, 70] on button "[PERSON_NAME](R365)" at bounding box center [706, 72] width 119 height 21
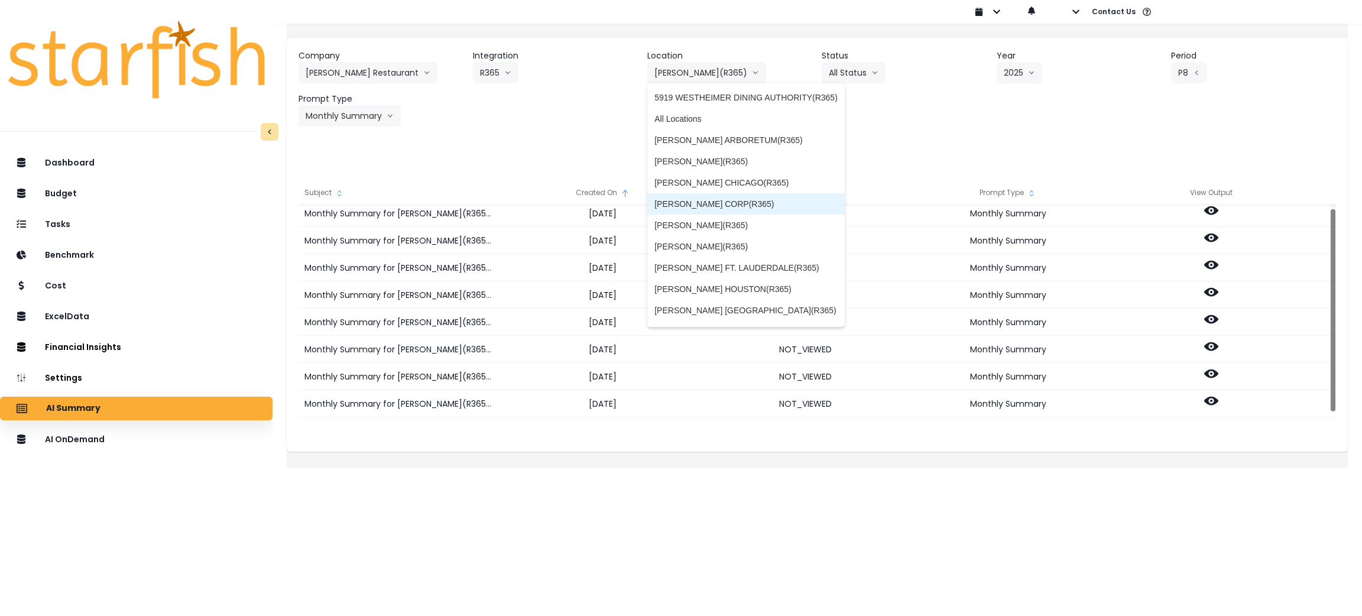
click at [726, 204] on span "[PERSON_NAME] CORP(R365)" at bounding box center [745, 204] width 183 height 12
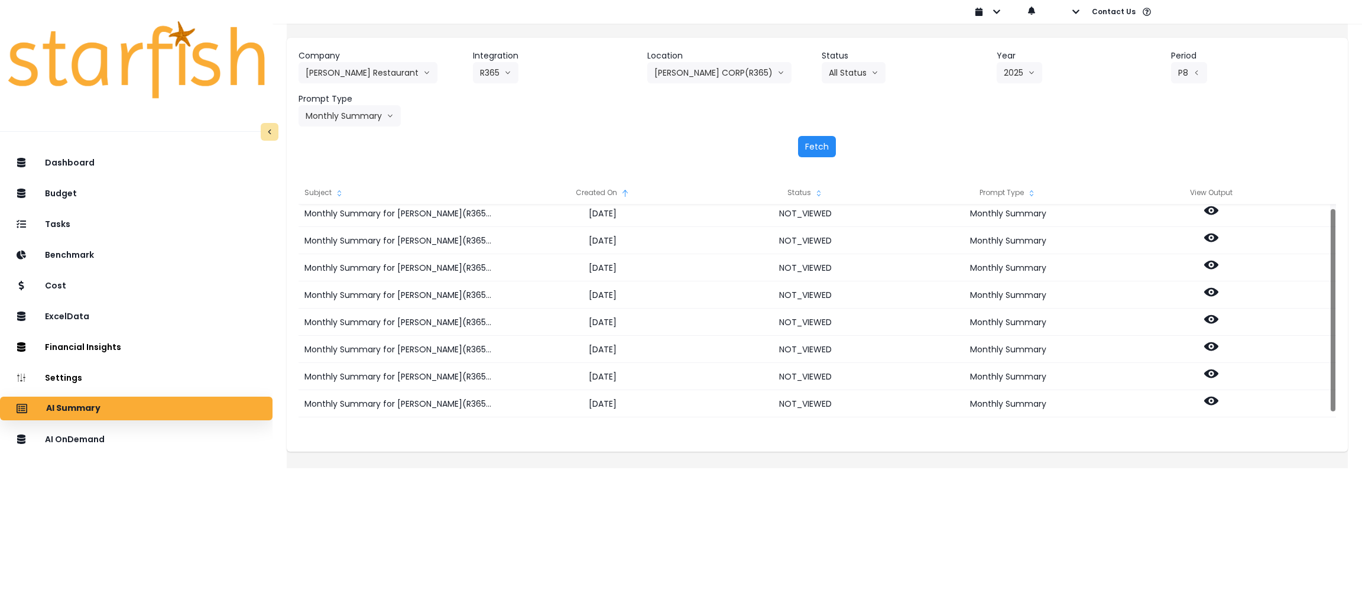
click at [825, 148] on button "Fetch" at bounding box center [817, 146] width 38 height 21
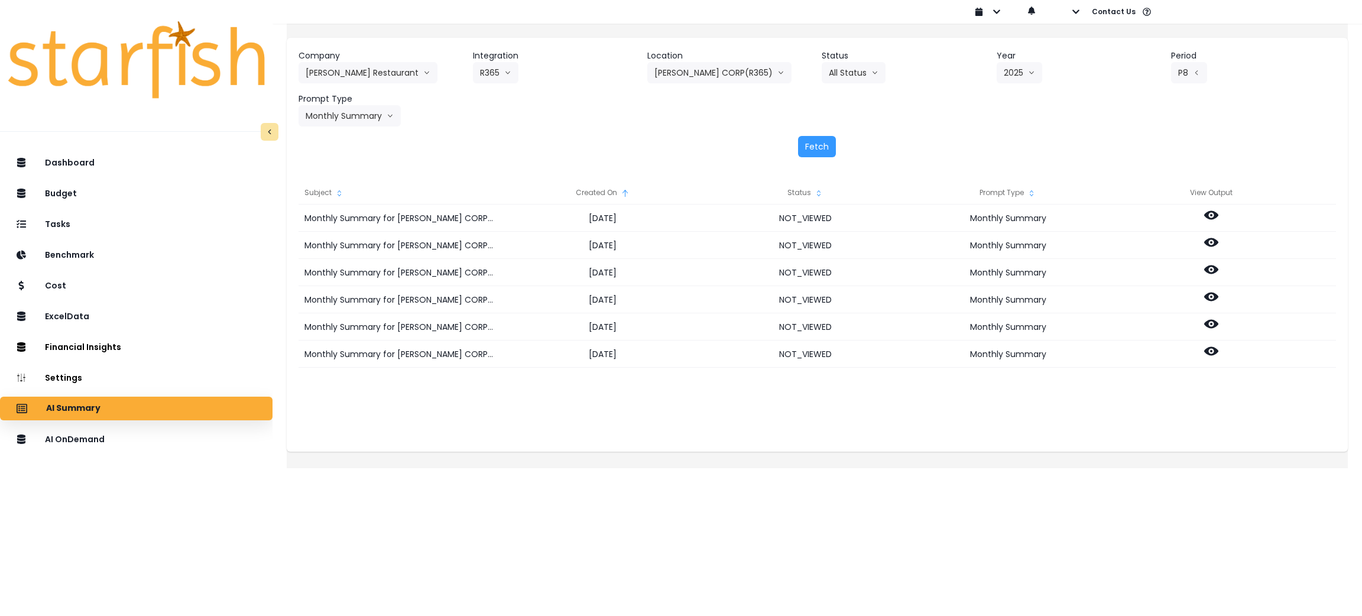
click at [606, 148] on div "Fetch" at bounding box center [816, 146] width 1037 height 21
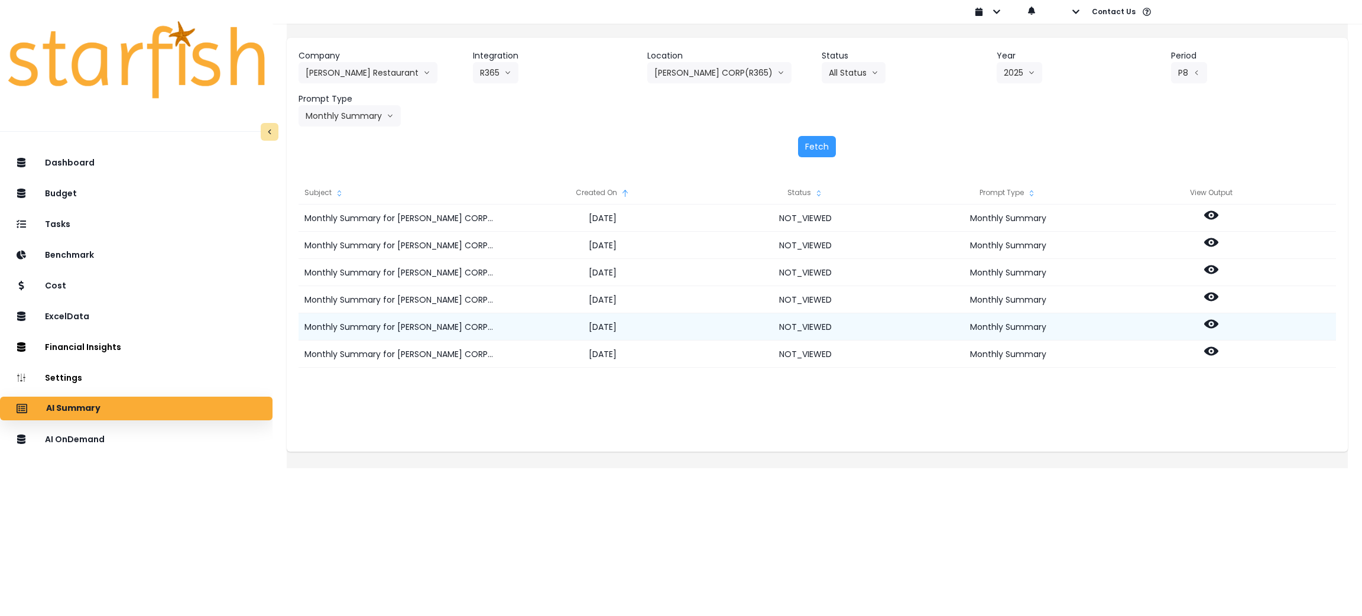
click at [1218, 324] on icon at bounding box center [1211, 324] width 14 height 14
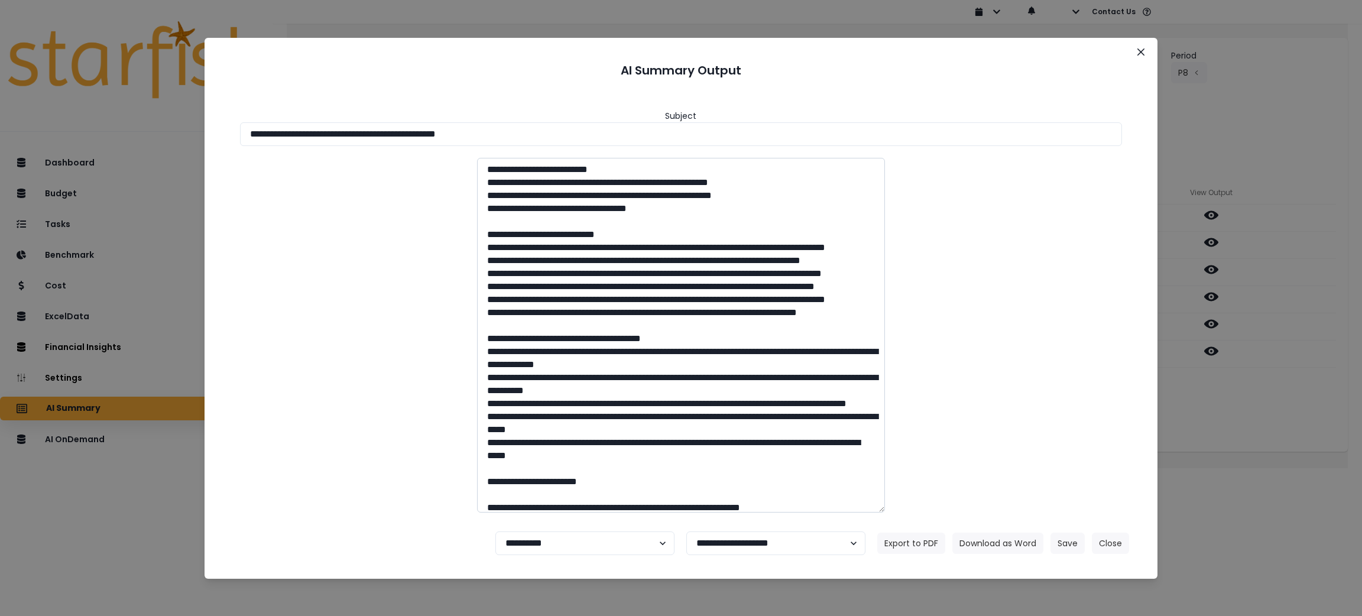
drag, startPoint x: 564, startPoint y: 134, endPoint x: 516, endPoint y: 285, distance: 158.3
click at [90, 134] on div "**********" at bounding box center [681, 308] width 1362 height 616
click at [994, 544] on button "Download as Word" at bounding box center [997, 543] width 91 height 21
drag, startPoint x: 1253, startPoint y: 420, endPoint x: 1247, endPoint y: 403, distance: 17.6
click at [1253, 420] on div "**********" at bounding box center [681, 308] width 1362 height 616
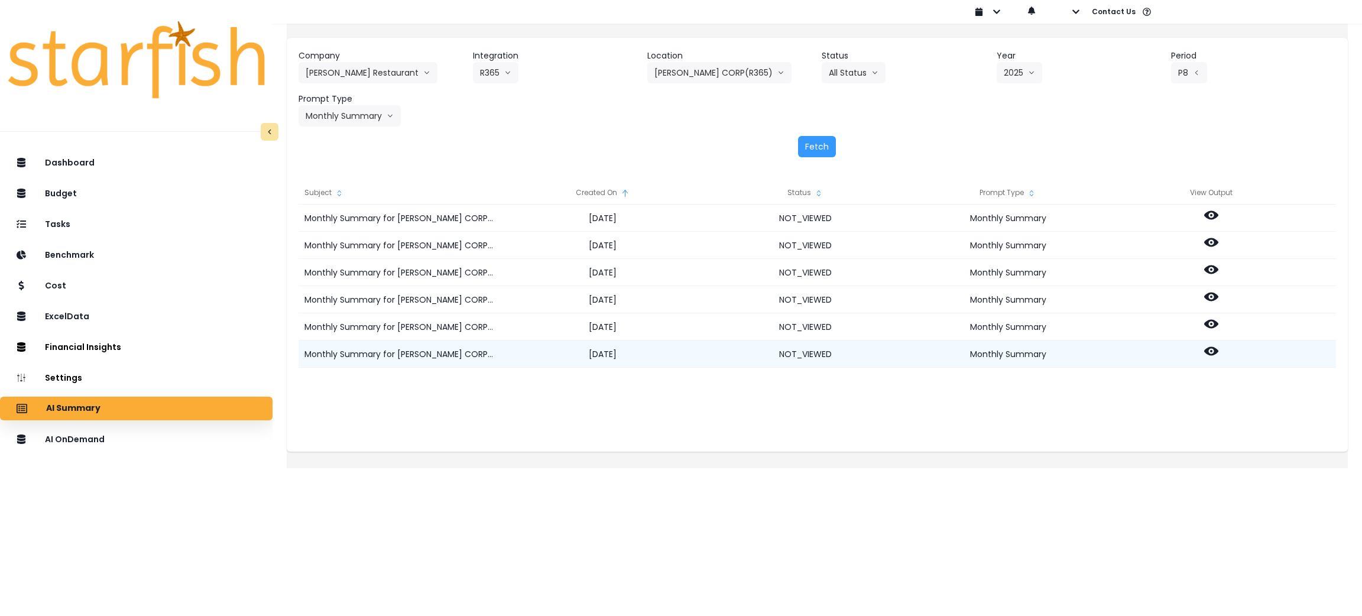
click at [1218, 350] on icon at bounding box center [1211, 351] width 14 height 9
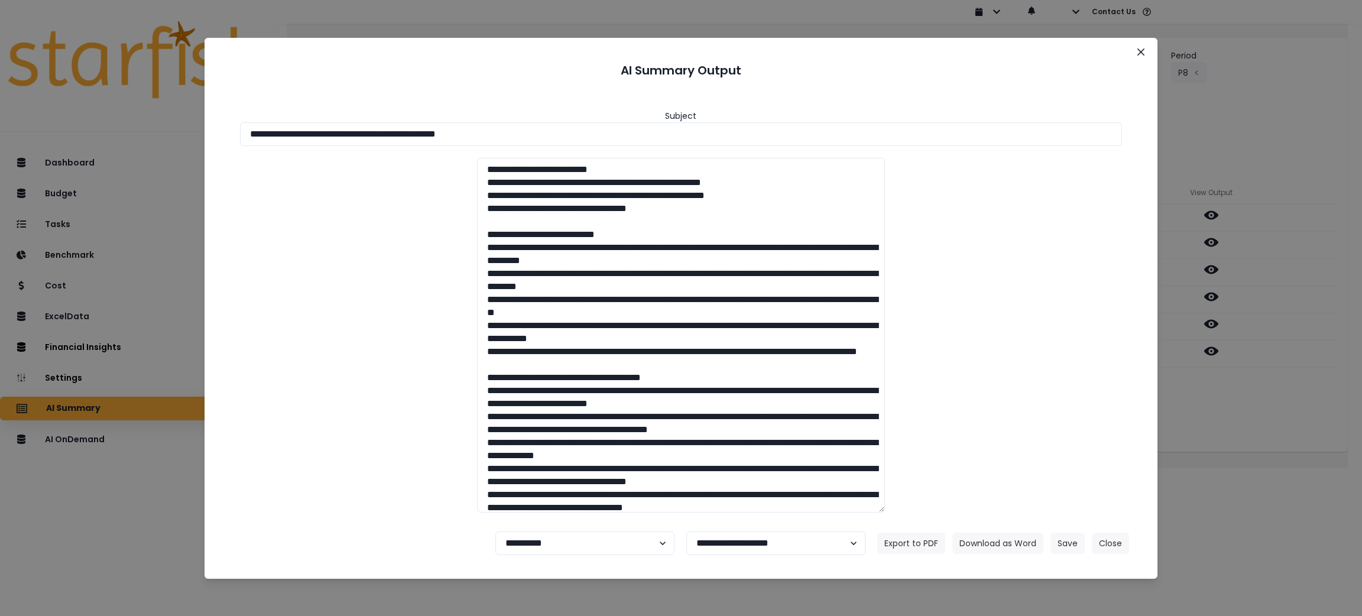
drag, startPoint x: 703, startPoint y: 136, endPoint x: 173, endPoint y: 136, distance: 530.8
click at [173, 136] on div "**********" at bounding box center [681, 308] width 1362 height 616
click at [972, 537] on button "Download as Word" at bounding box center [997, 543] width 91 height 21
